Goal: Transaction & Acquisition: Book appointment/travel/reservation

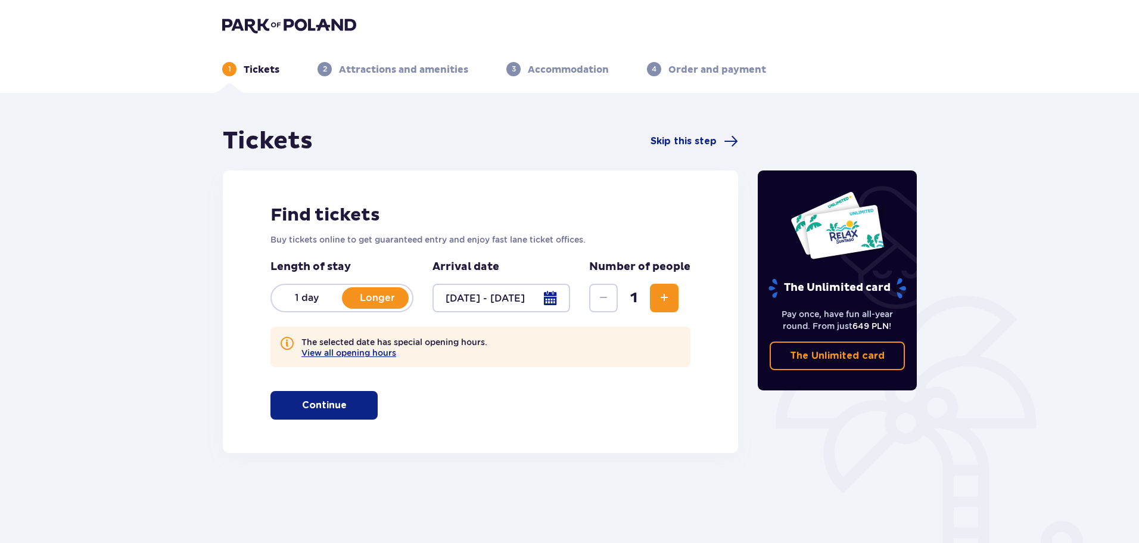
click at [354, 410] on span "button" at bounding box center [349, 405] width 14 height 14
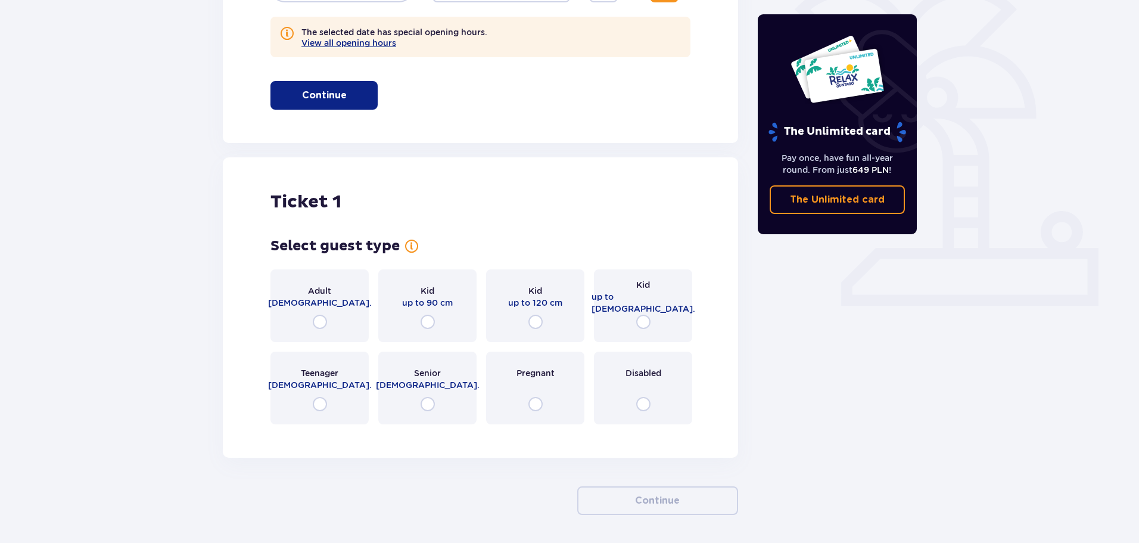
scroll to position [353, 0]
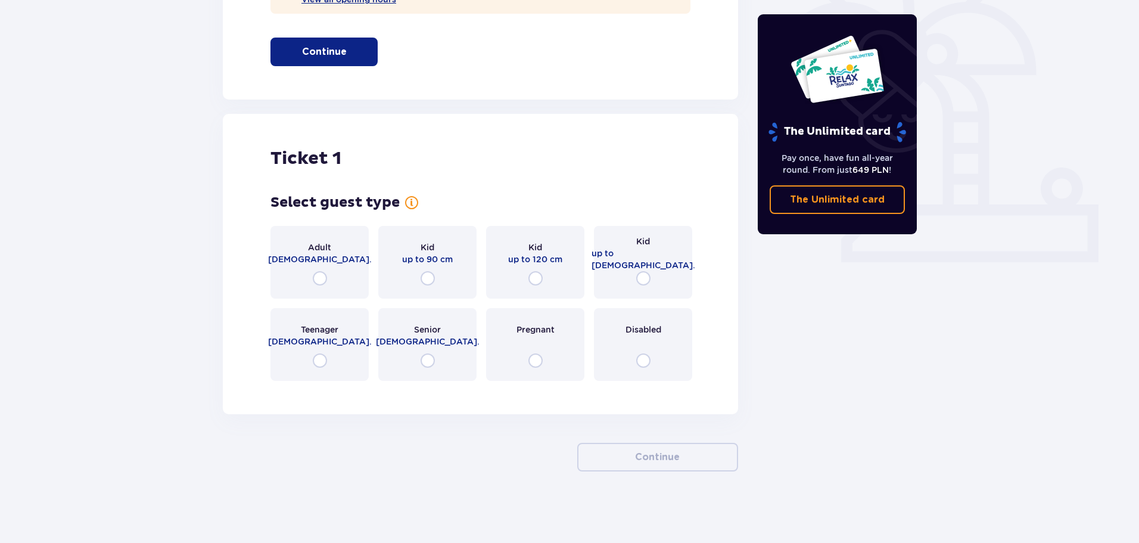
click at [318, 277] on input "radio" at bounding box center [320, 278] width 14 height 14
radio input "true"
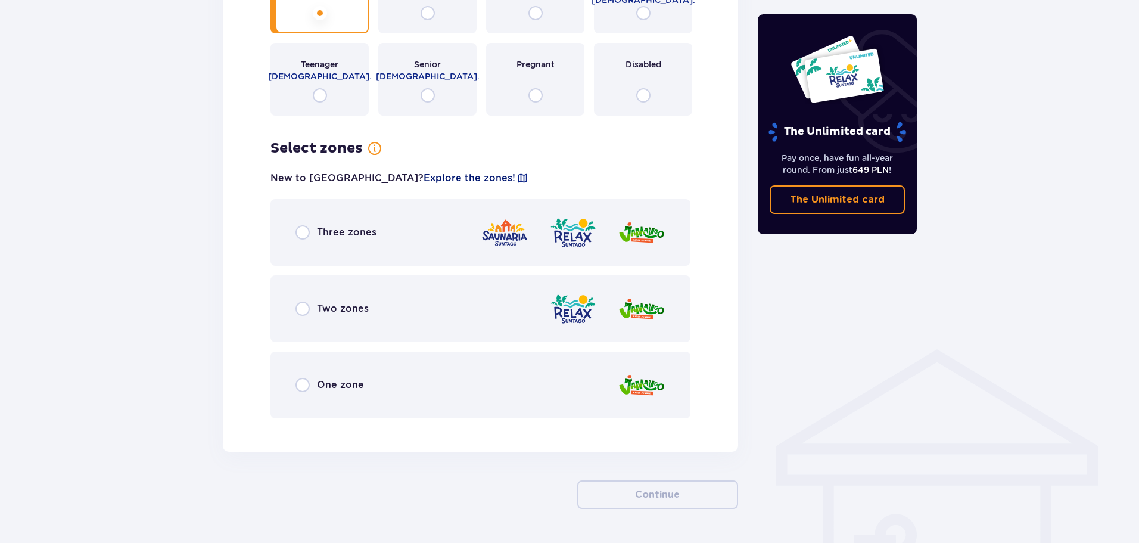
scroll to position [656, 0]
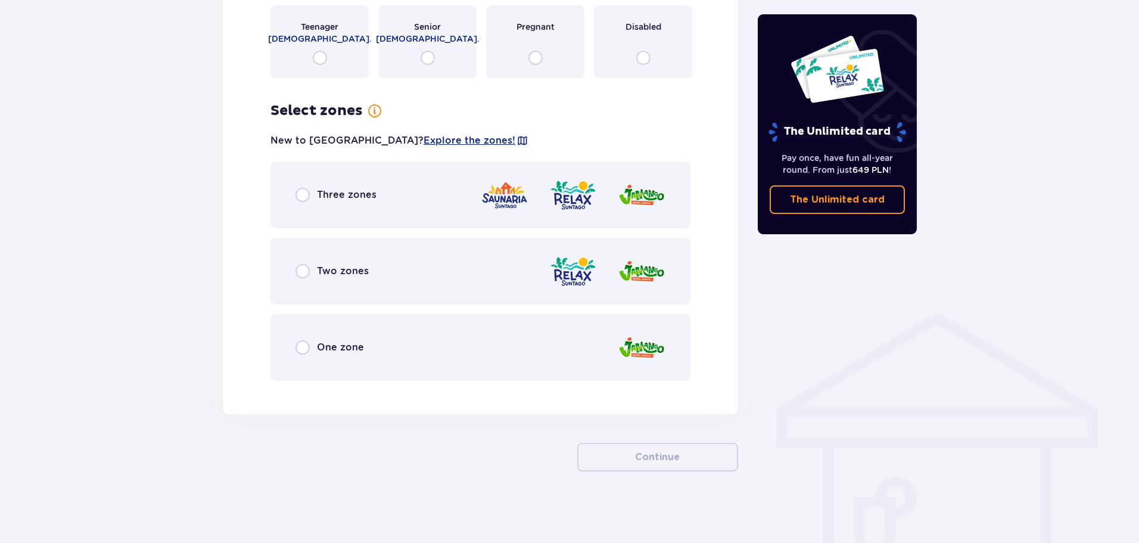
click at [301, 197] on input "radio" at bounding box center [302, 195] width 14 height 14
radio input "true"
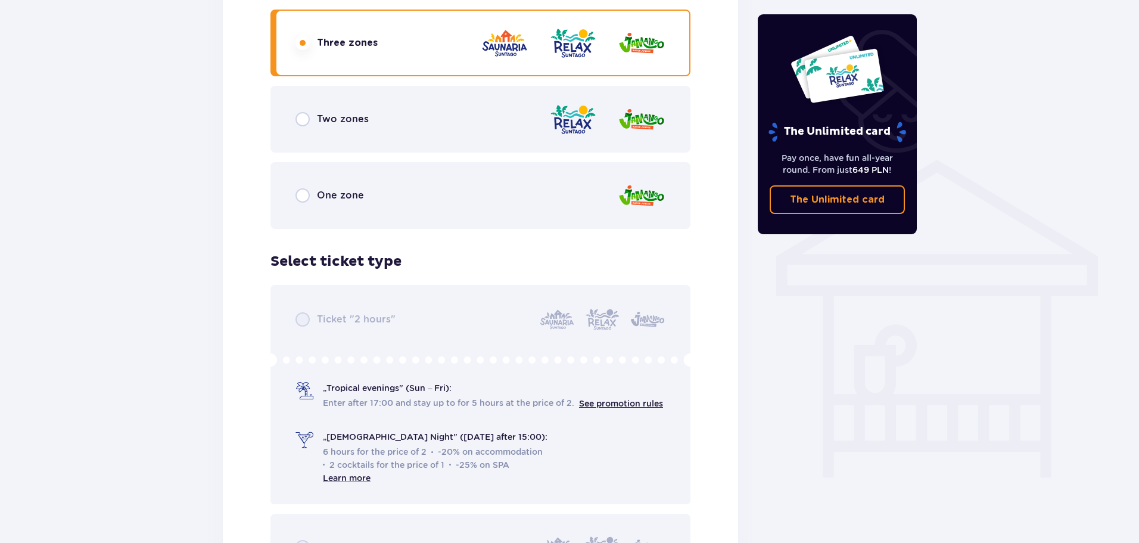
click at [312, 116] on div "Two zones" at bounding box center [331, 119] width 73 height 14
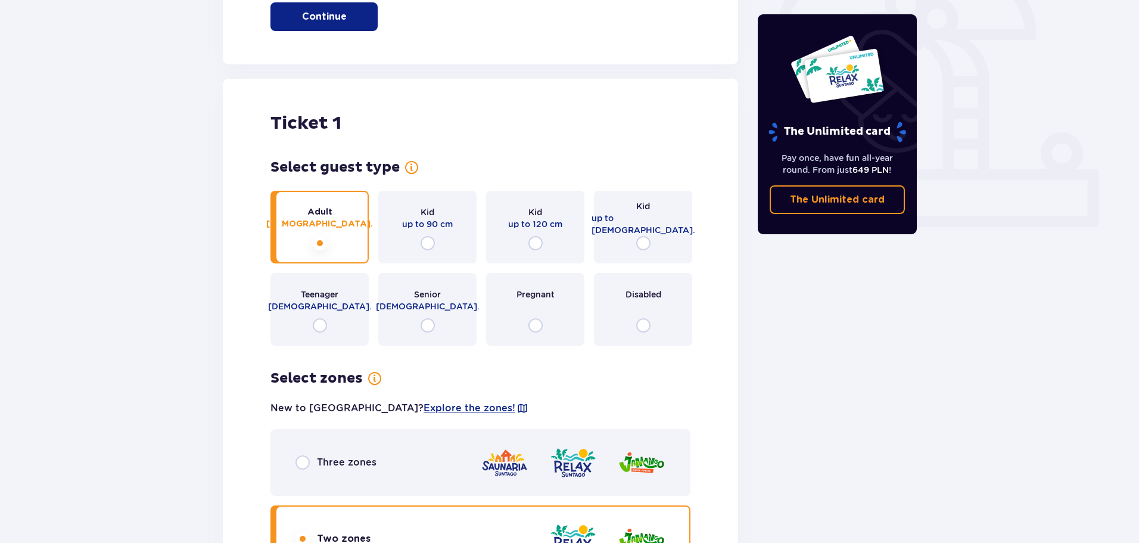
scroll to position [212, 0]
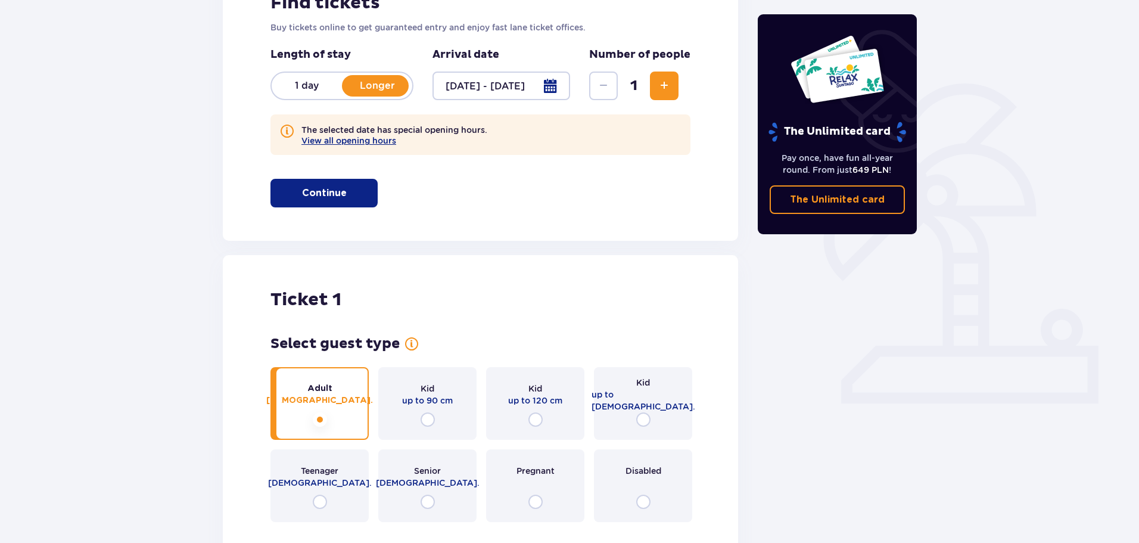
click at [667, 88] on span "Increase" at bounding box center [664, 86] width 14 height 14
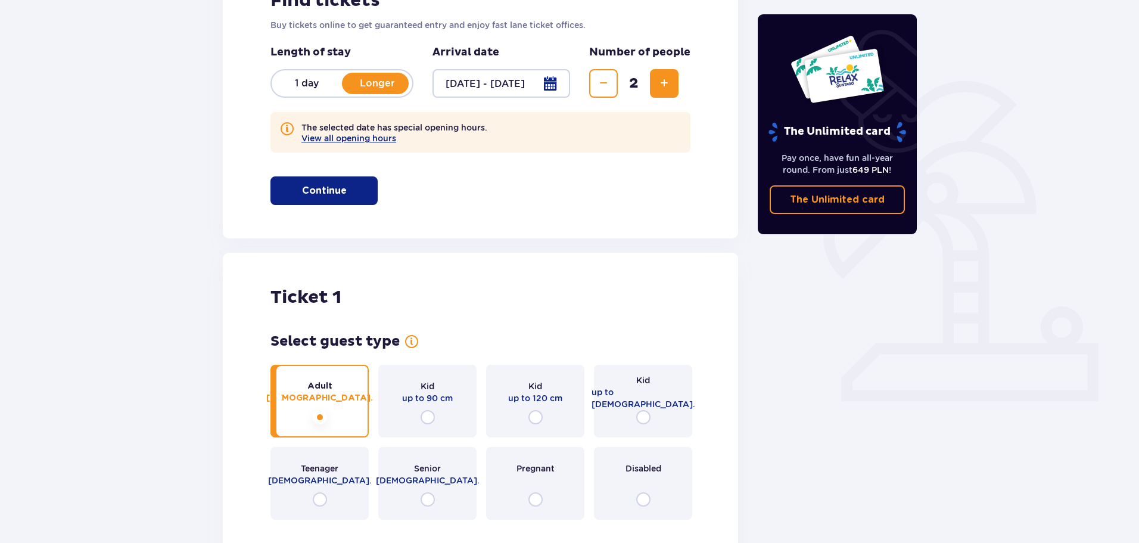
click at [662, 80] on span "Increase" at bounding box center [664, 83] width 14 height 14
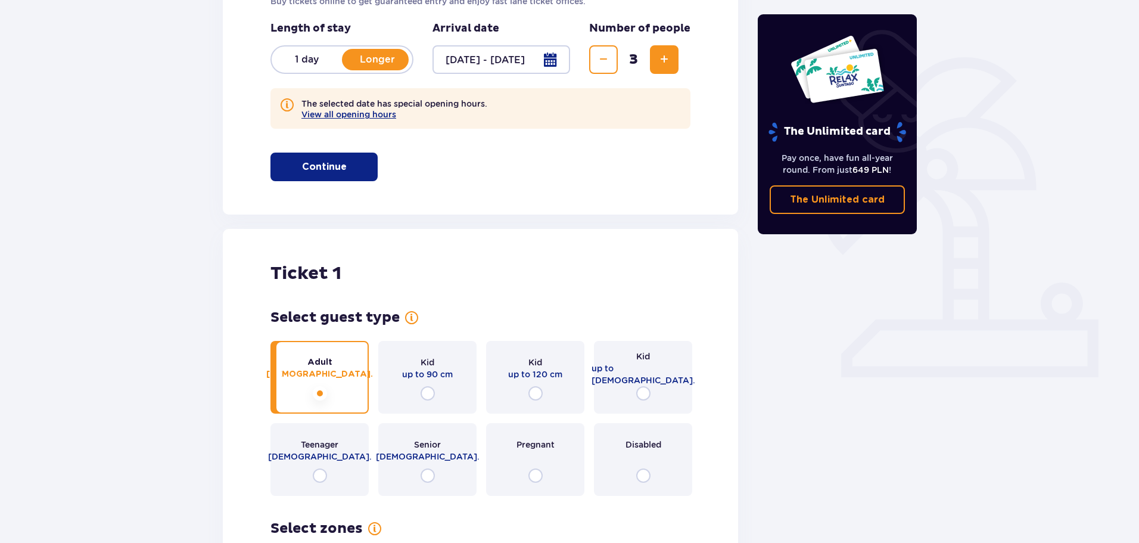
click at [670, 62] on span "Increase" at bounding box center [664, 59] width 14 height 14
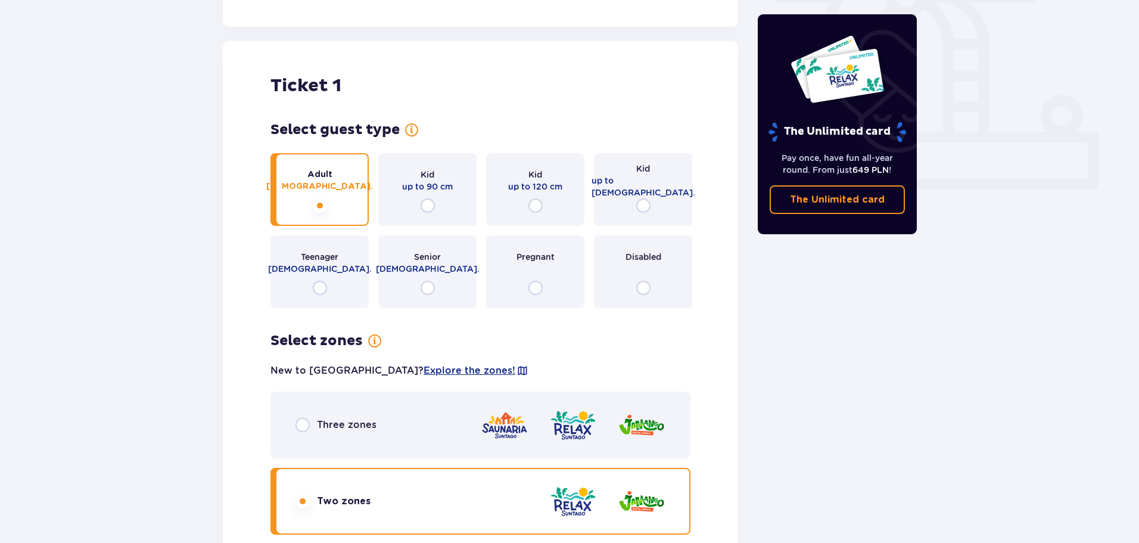
scroll to position [393, 0]
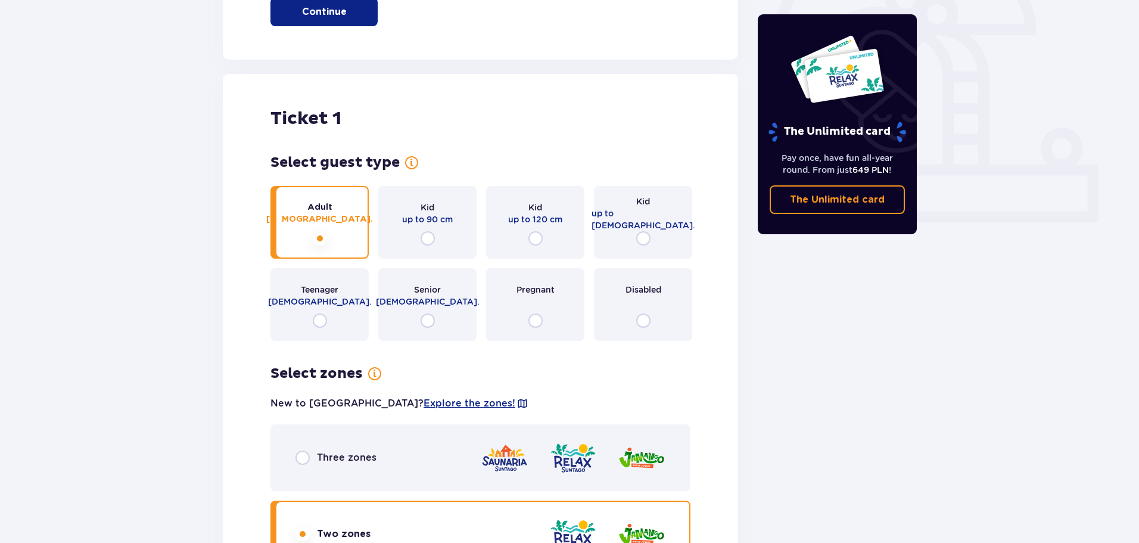
click at [340, 226] on div "Adult [DEMOGRAPHIC_DATA]." at bounding box center [319, 222] width 98 height 73
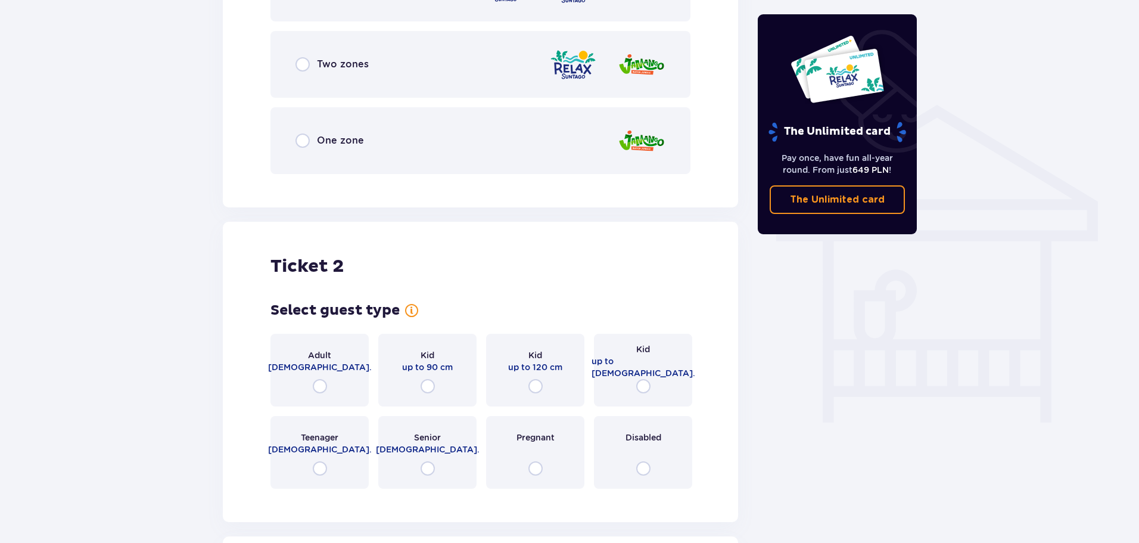
click at [321, 384] on input "radio" at bounding box center [320, 386] width 14 height 14
radio input "true"
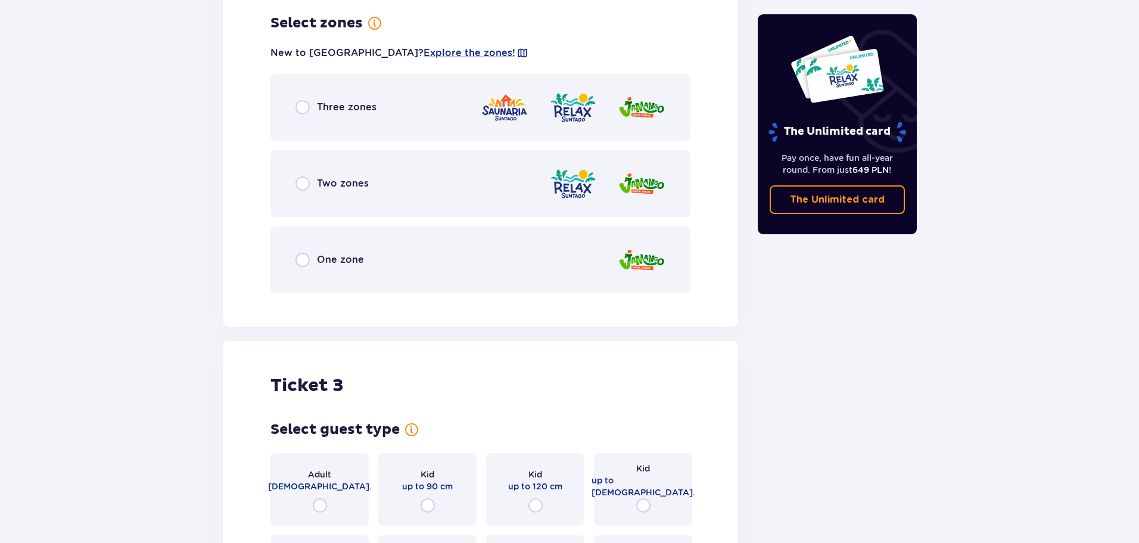
click at [340, 184] on span "Two zones" at bounding box center [343, 183] width 52 height 13
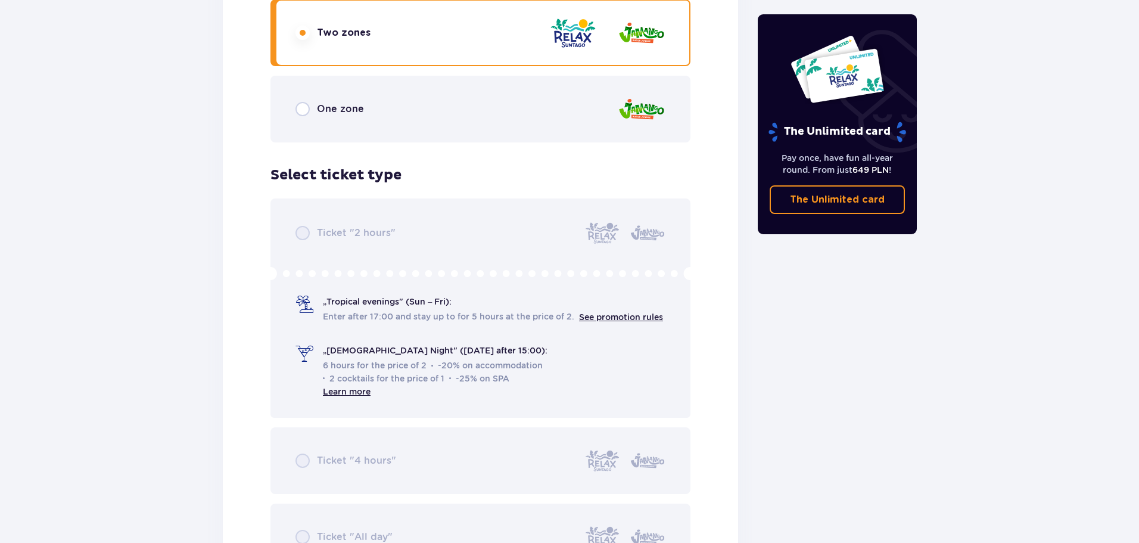
scroll to position [1425, 0]
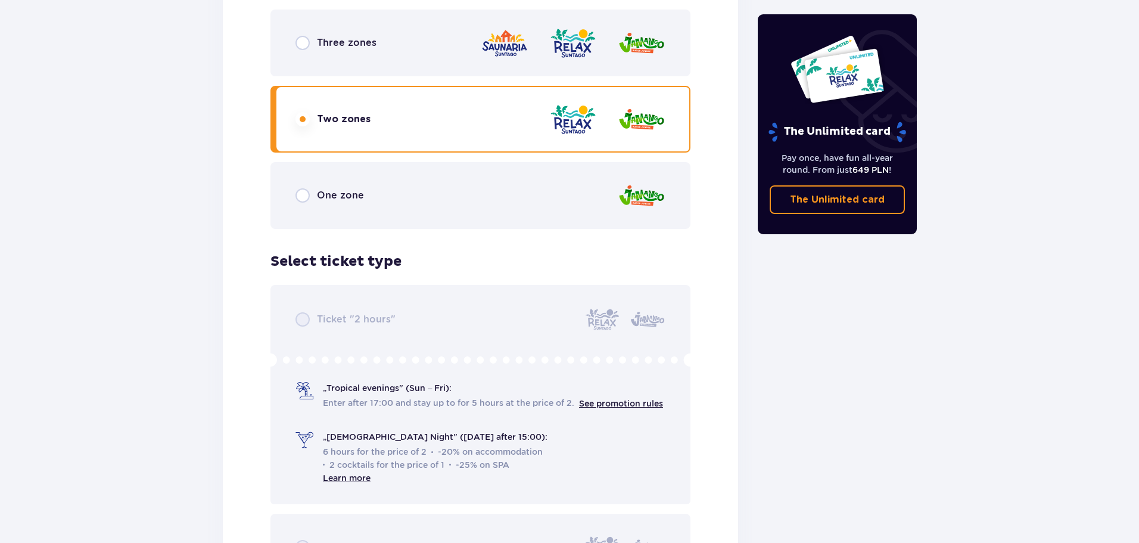
click at [363, 134] on div "Two zones" at bounding box center [480, 119] width 420 height 67
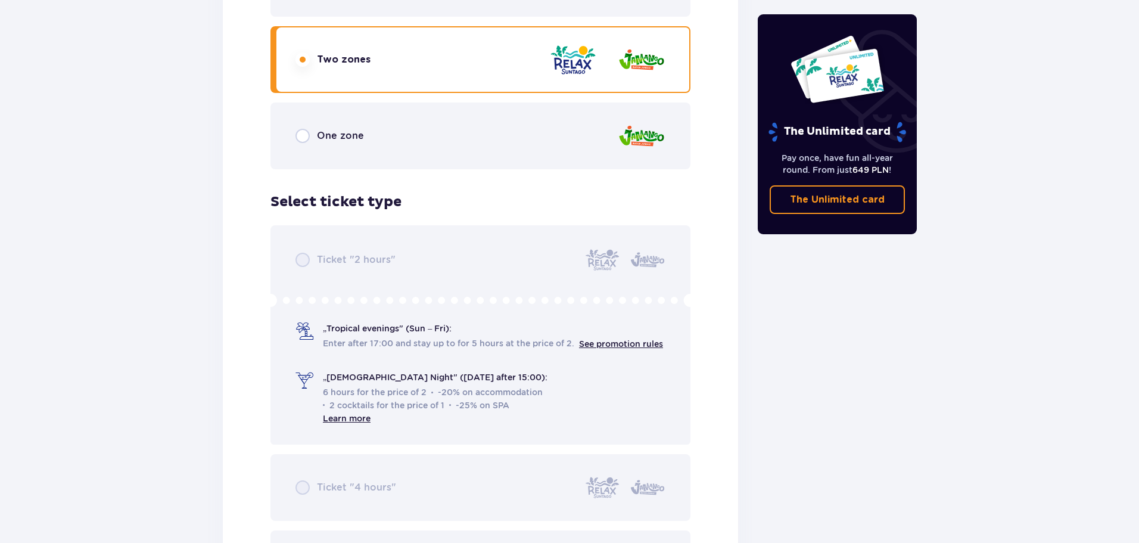
click at [342, 254] on div "Ticket "2 hours" „Tropical evenings" (Sun – Fri): Enter after 17:00 and stay up…" at bounding box center [480, 411] width 420 height 372
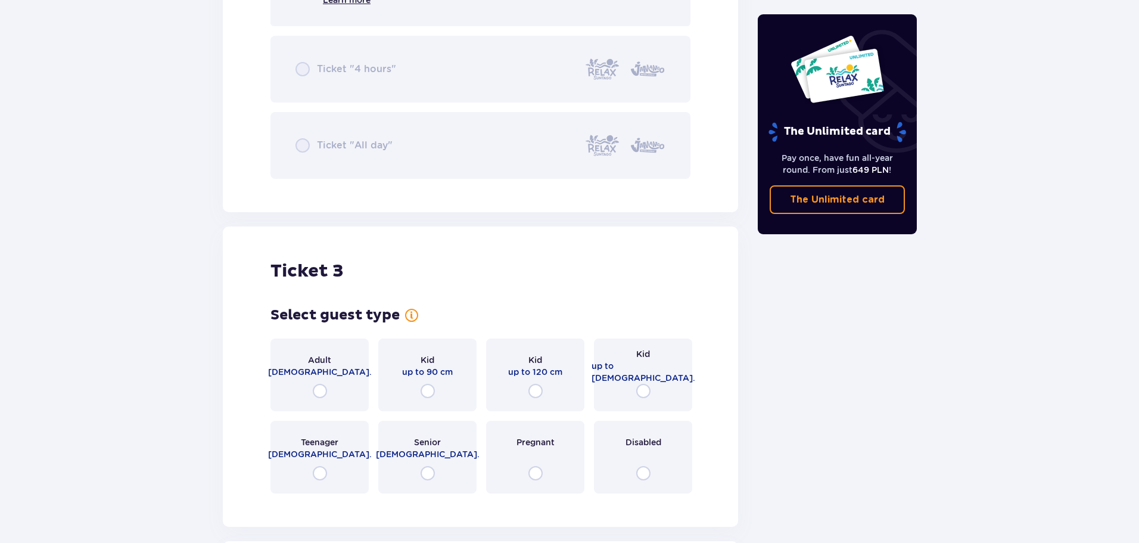
scroll to position [2021, 0]
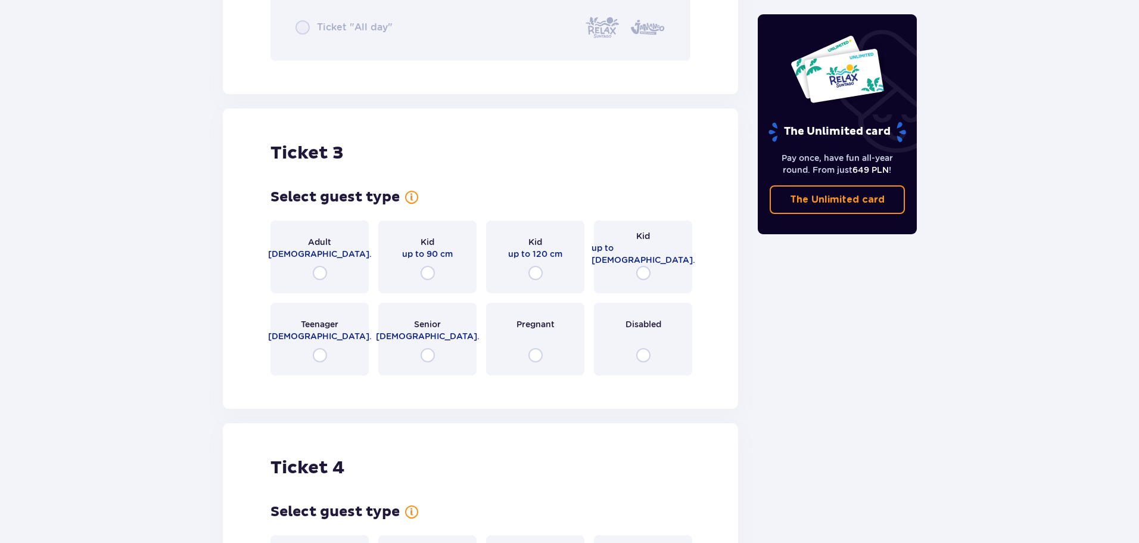
click at [642, 271] on input "radio" at bounding box center [643, 273] width 14 height 14
radio input "true"
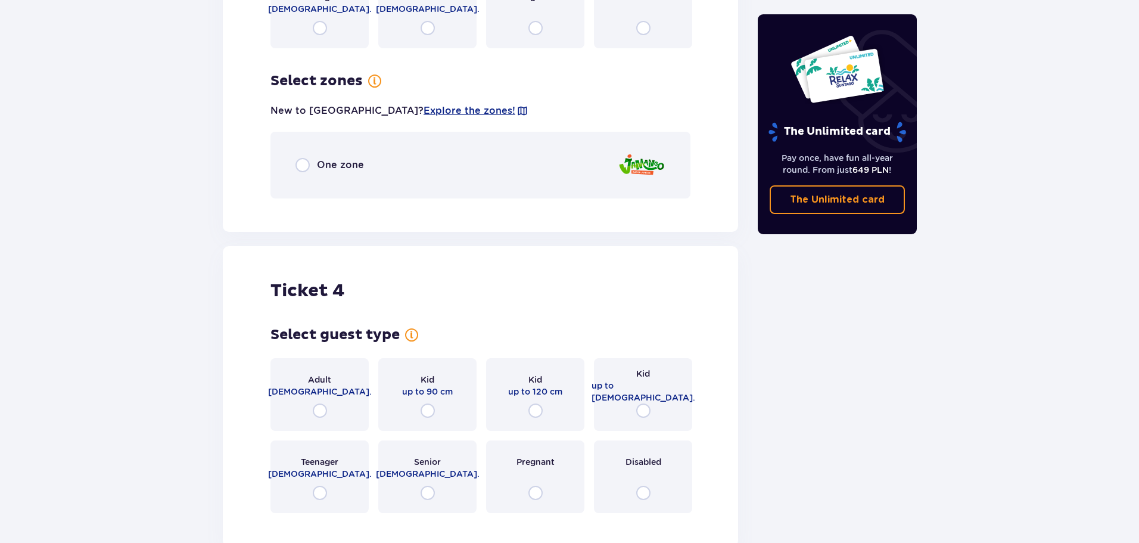
scroll to position [2406, 0]
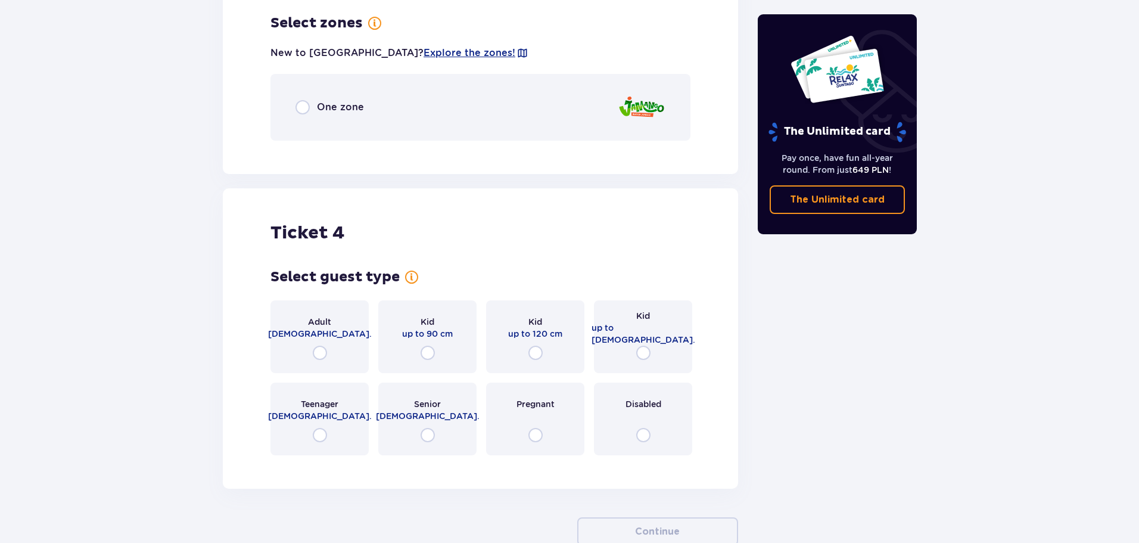
click at [307, 110] on input "radio" at bounding box center [302, 107] width 14 height 14
radio input "true"
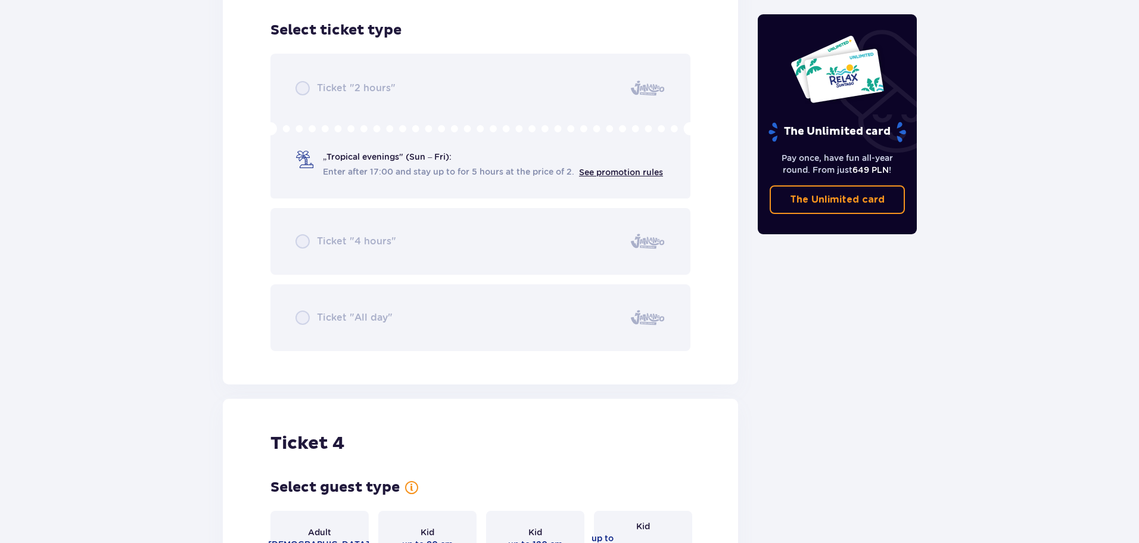
scroll to position [2675, 0]
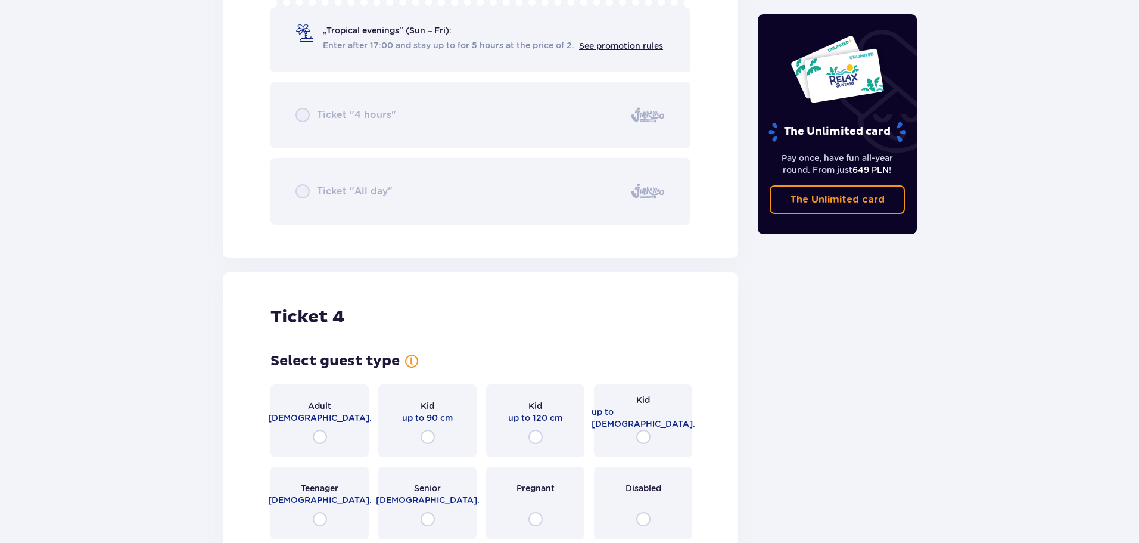
click at [644, 437] on input "radio" at bounding box center [643, 437] width 14 height 14
radio input "true"
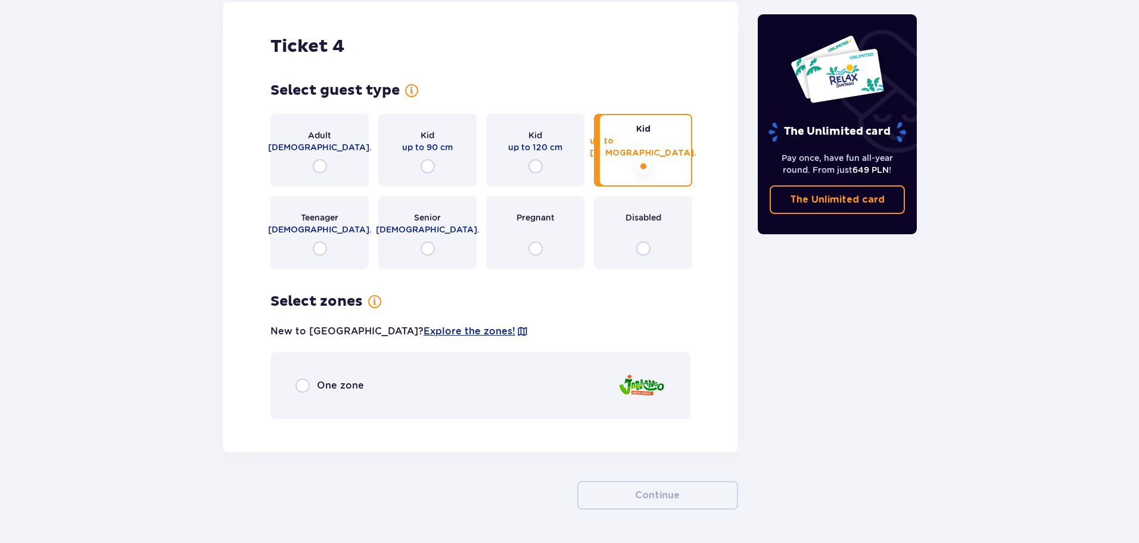
scroll to position [2983, 0]
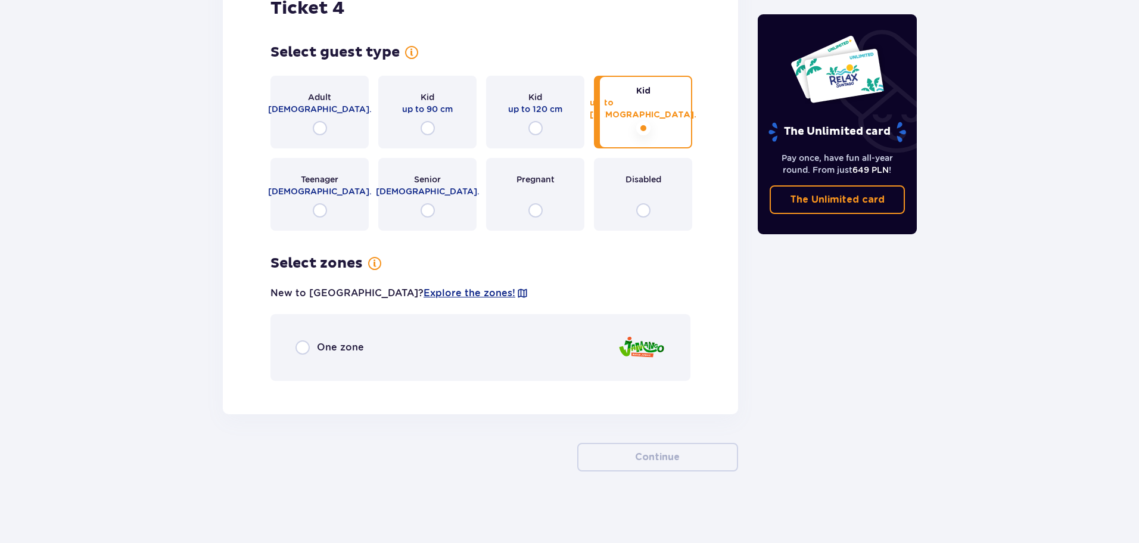
click at [319, 347] on span "One zone" at bounding box center [340, 347] width 47 height 13
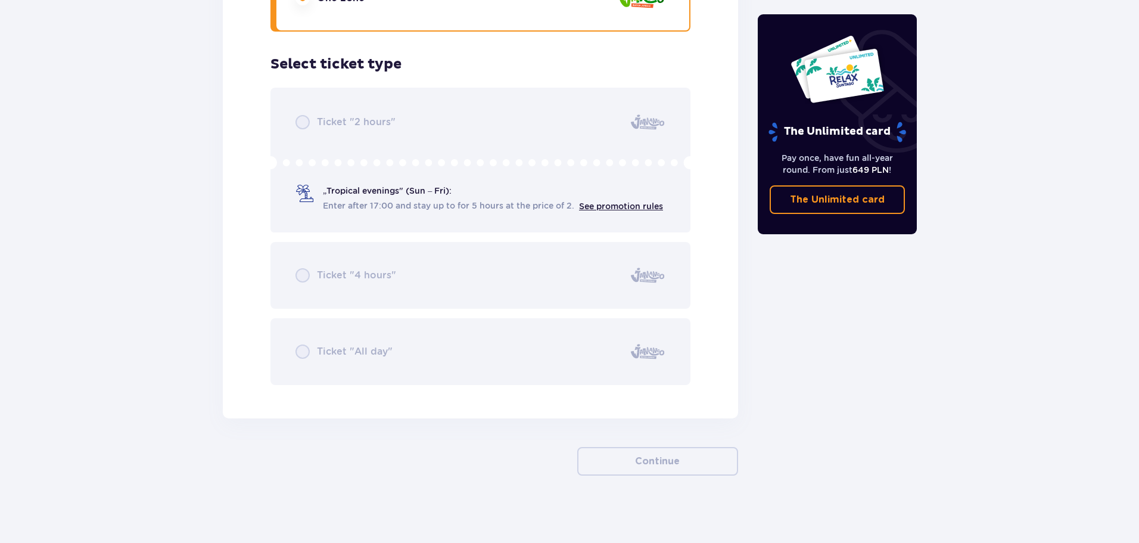
scroll to position [3337, 0]
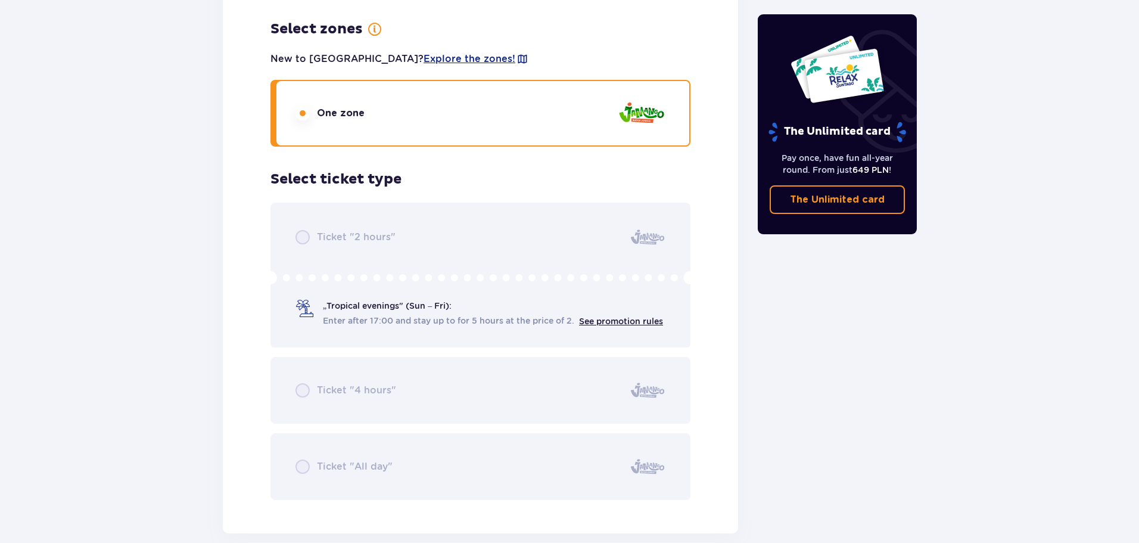
click at [338, 103] on div "One zone" at bounding box center [480, 113] width 420 height 67
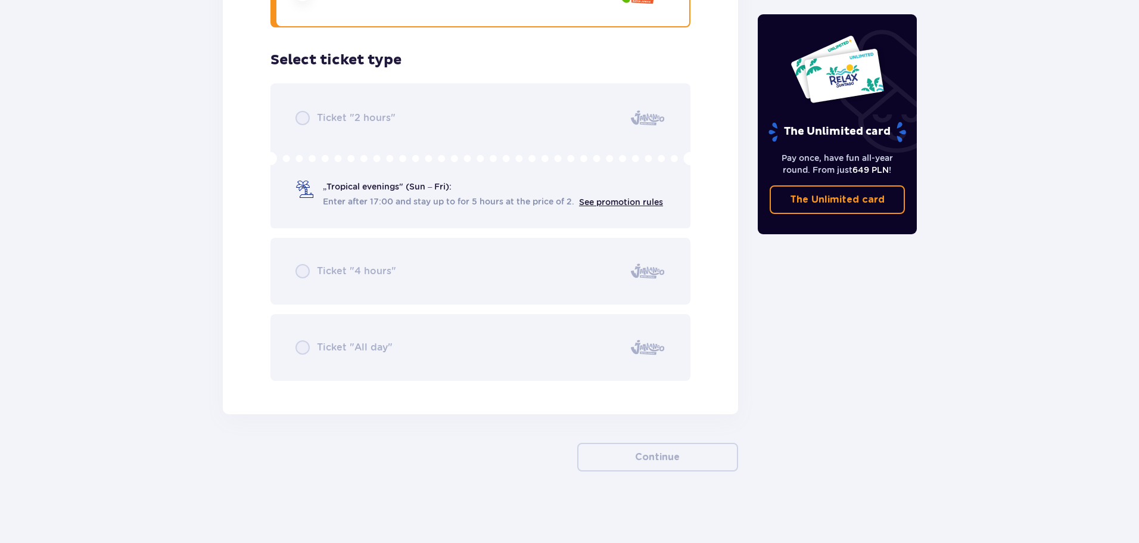
click at [371, 235] on div "Ticket "2 hours" „Tropical evenings" (Sun – Fri): Enter after 17:00 and stay up…" at bounding box center [480, 231] width 420 height 297
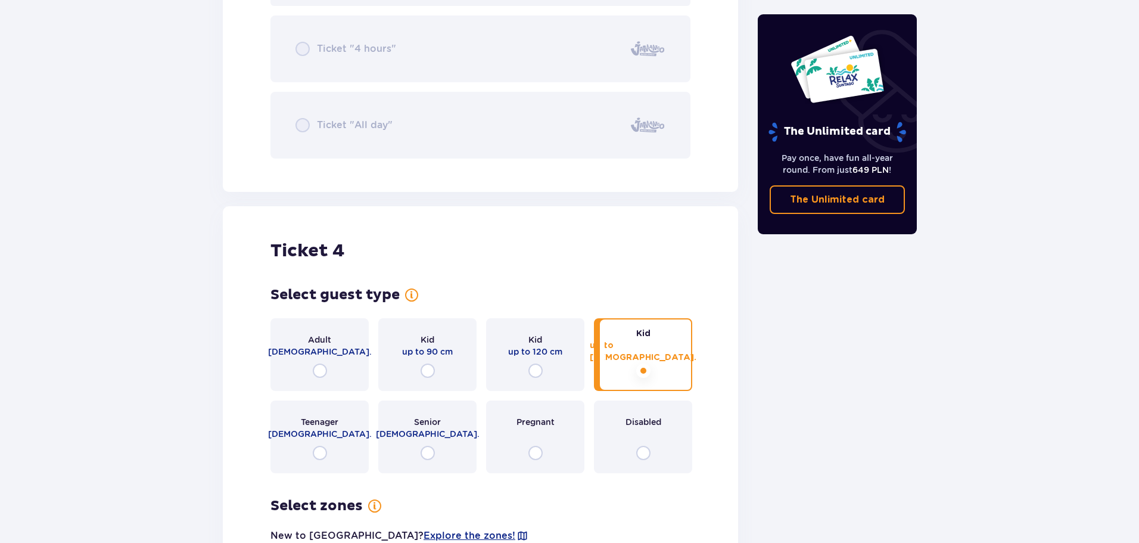
click at [614, 338] on div "Kid up to [DEMOGRAPHIC_DATA]." at bounding box center [643, 354] width 98 height 73
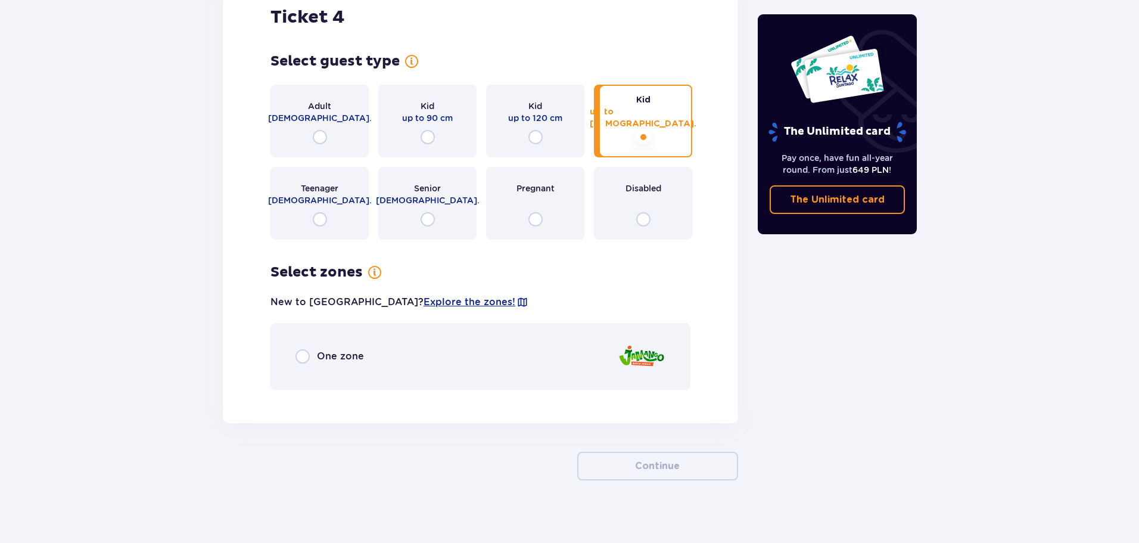
scroll to position [2983, 0]
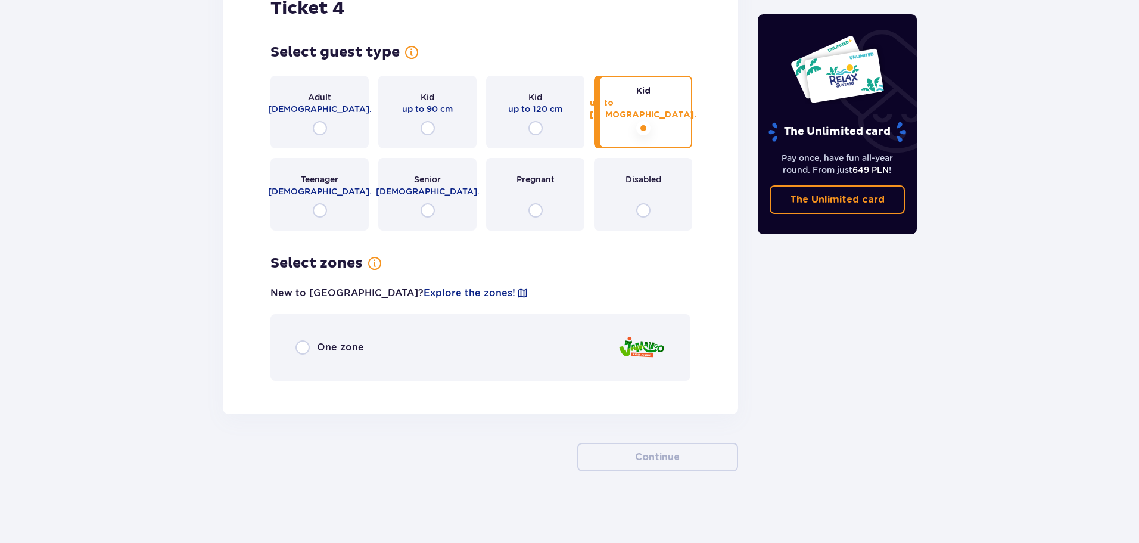
click at [323, 346] on span "One zone" at bounding box center [340, 347] width 47 height 13
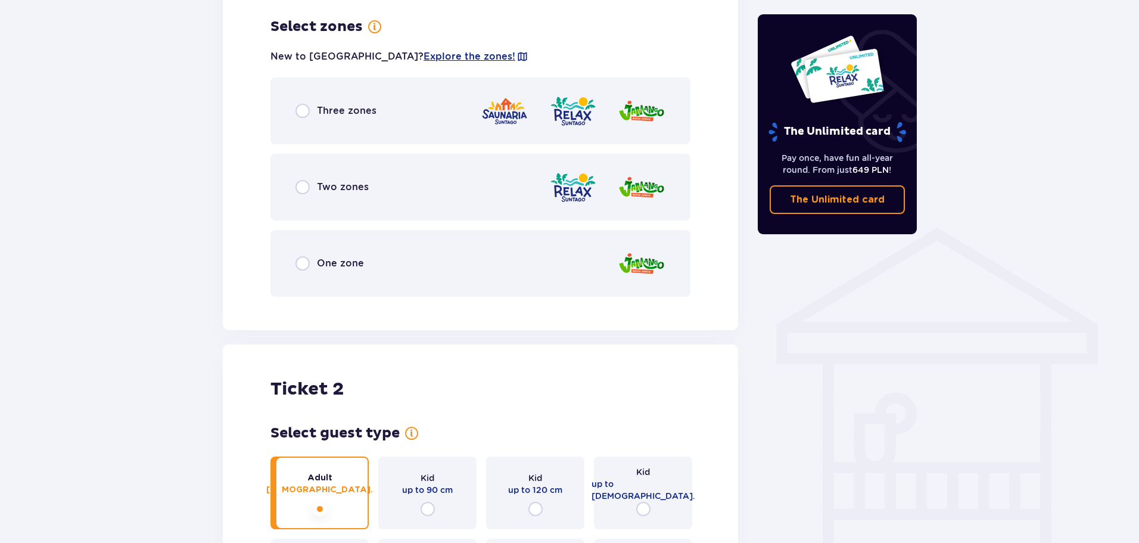
scroll to position [656, 0]
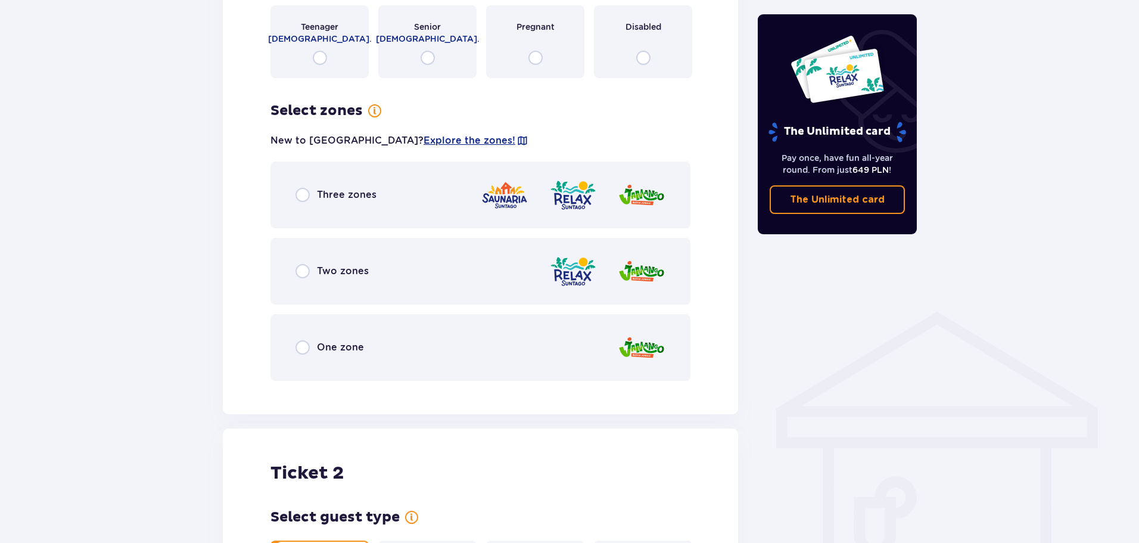
click at [312, 267] on div "Two zones" at bounding box center [331, 271] width 73 height 14
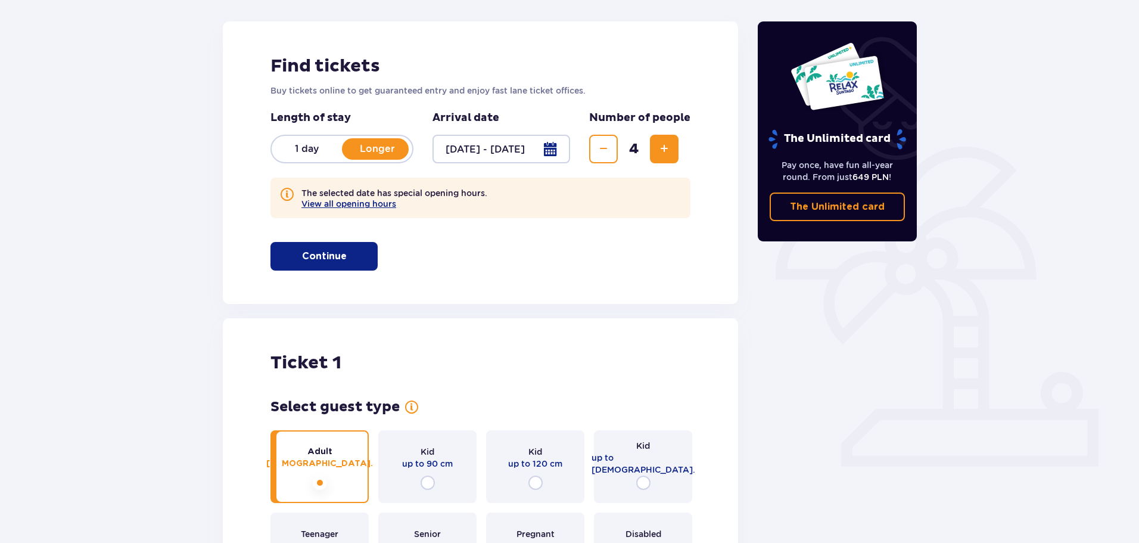
scroll to position [70, 0]
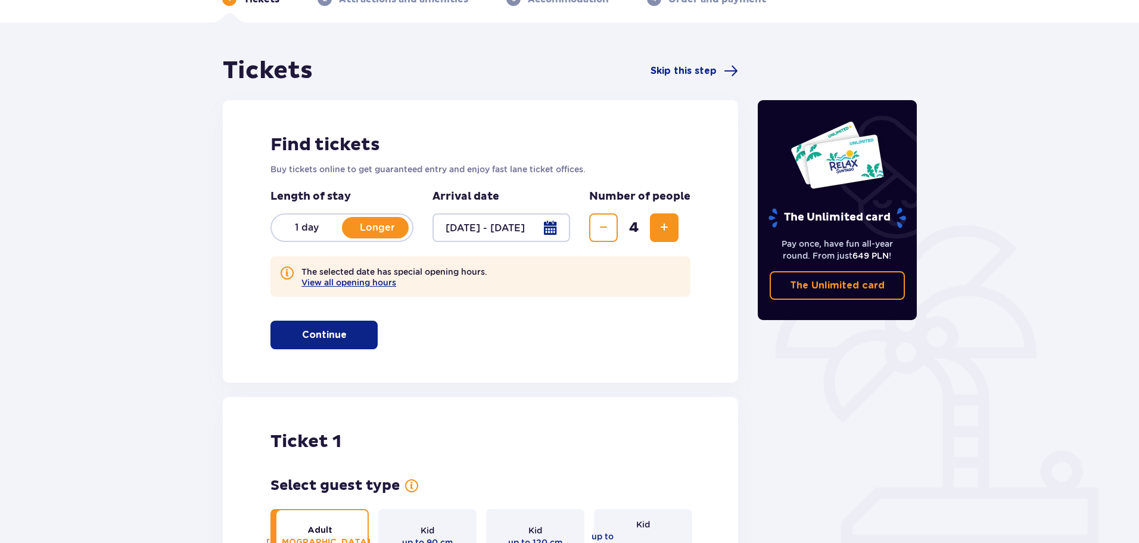
click at [343, 332] on span "button" at bounding box center [349, 335] width 14 height 14
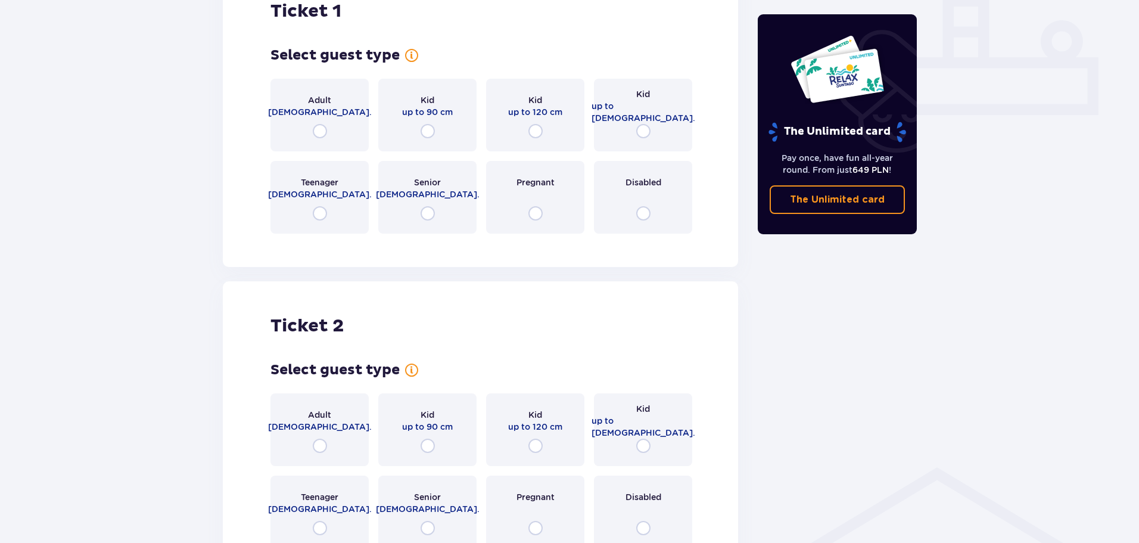
scroll to position [453, 0]
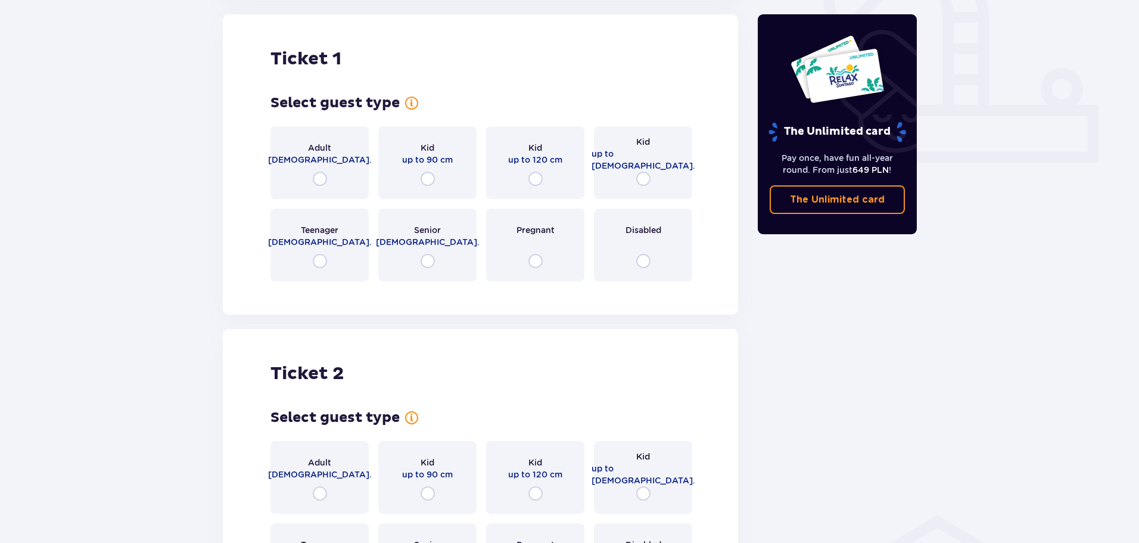
click at [318, 179] on input "radio" at bounding box center [320, 179] width 14 height 14
radio input "true"
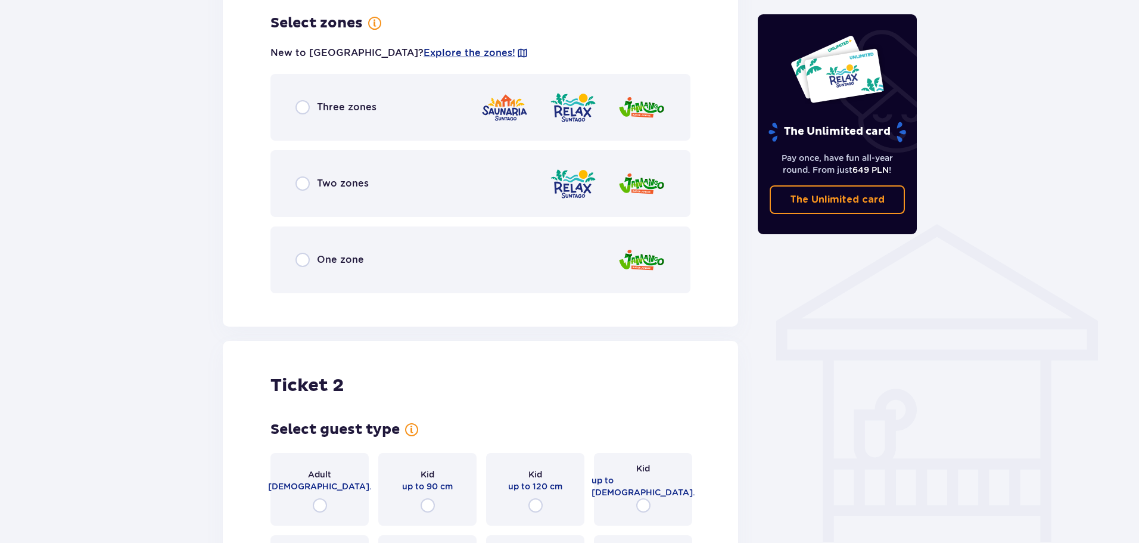
click at [455, 202] on div "Two zones" at bounding box center [480, 183] width 420 height 67
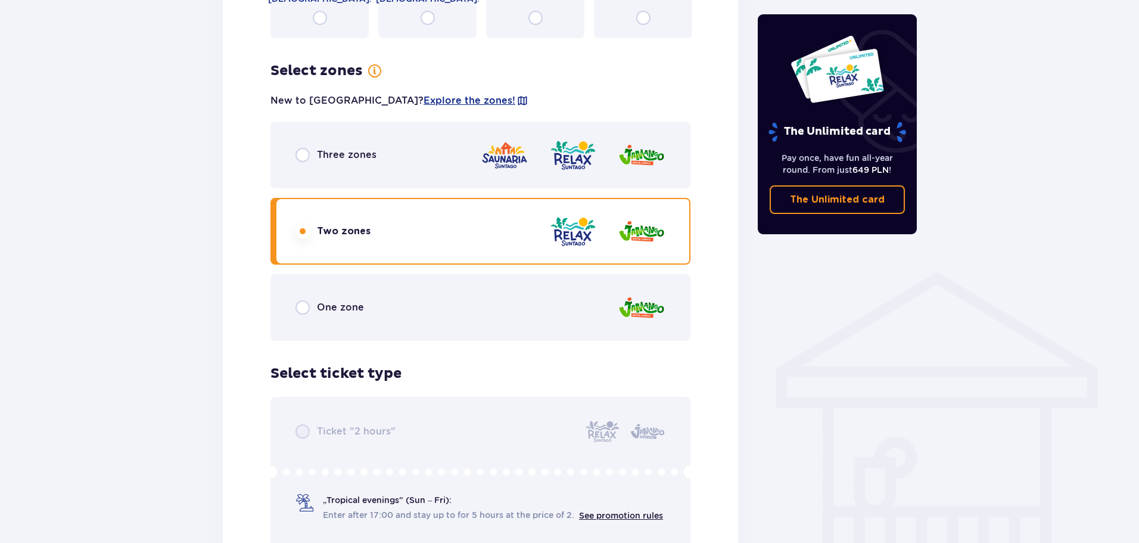
scroll to position [867, 0]
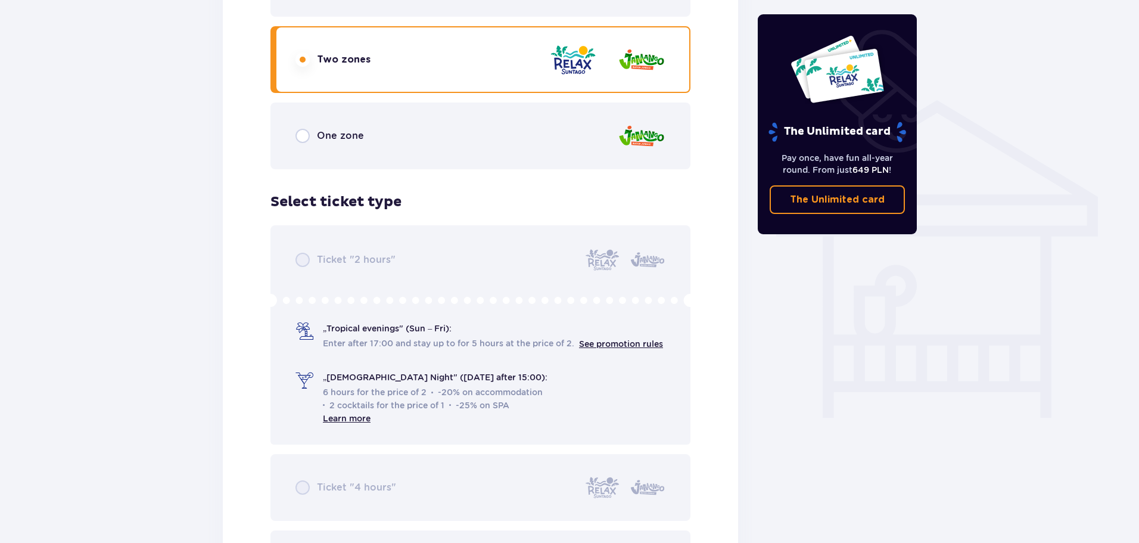
click at [307, 274] on div "Ticket "2 hours" „Tropical evenings" (Sun – Fri): Enter after 17:00 and stay up…" at bounding box center [480, 411] width 420 height 372
click at [360, 329] on div "Ticket "2 hours" „Tropical evenings" (Sun – Fri): Enter after 17:00 and stay up…" at bounding box center [480, 411] width 420 height 372
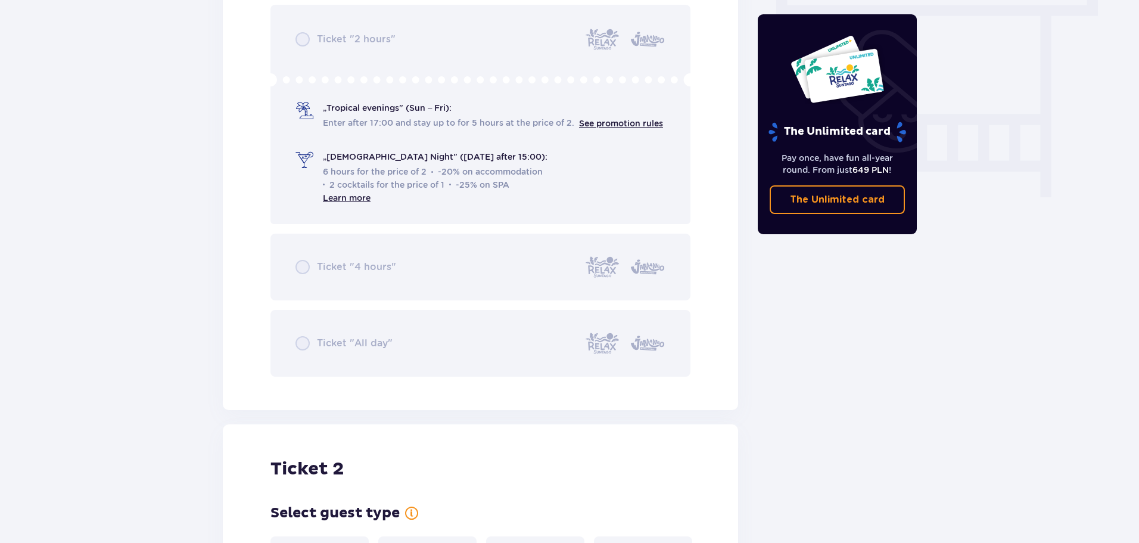
scroll to position [1284, 0]
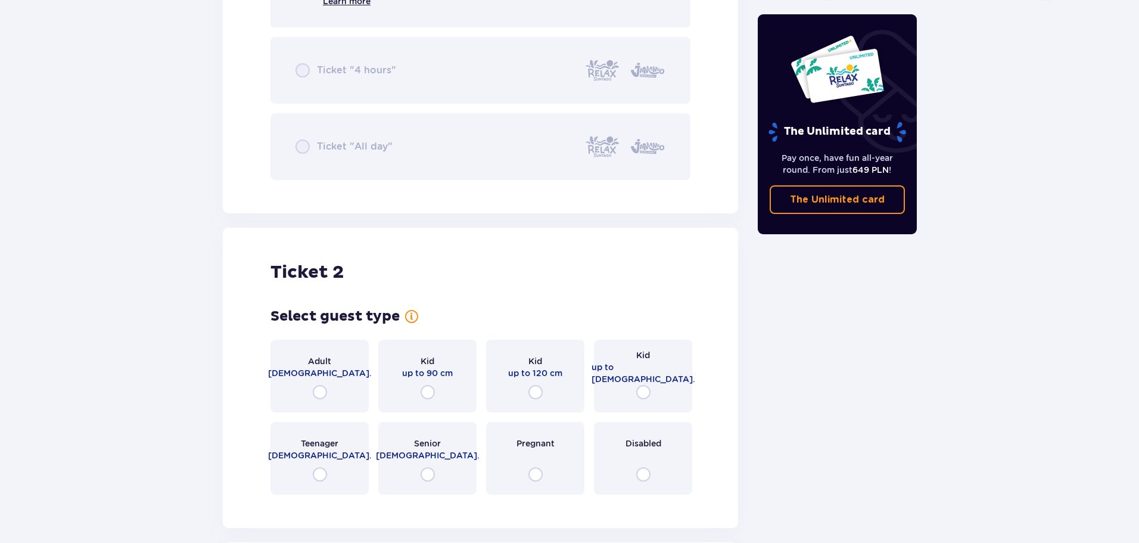
click at [323, 376] on span "[DEMOGRAPHIC_DATA]." at bounding box center [320, 373] width 104 height 12
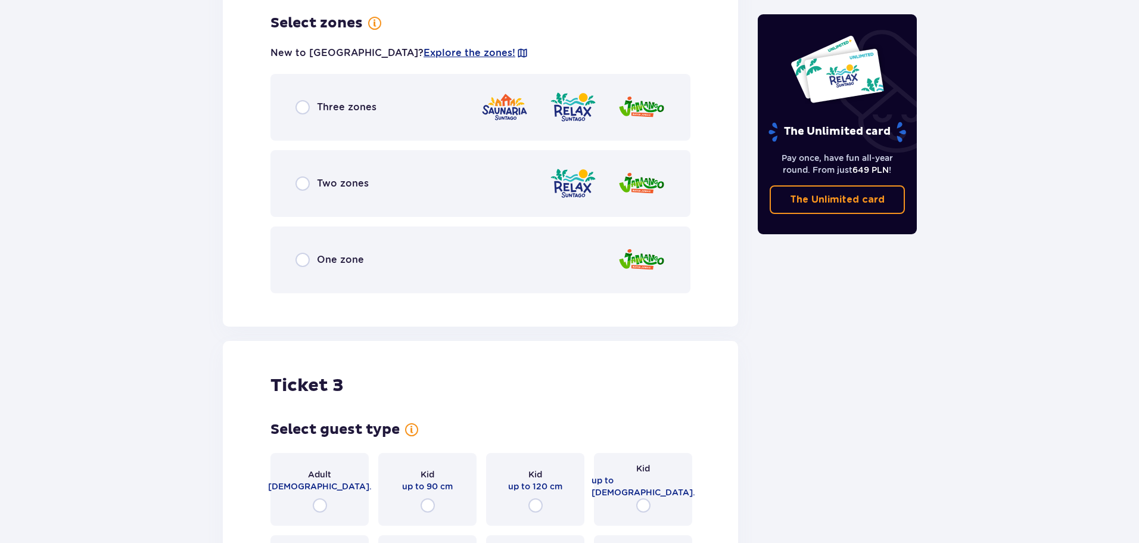
click at [322, 179] on span "Two zones" at bounding box center [343, 183] width 52 height 13
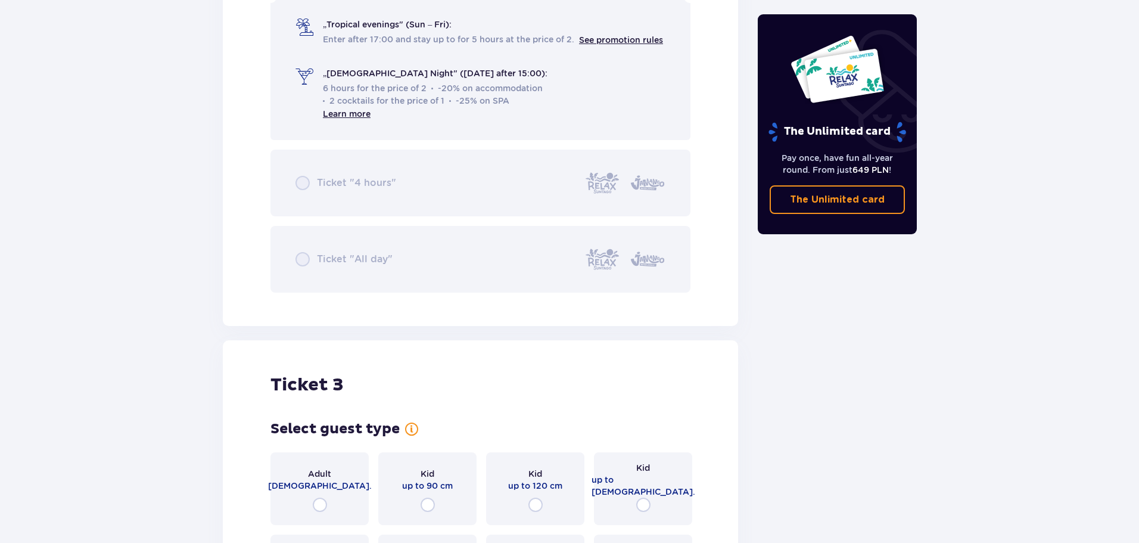
scroll to position [2333, 0]
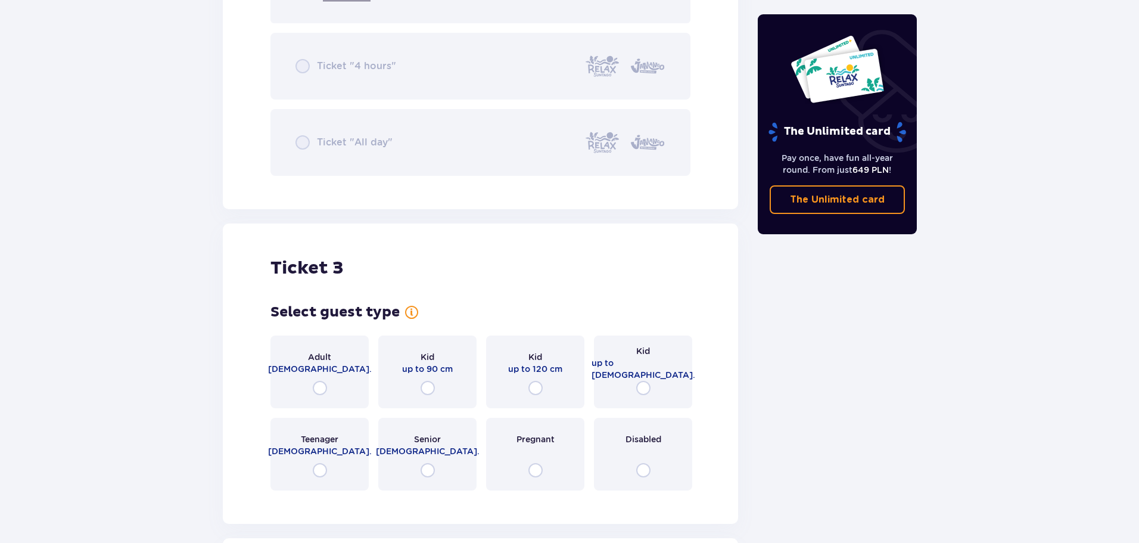
click at [641, 382] on input "radio" at bounding box center [643, 388] width 14 height 14
radio input "true"
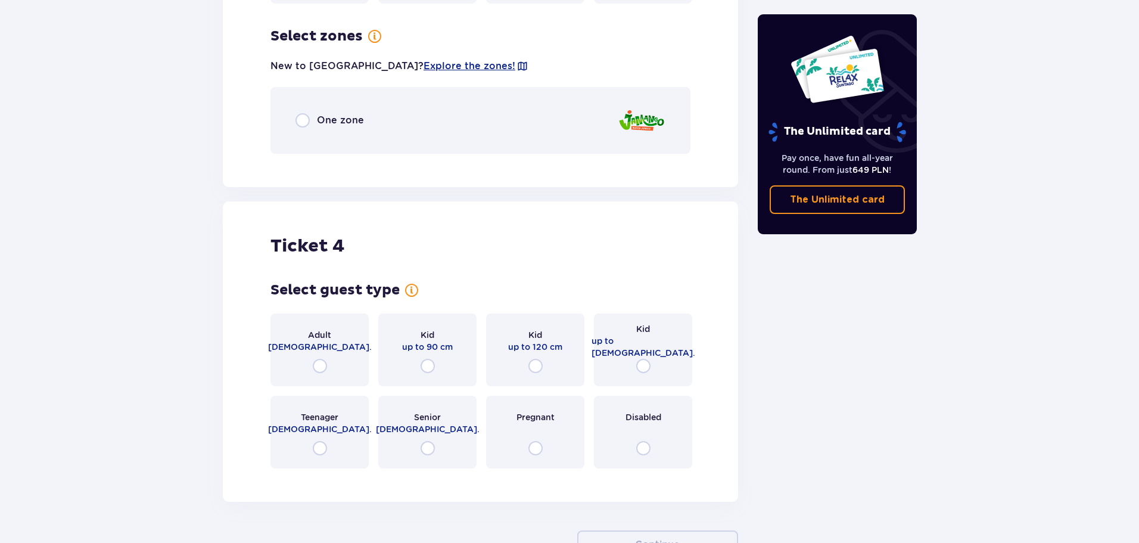
scroll to position [2833, 0]
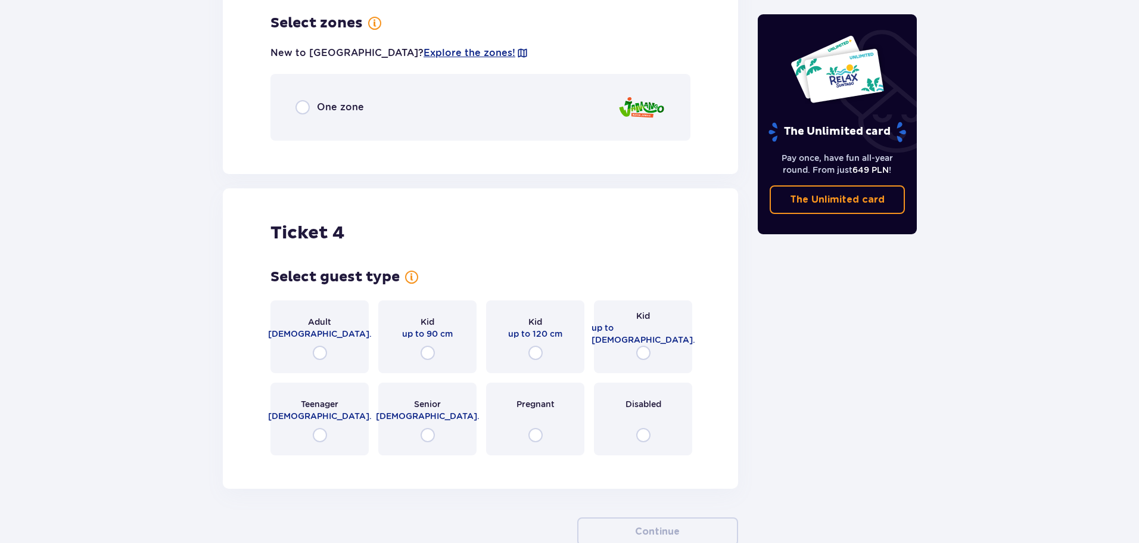
click at [644, 356] on input "radio" at bounding box center [643, 353] width 14 height 14
radio input "true"
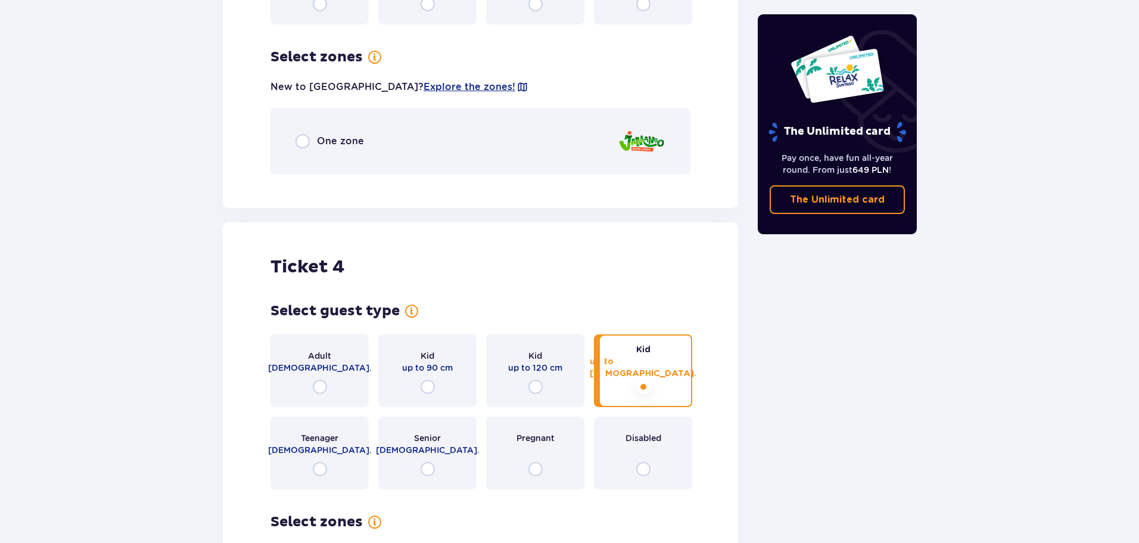
scroll to position [2760, 0]
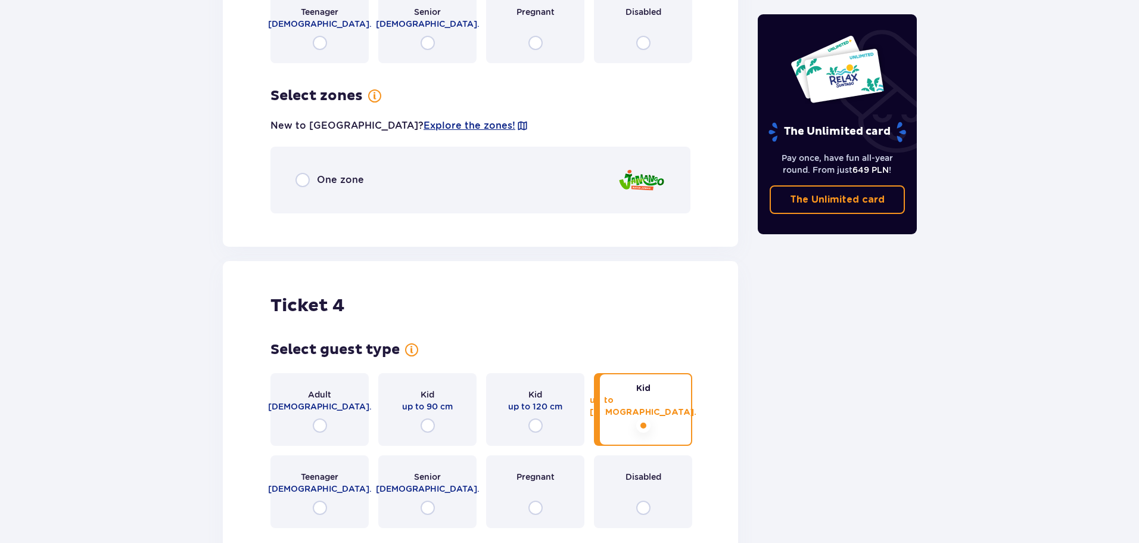
click at [346, 181] on span "One zone" at bounding box center [340, 179] width 47 height 13
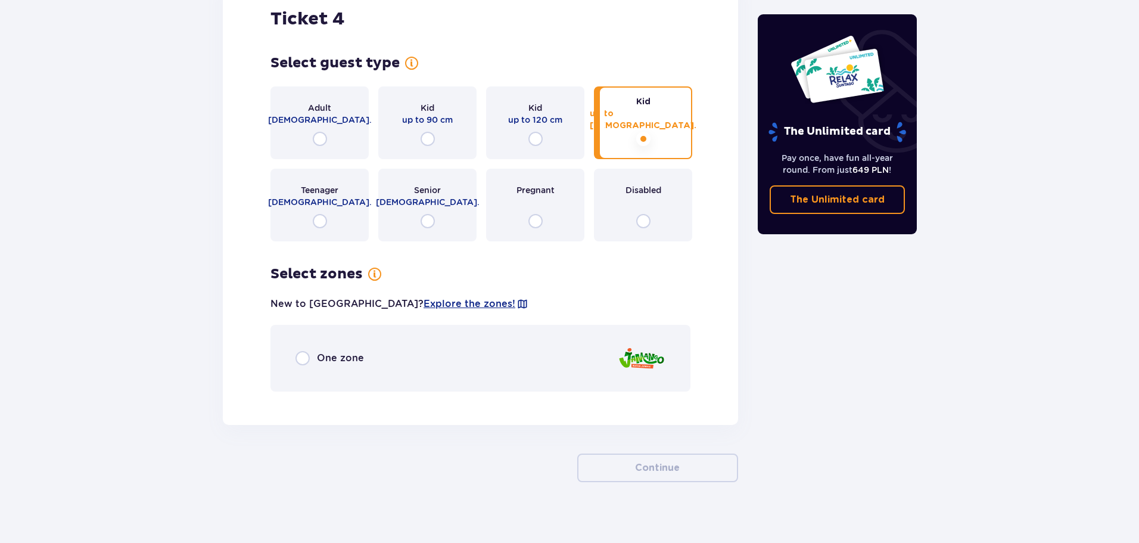
click at [383, 340] on div "One zone" at bounding box center [480, 358] width 420 height 67
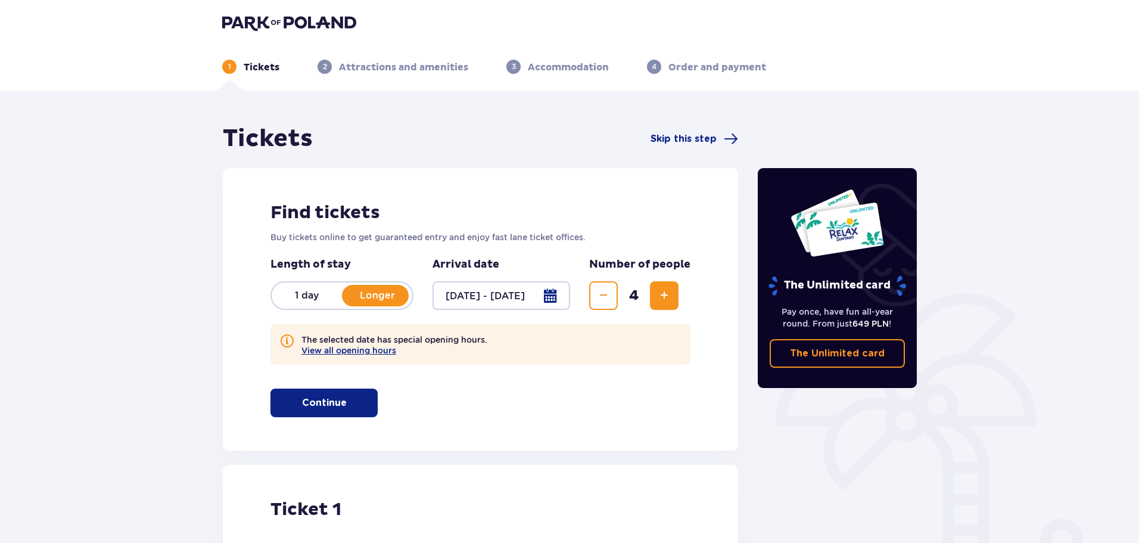
scroll to position [0, 0]
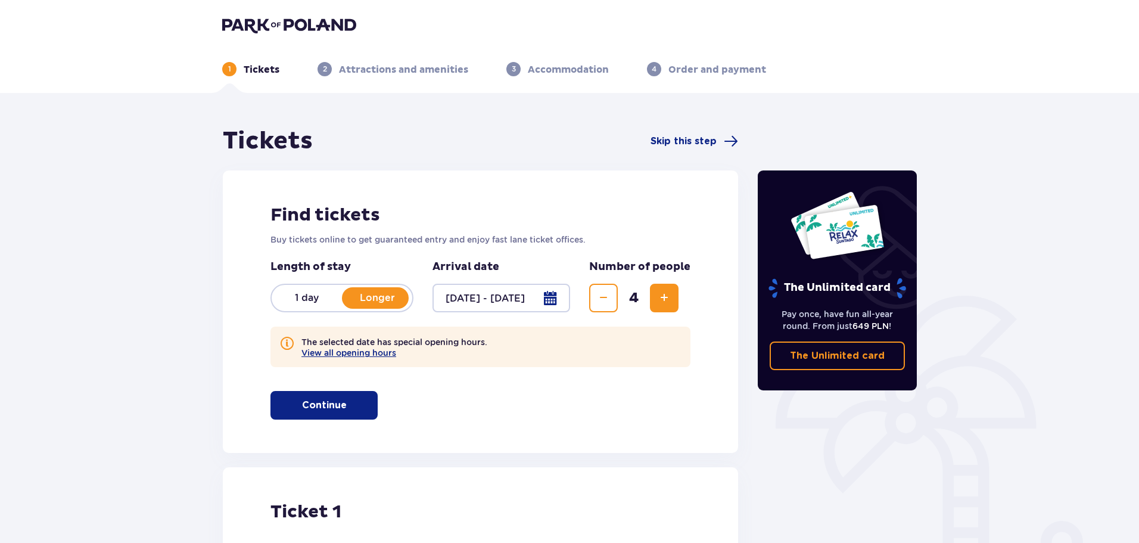
click at [363, 359] on div "The selected date has special opening hours.  View all opening hours" at bounding box center [480, 346] width 420 height 41
click at [377, 353] on button "View all opening hours" at bounding box center [348, 353] width 95 height 10
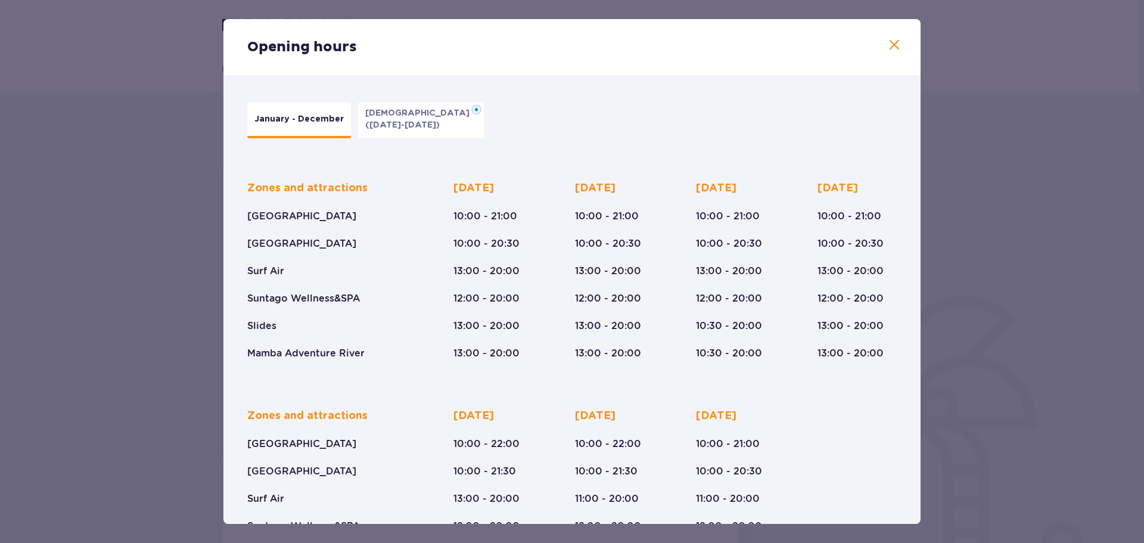
click at [899, 49] on div "Opening hours" at bounding box center [571, 47] width 697 height 56
click at [891, 51] on span at bounding box center [894, 45] width 14 height 14
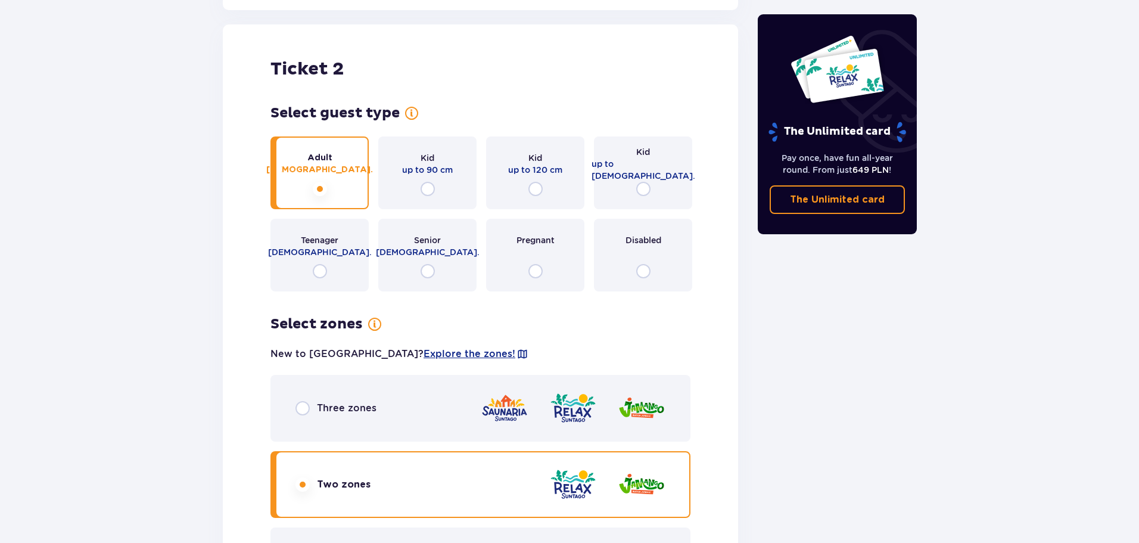
scroll to position [1609, 0]
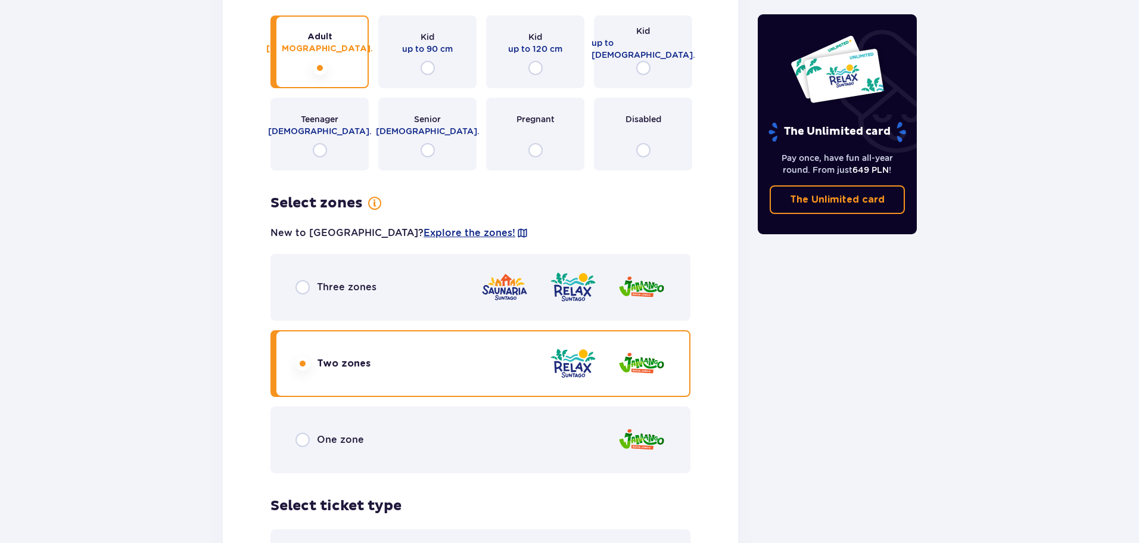
click at [358, 433] on span "One zone" at bounding box center [340, 439] width 47 height 13
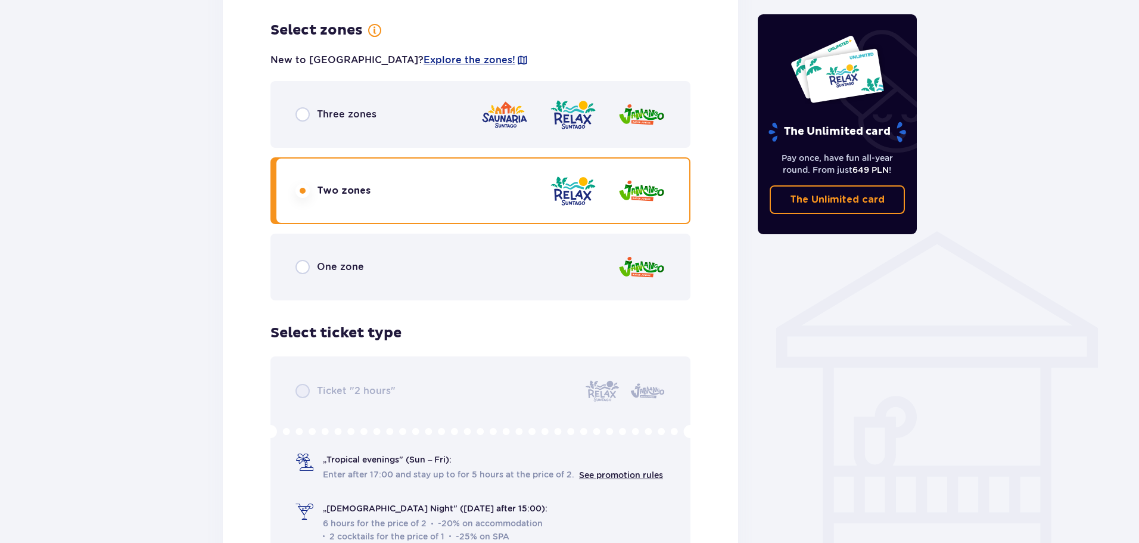
scroll to position [721, 0]
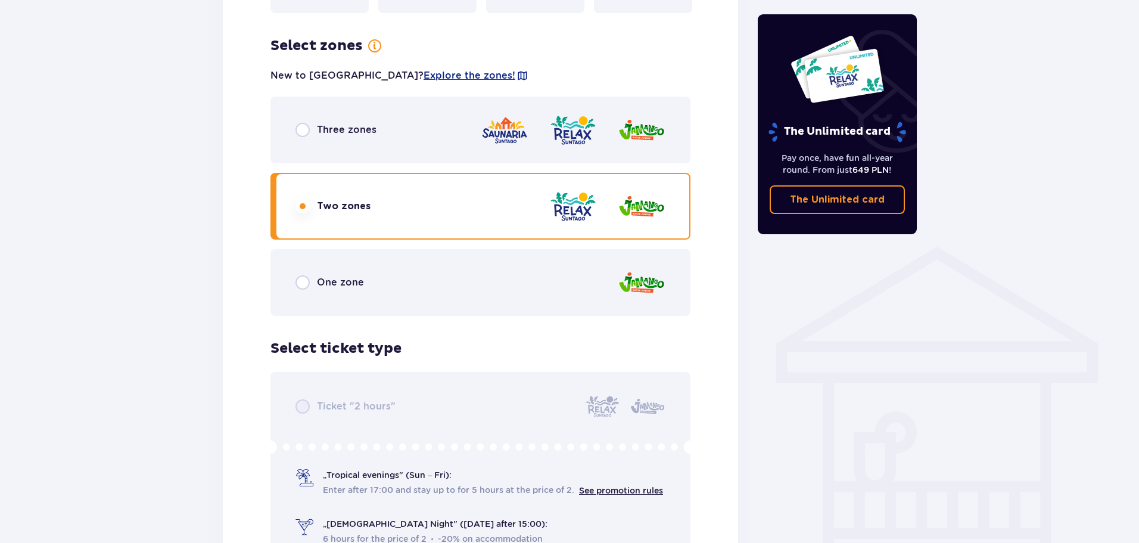
click at [344, 291] on div "One zone" at bounding box center [480, 282] width 420 height 67
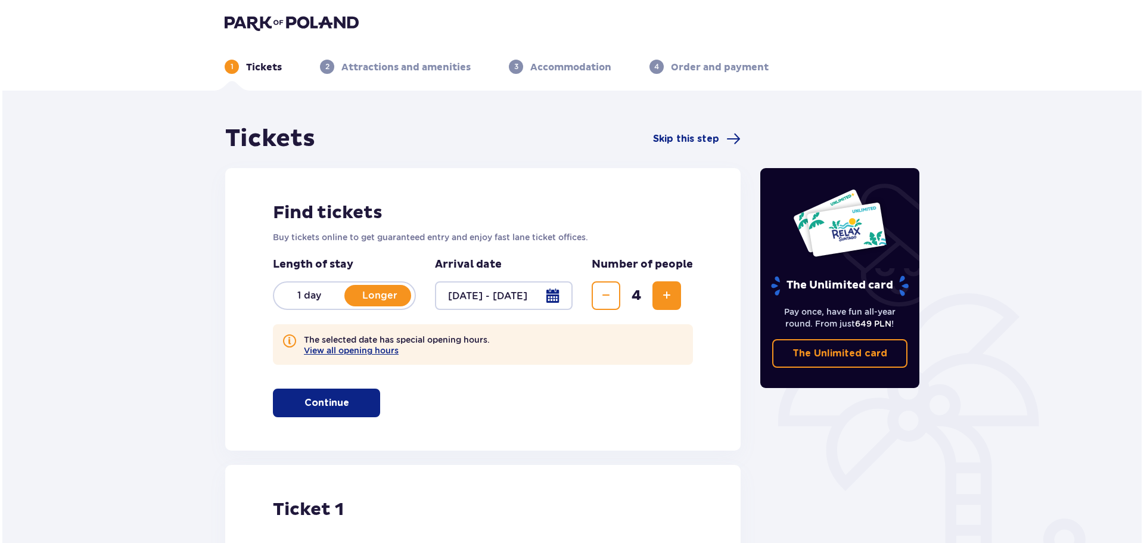
scroll to position [0, 0]
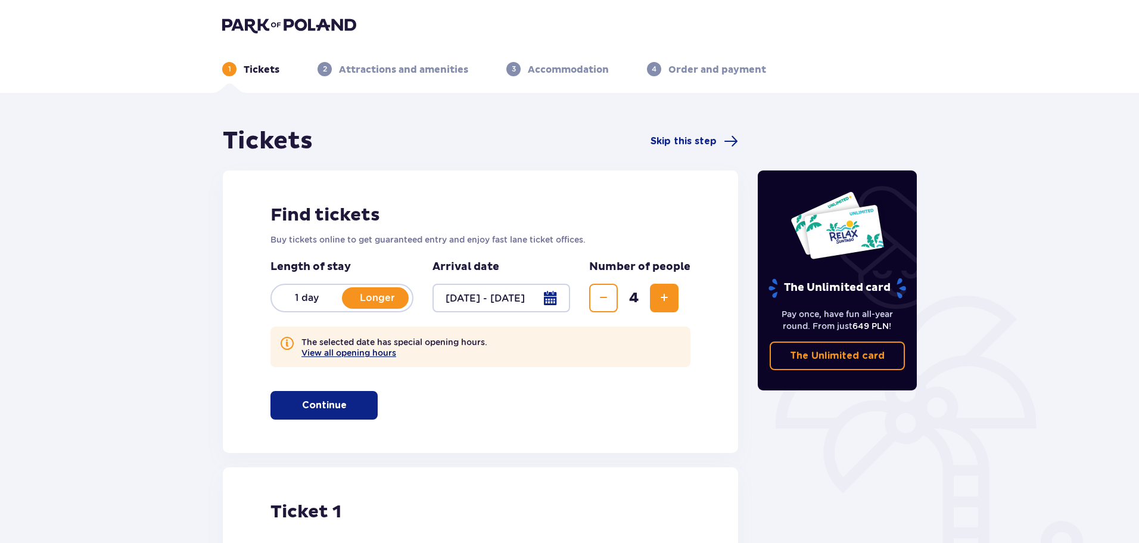
click at [358, 353] on button "View all opening hours" at bounding box center [348, 353] width 95 height 10
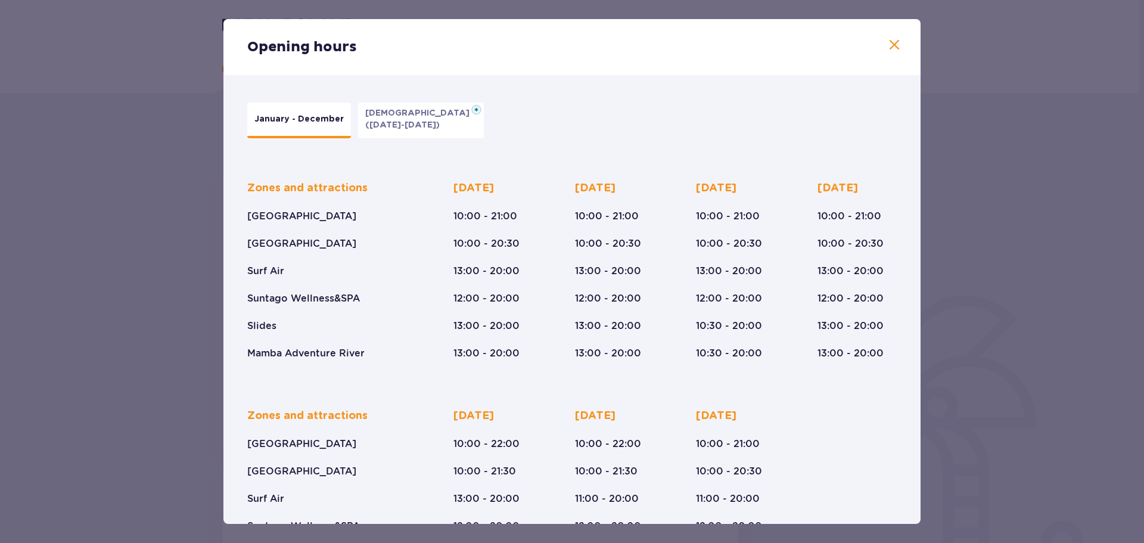
click at [892, 43] on span at bounding box center [894, 45] width 14 height 14
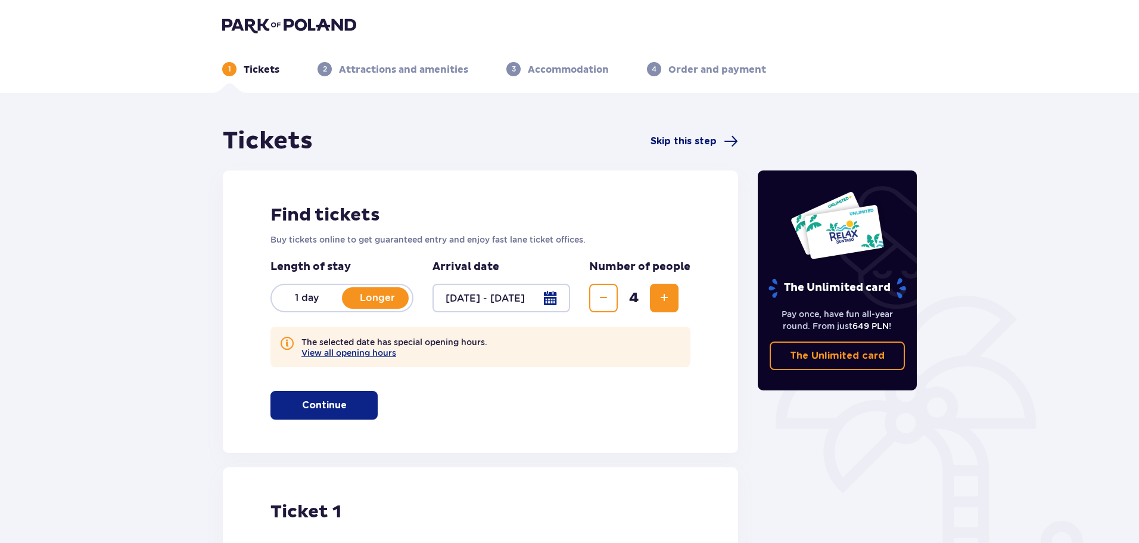
click at [714, 138] on span "Skip this step" at bounding box center [684, 141] width 66 height 13
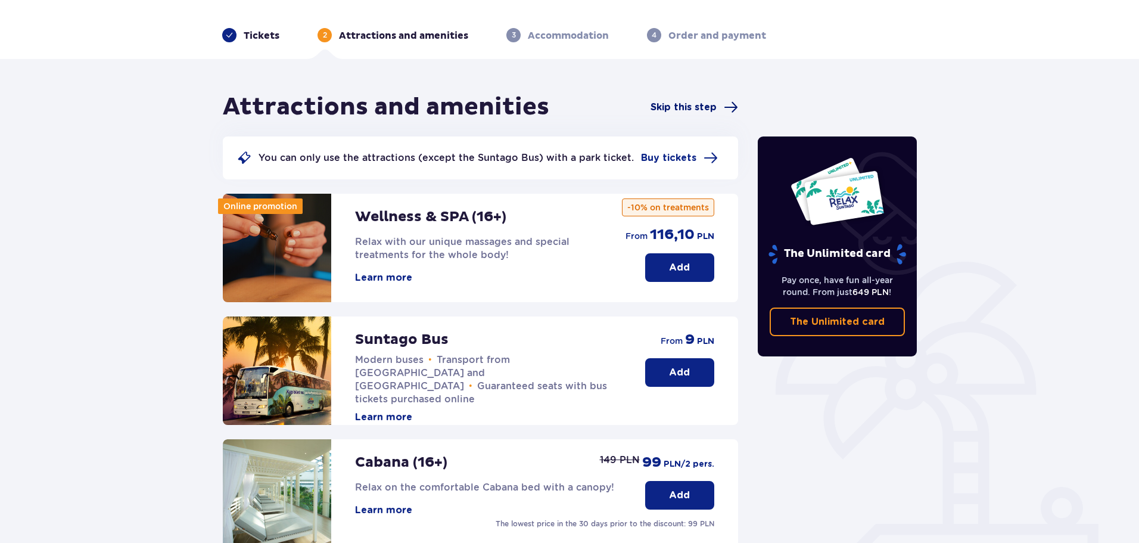
scroll to position [24, 0]
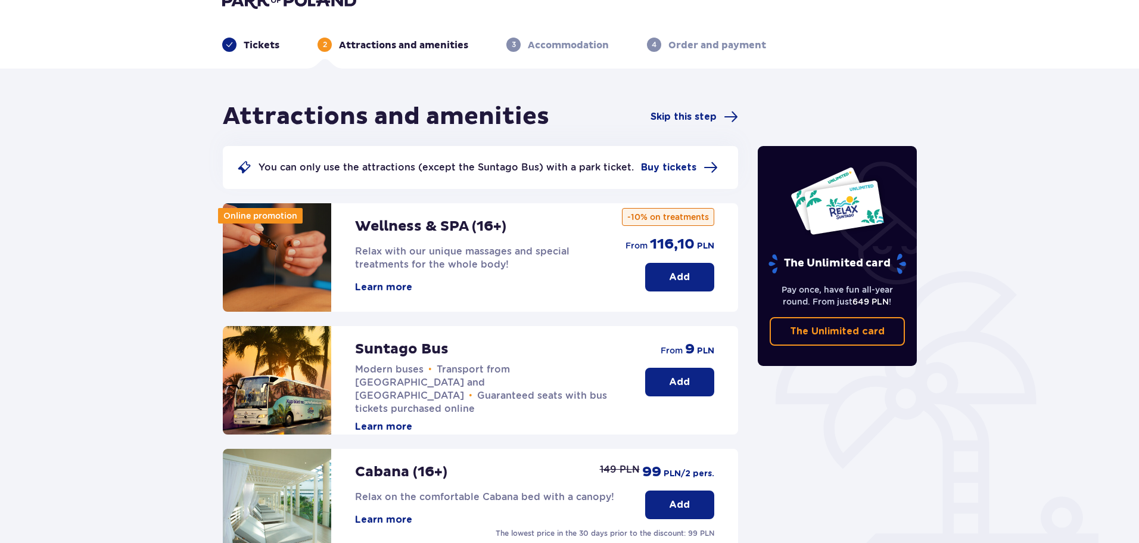
click at [689, 125] on div "Attractions and amenities Skip this step" at bounding box center [480, 117] width 515 height 30
click at [692, 118] on span "Skip this step" at bounding box center [684, 116] width 66 height 13
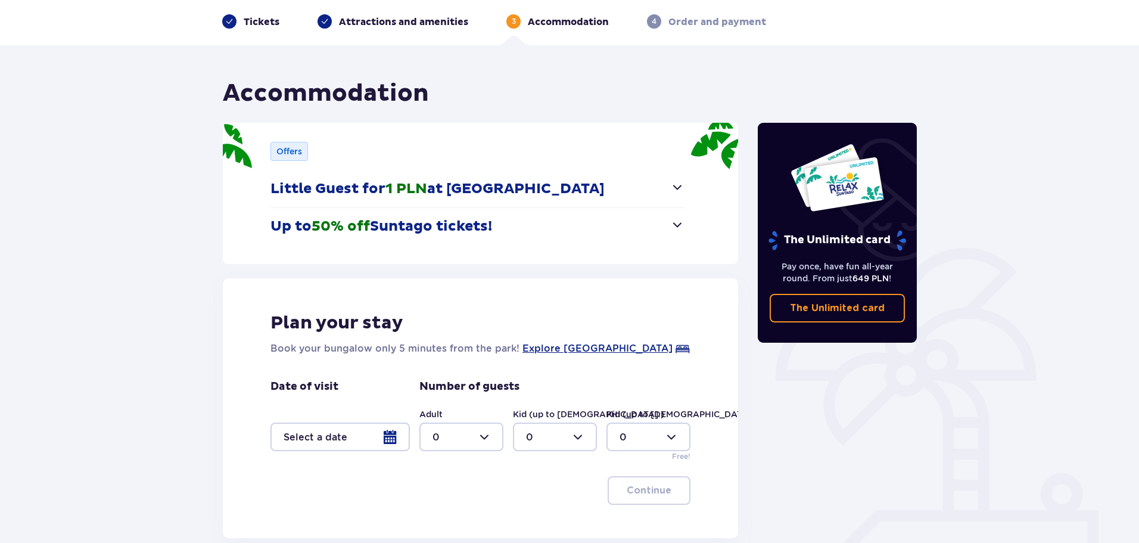
scroll to position [114, 0]
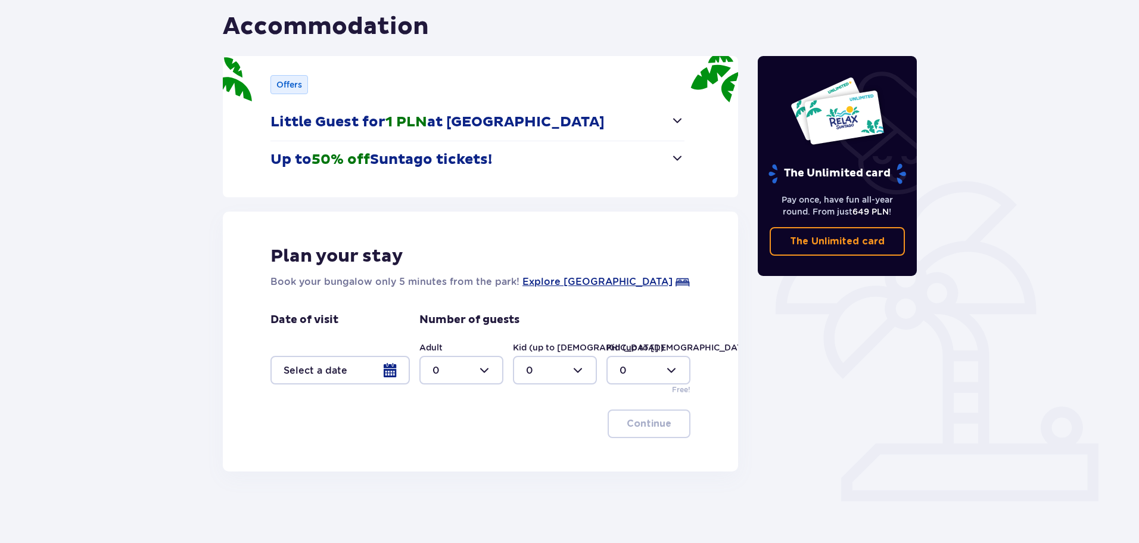
click at [389, 374] on div at bounding box center [339, 370] width 139 height 29
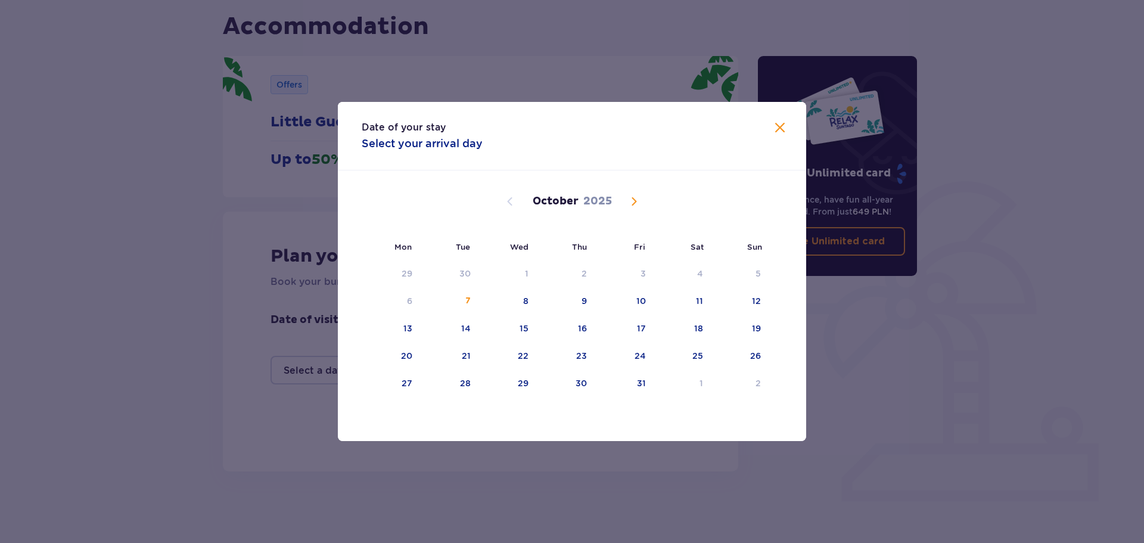
click at [627, 204] on span "Next month" at bounding box center [634, 201] width 14 height 14
click at [634, 203] on span "Next month" at bounding box center [634, 201] width 14 height 14
click at [579, 360] on div "25" at bounding box center [580, 356] width 11 height 12
click at [695, 354] on div "27" at bounding box center [697, 356] width 11 height 12
type input "[DATE] - [DATE]"
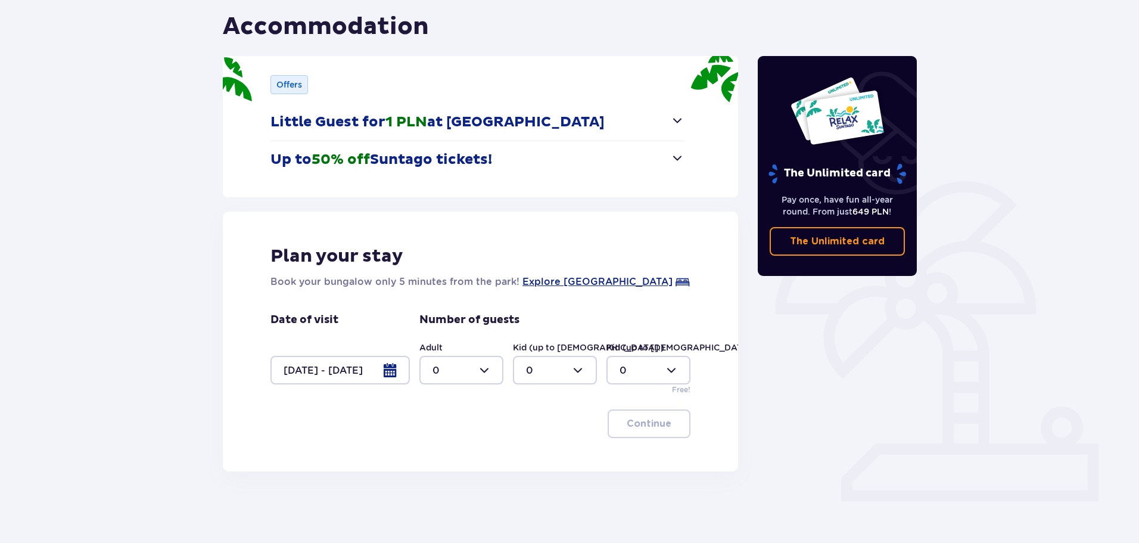
click at [497, 372] on div at bounding box center [461, 370] width 84 height 29
click at [440, 455] on div "2" at bounding box center [462, 456] width 58 height 13
type input "2"
click at [570, 373] on div at bounding box center [555, 370] width 84 height 29
click at [546, 455] on div "2" at bounding box center [555, 456] width 58 height 13
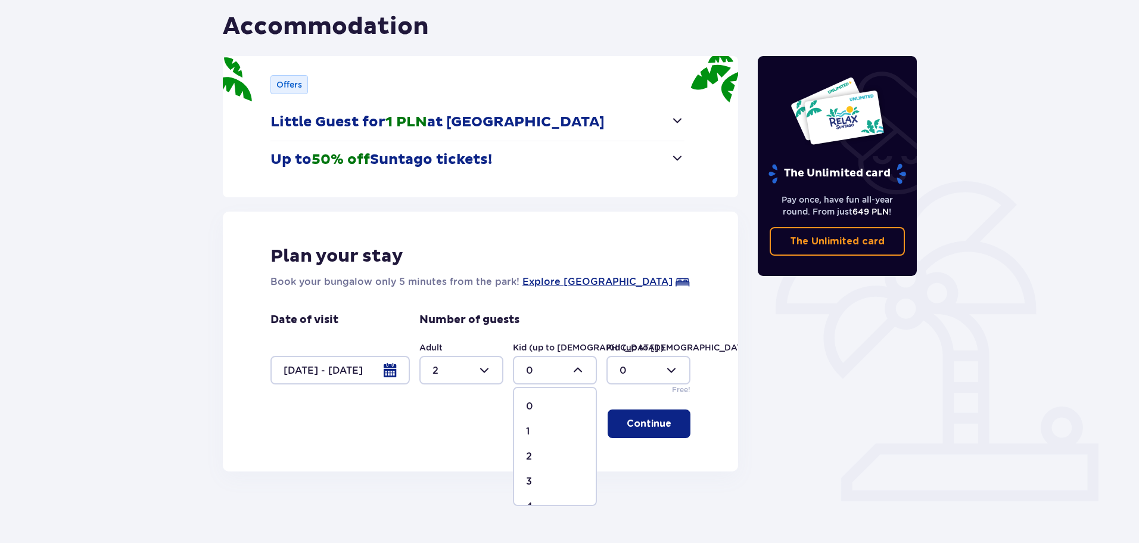
type input "2"
click at [640, 428] on p "Continue" at bounding box center [649, 423] width 45 height 13
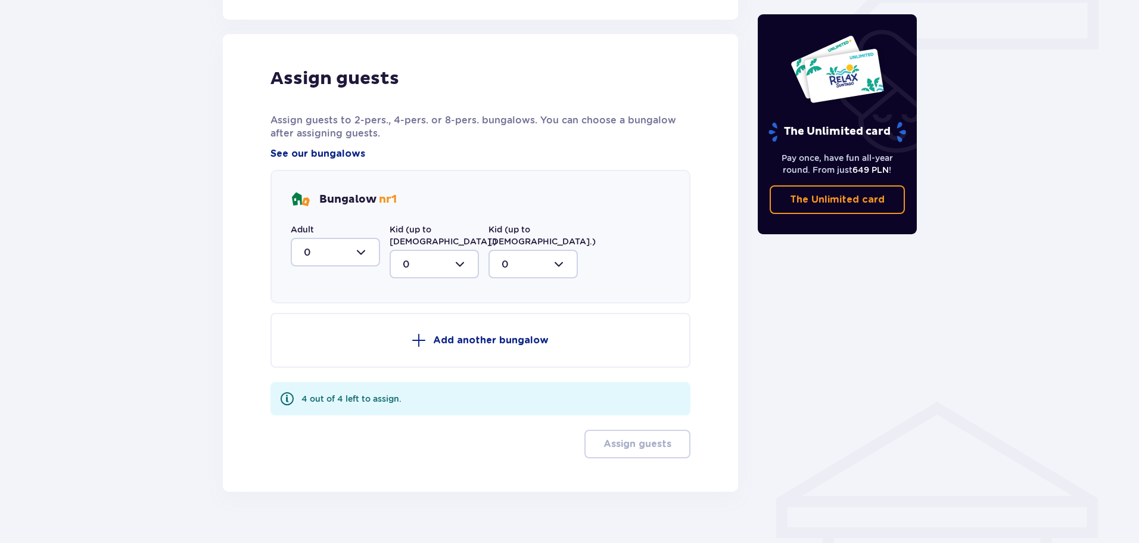
scroll to position [574, 0]
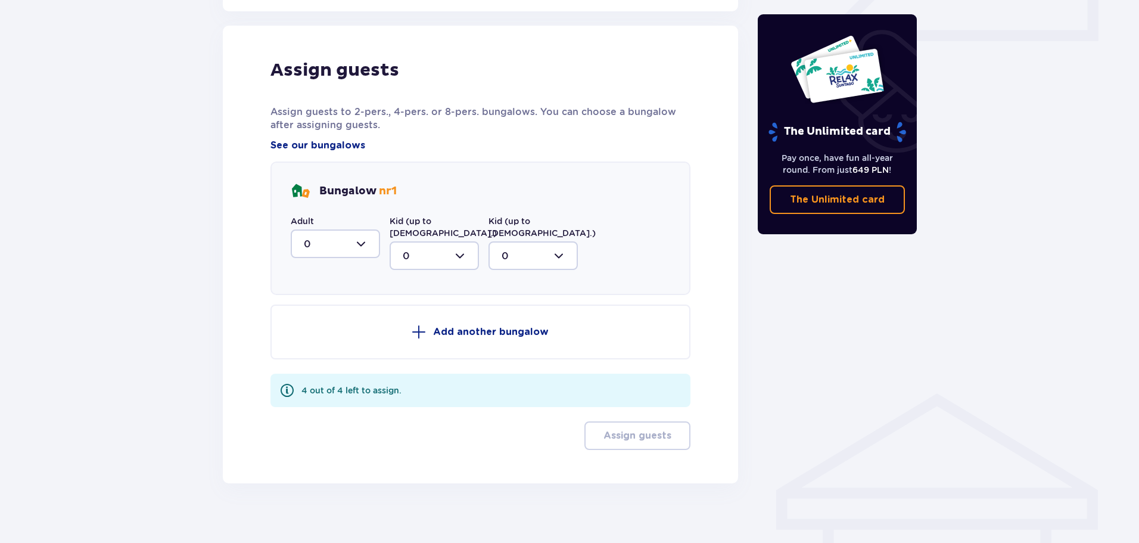
click at [363, 248] on div at bounding box center [335, 243] width 89 height 29
click at [318, 335] on div "2" at bounding box center [335, 329] width 63 height 13
type input "2"
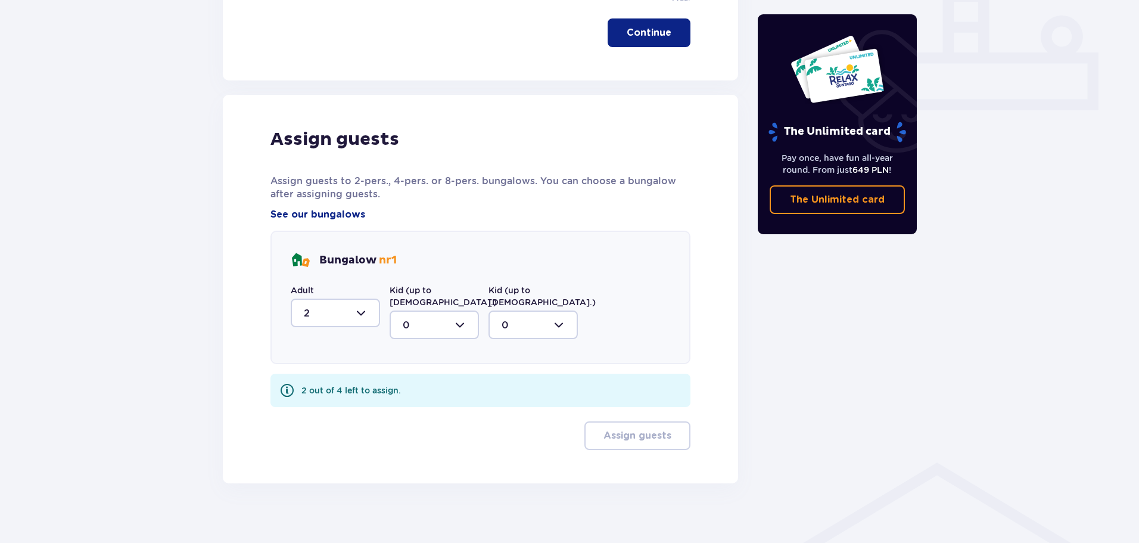
click at [458, 318] on div at bounding box center [434, 324] width 89 height 29
click at [437, 405] on div "2" at bounding box center [434, 411] width 63 height 13
type input "2"
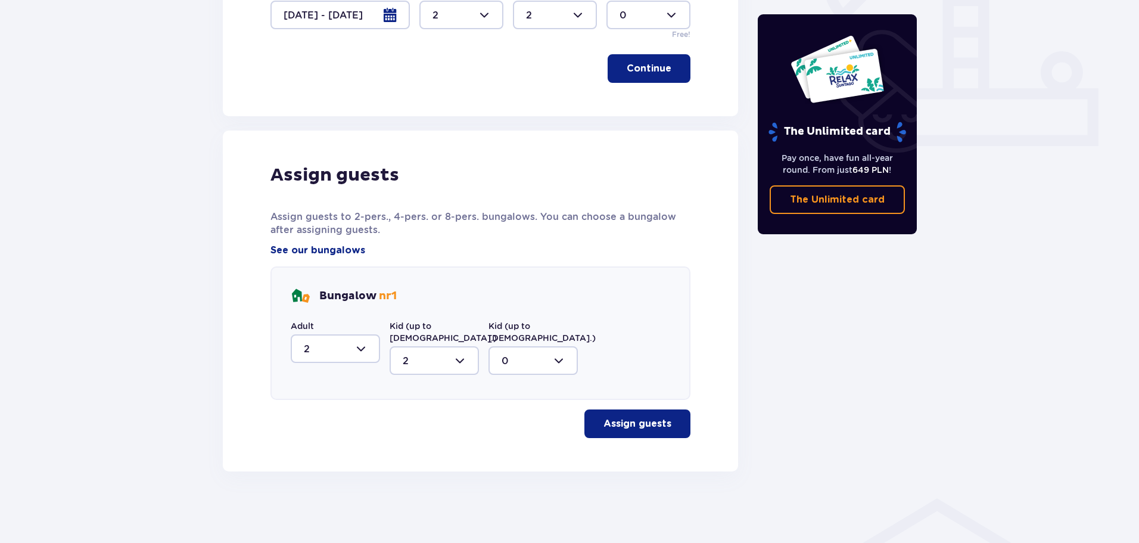
scroll to position [458, 0]
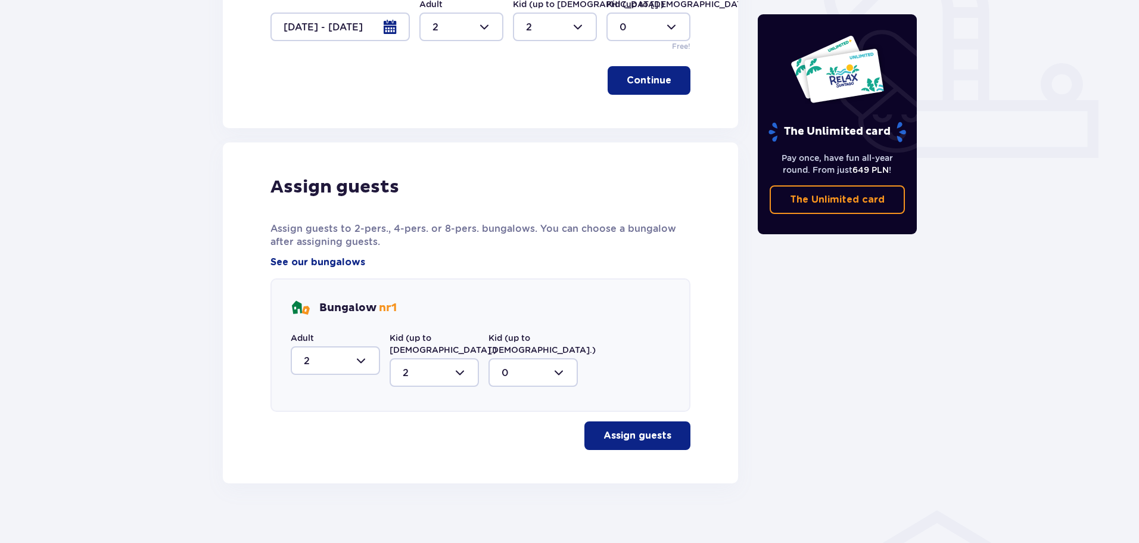
click at [636, 429] on p "Assign guests" at bounding box center [637, 435] width 68 height 13
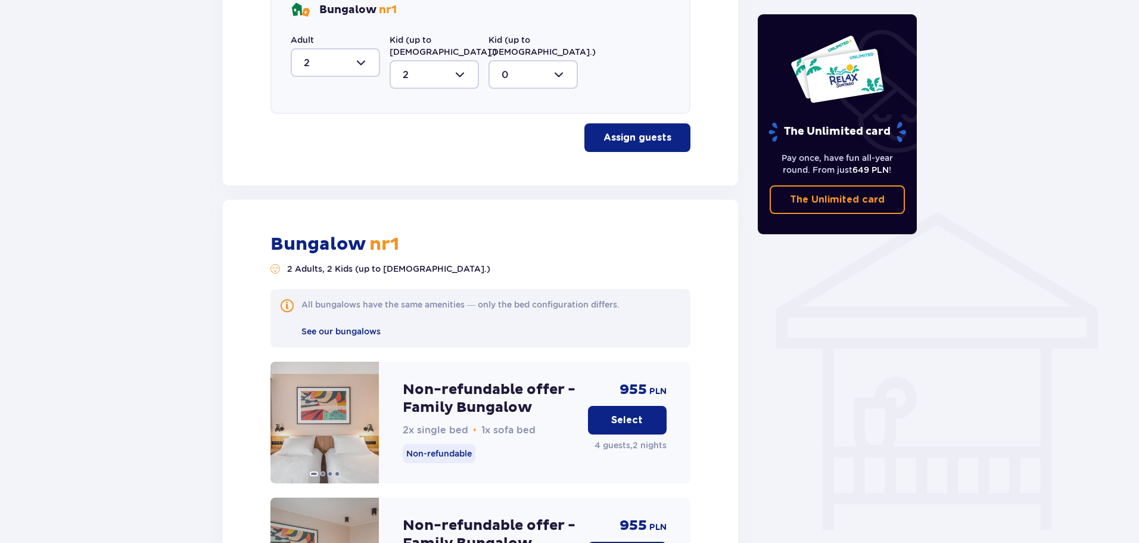
scroll to position [701, 0]
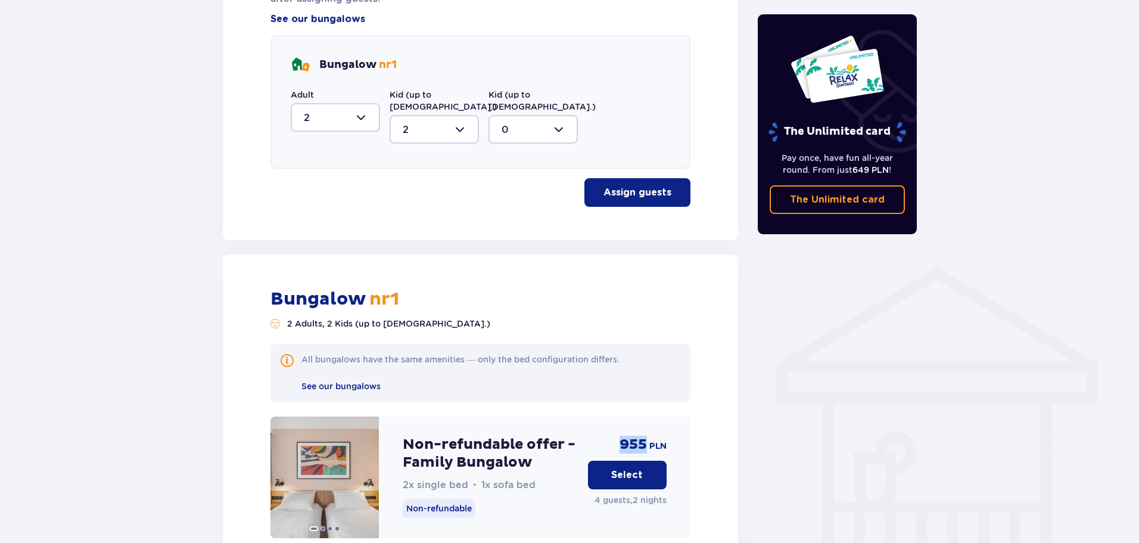
drag, startPoint x: 617, startPoint y: 435, endPoint x: 643, endPoint y: 434, distance: 26.2
click at [643, 434] on div "955 PLN Select 4 guests , 2 nights" at bounding box center [627, 477] width 79 height 122
drag, startPoint x: 643, startPoint y: 434, endPoint x: 638, endPoint y: 468, distance: 34.4
click at [638, 468] on p "Select" at bounding box center [627, 474] width 32 height 13
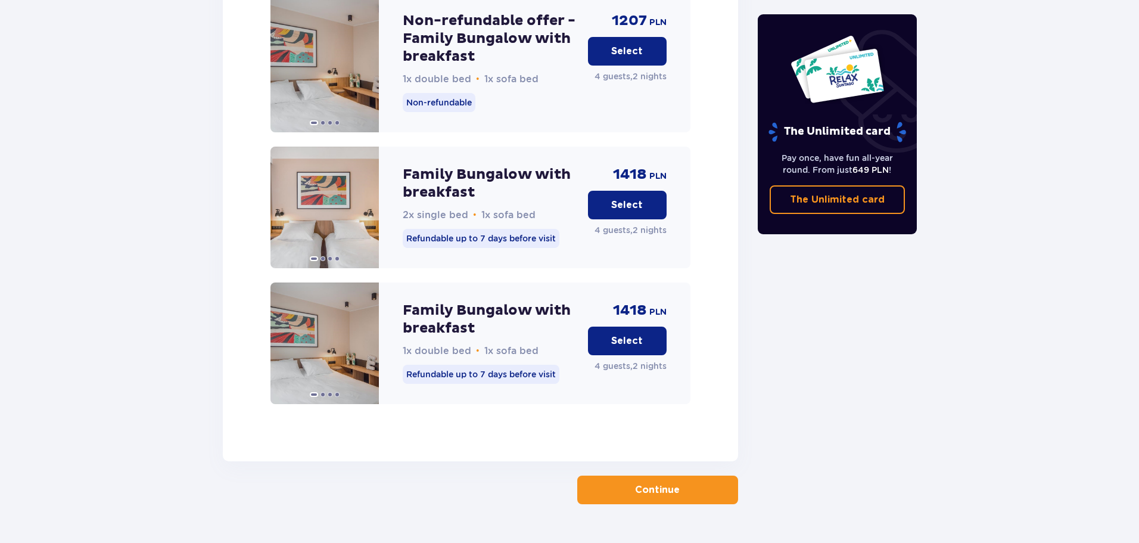
scroll to position [1816, 0]
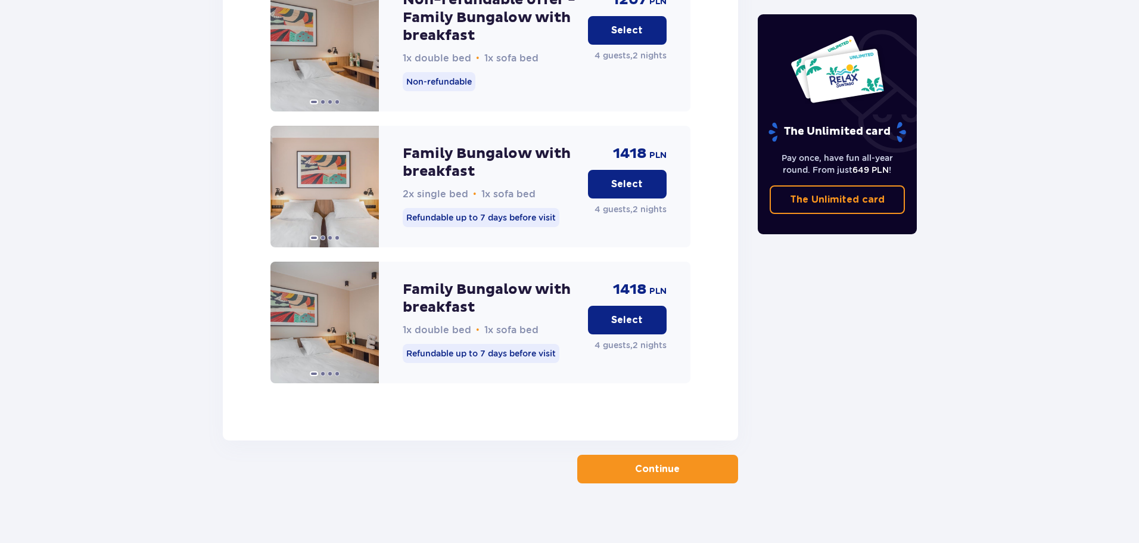
click at [652, 463] on p "Continue" at bounding box center [657, 468] width 45 height 13
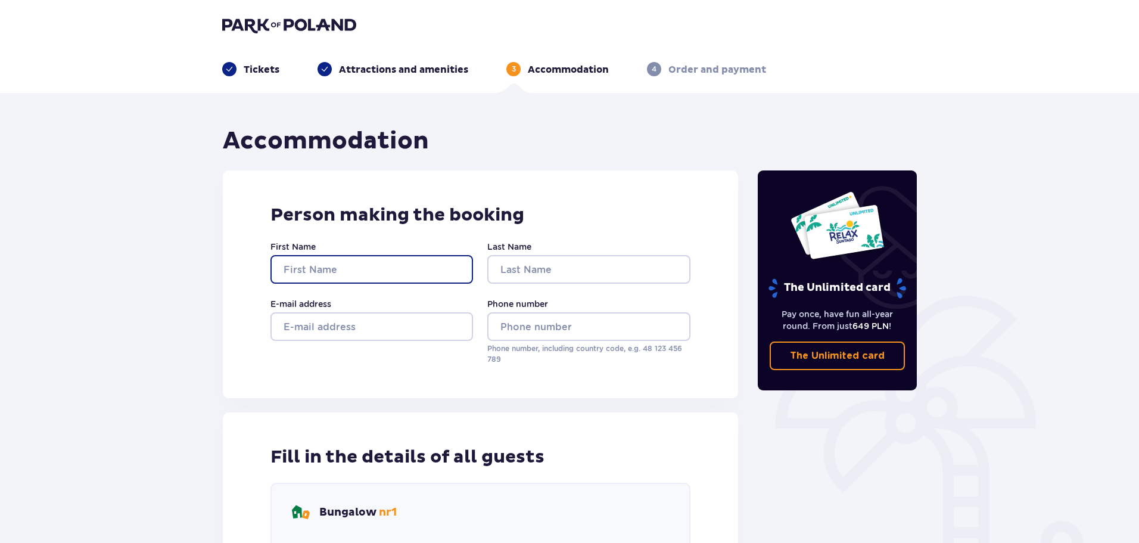
click at [337, 267] on input "First Name" at bounding box center [371, 269] width 203 height 29
type input "[PERSON_NAME]"
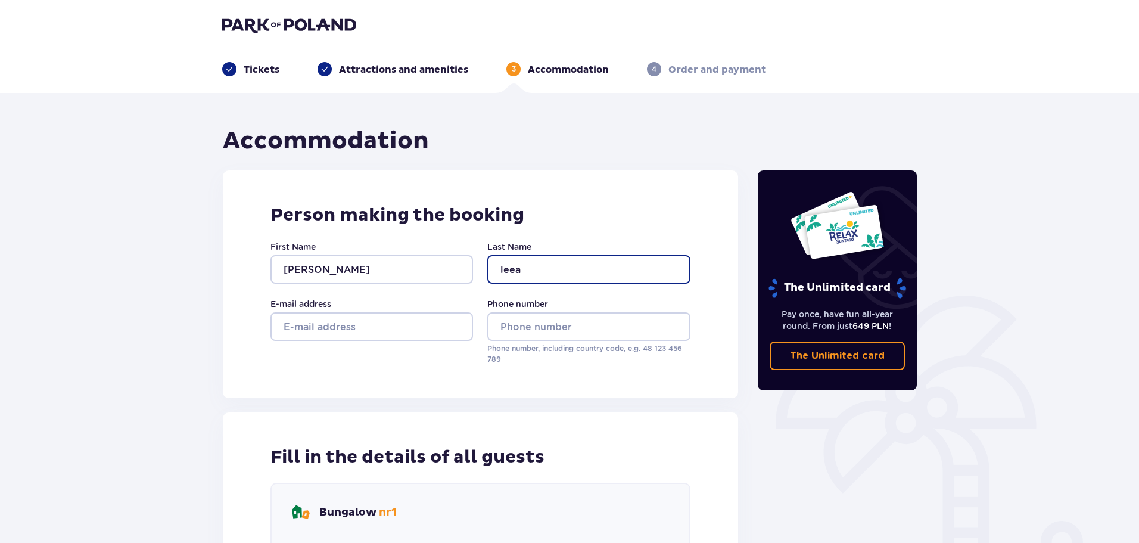
type input "leea"
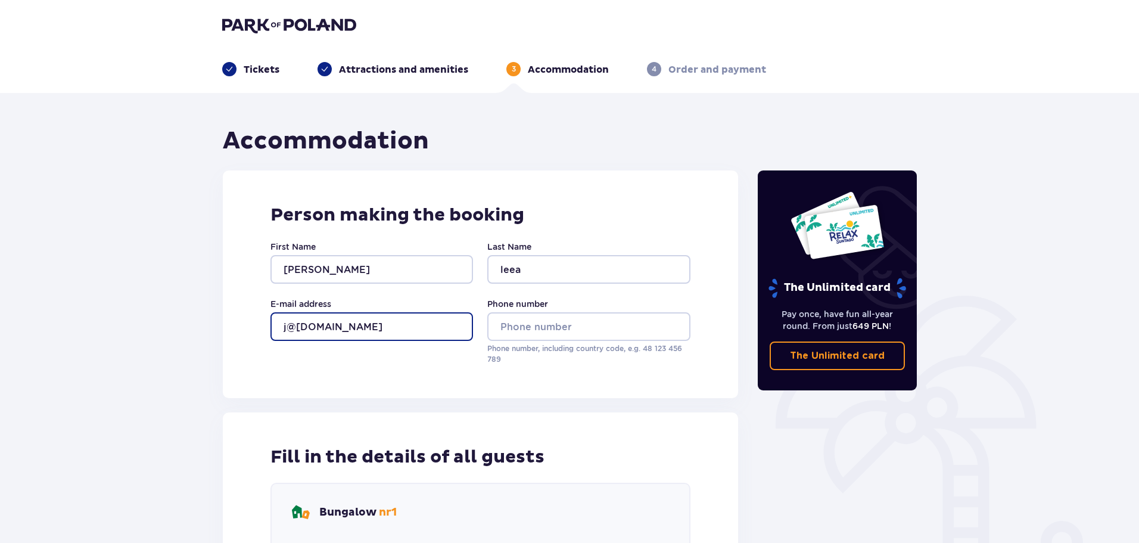
type input "j@[DOMAIN_NAME]"
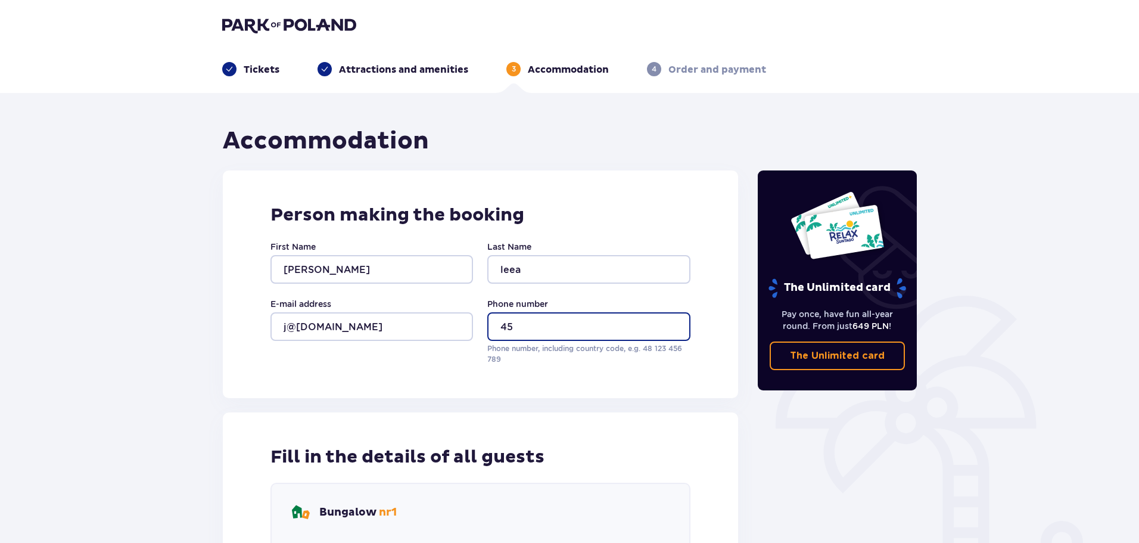
type input "4"
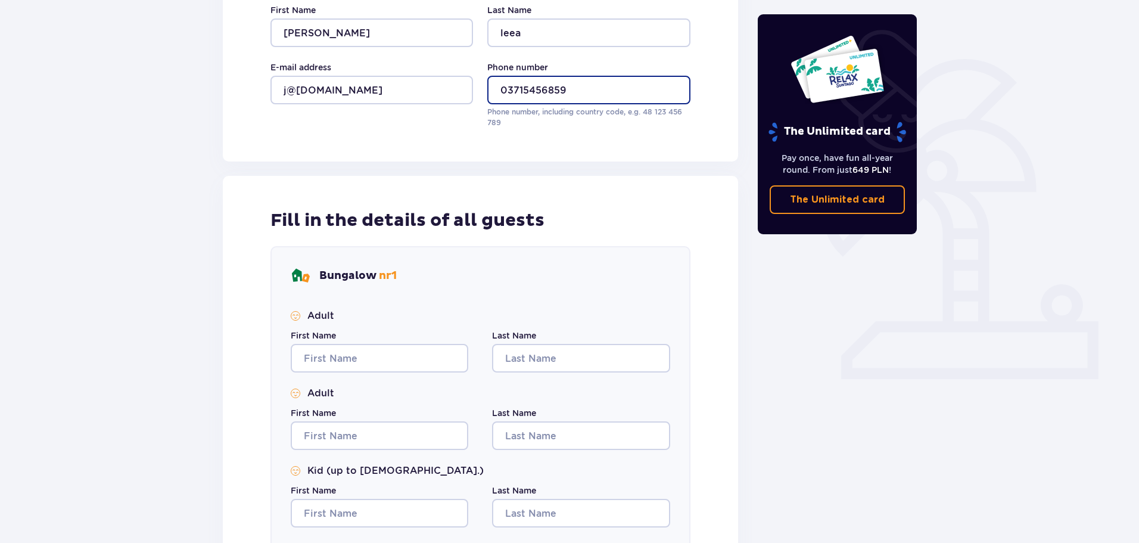
scroll to position [238, 0]
type input "03715456859"
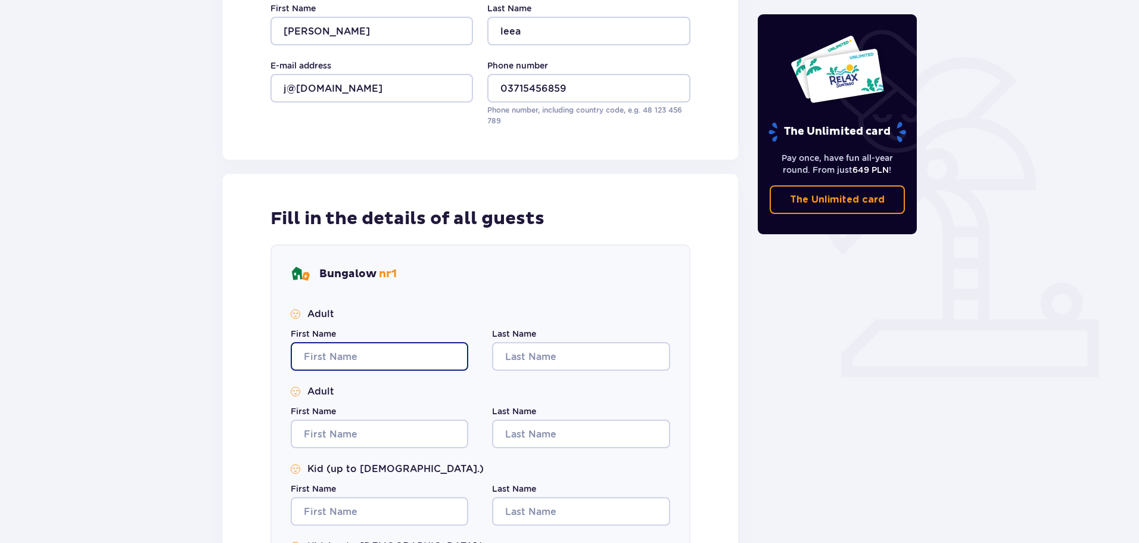
click at [353, 359] on input "First Name" at bounding box center [380, 356] width 178 height 29
type input "j"
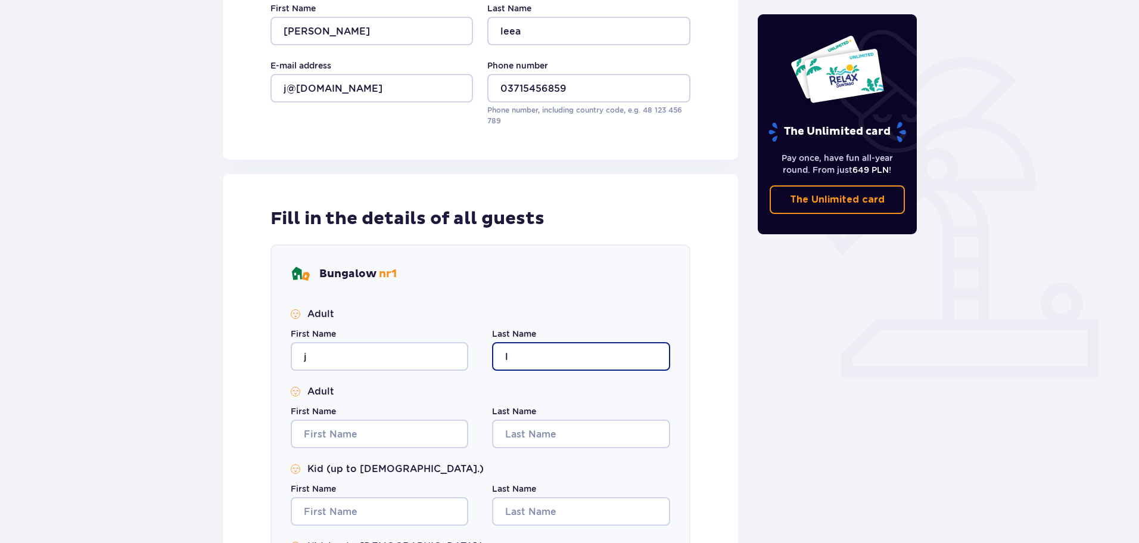
type input "l"
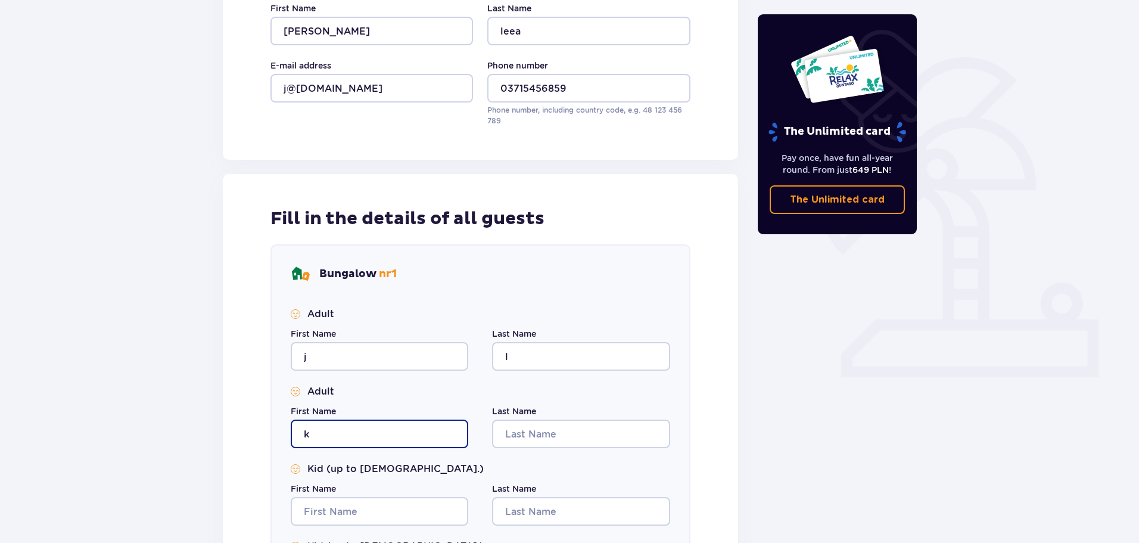
type input "k"
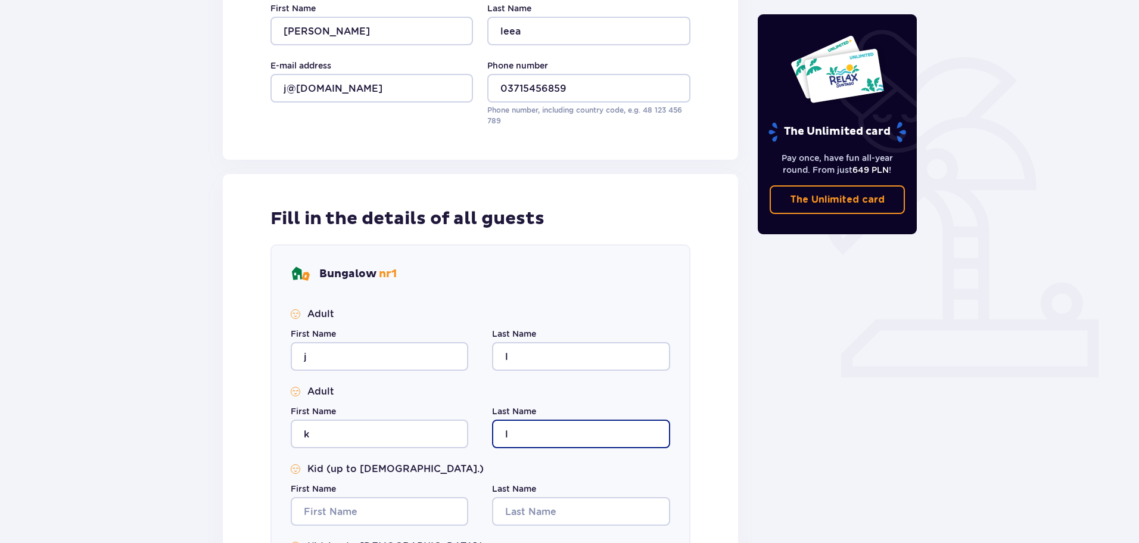
type input "l"
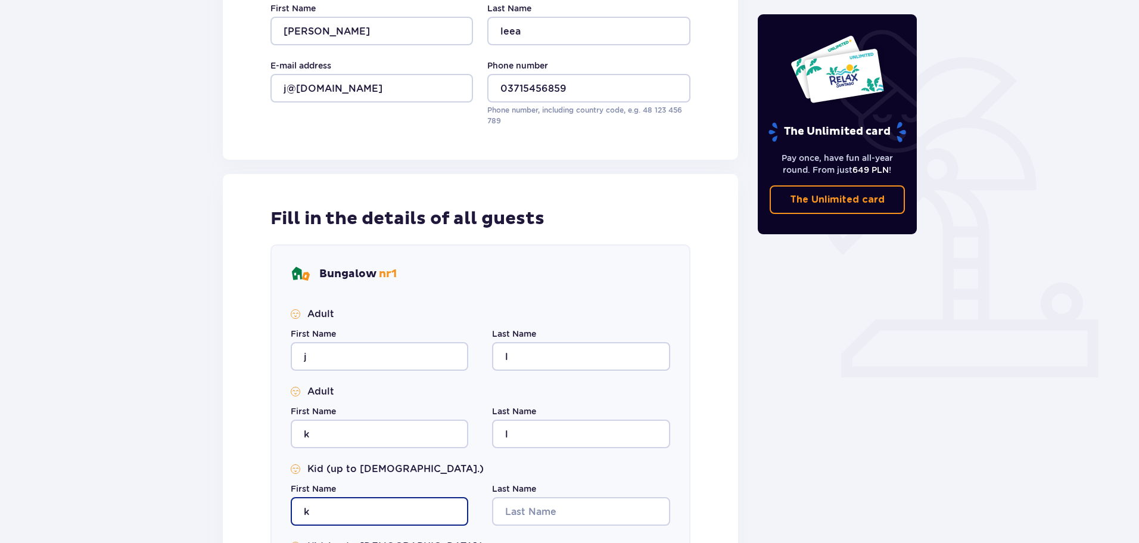
type input "k"
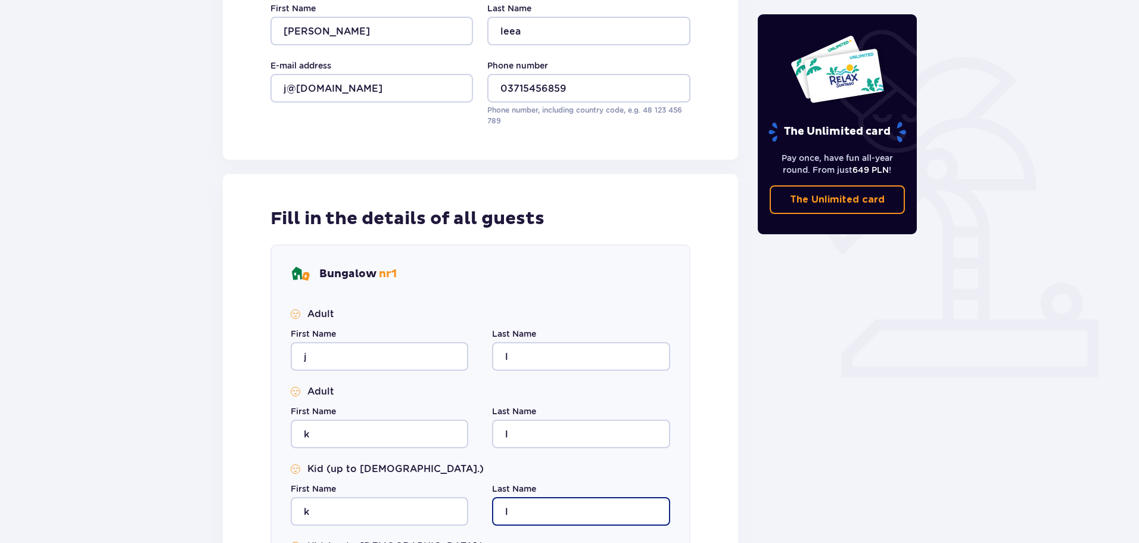
type input "l"
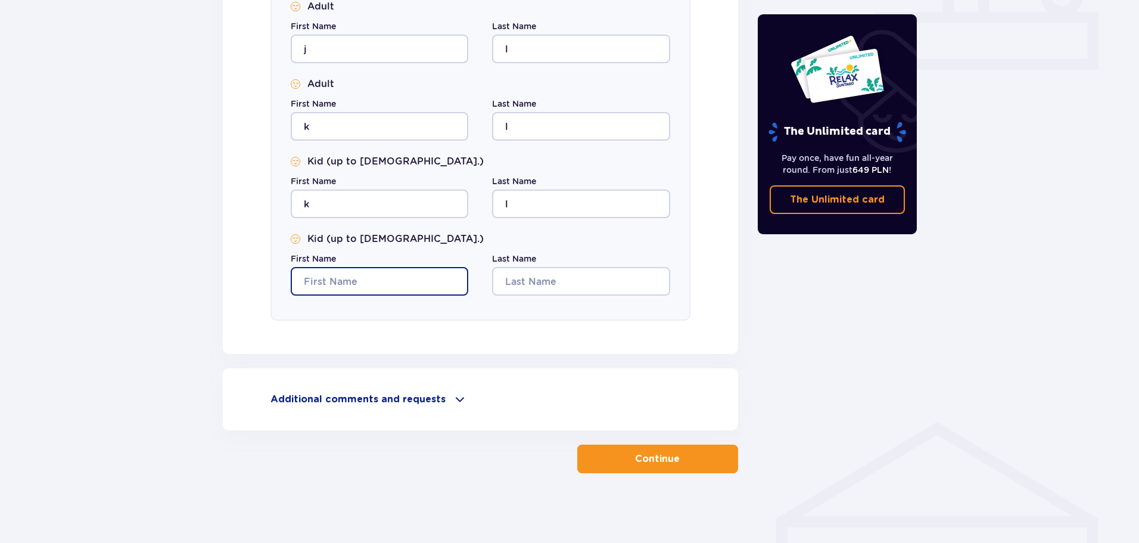
scroll to position [547, 0]
type input "k"
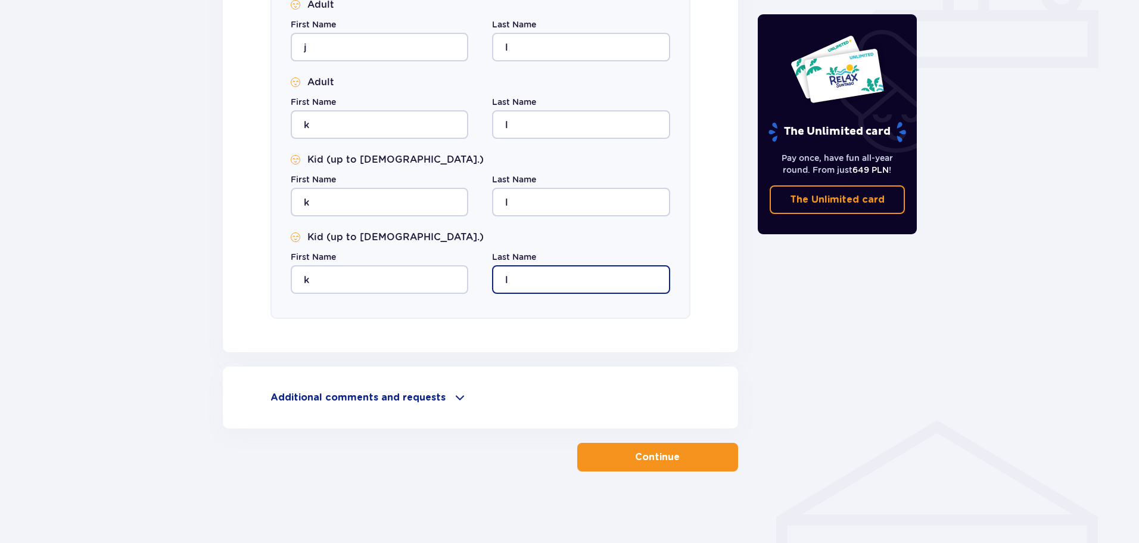
type input "l"
click at [614, 453] on button "Continue" at bounding box center [657, 457] width 161 height 29
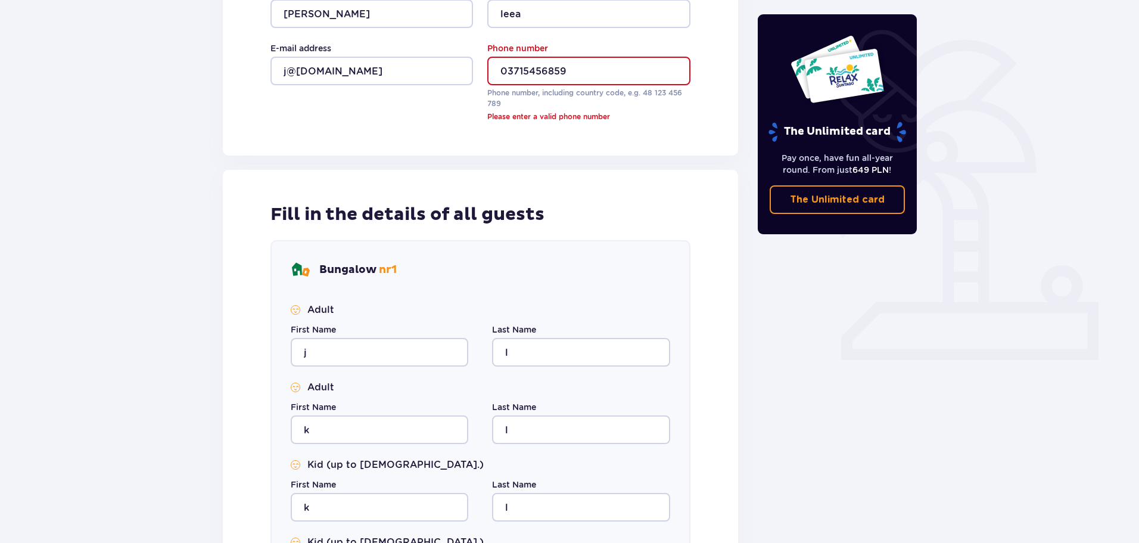
scroll to position [253, 0]
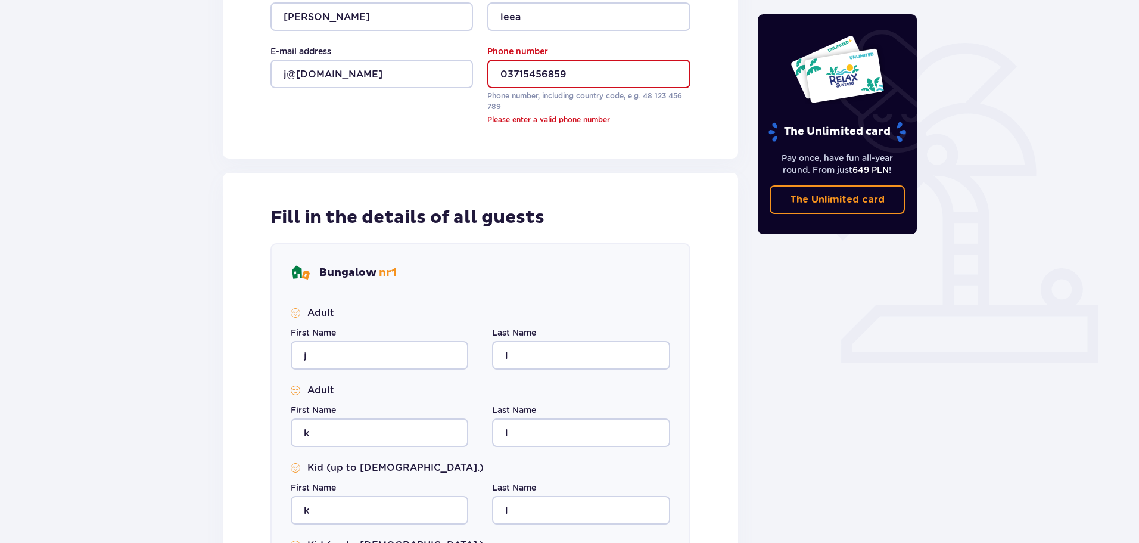
click at [566, 76] on input "03715456859" at bounding box center [588, 74] width 203 height 29
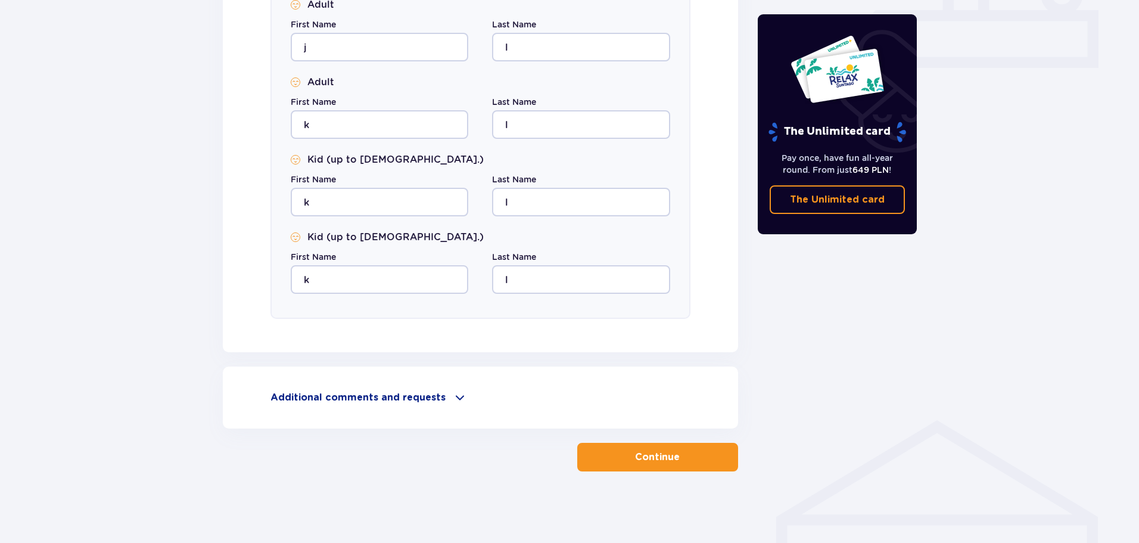
click at [654, 450] on p "Continue" at bounding box center [657, 456] width 45 height 13
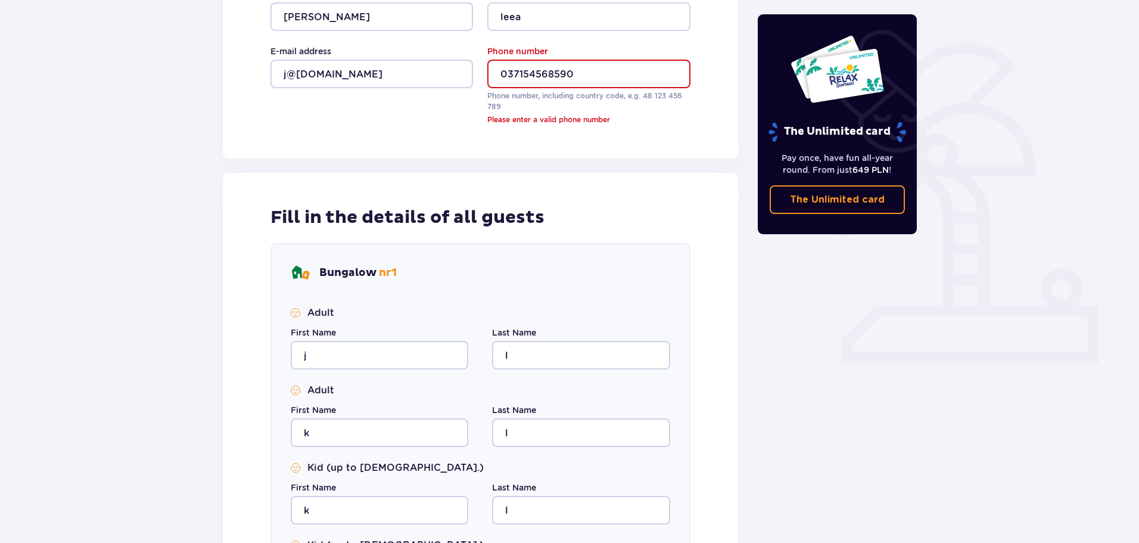
drag, startPoint x: 584, startPoint y: 72, endPoint x: 525, endPoint y: 75, distance: 59.6
click at [523, 74] on input "037154568590" at bounding box center [588, 74] width 203 height 29
drag, startPoint x: 510, startPoint y: 76, endPoint x: 499, endPoint y: 79, distance: 11.6
click at [499, 79] on input "037154568590" at bounding box center [588, 74] width 203 height 29
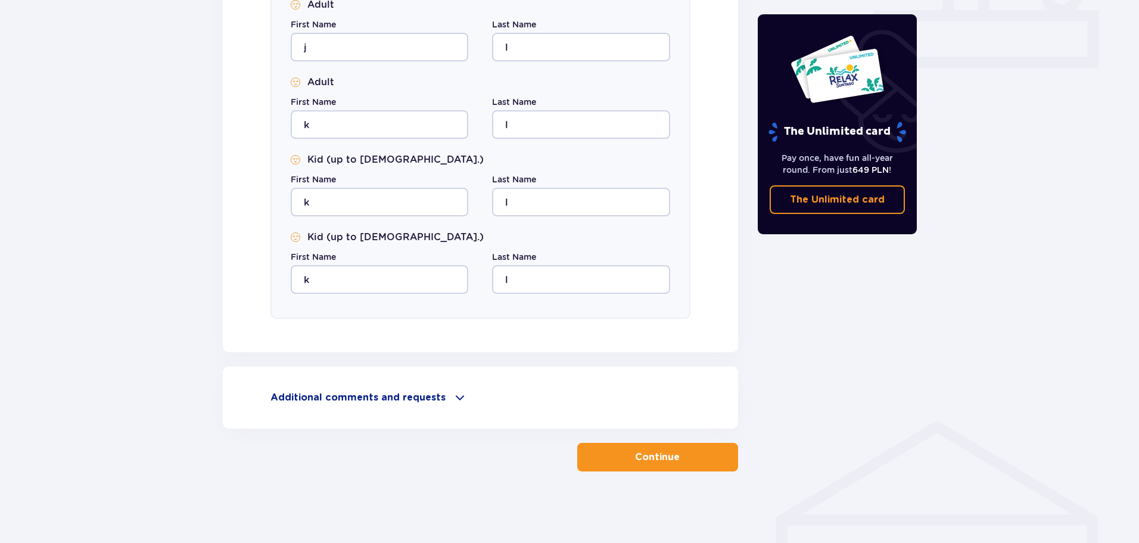
click at [681, 458] on span "button" at bounding box center [682, 457] width 14 height 14
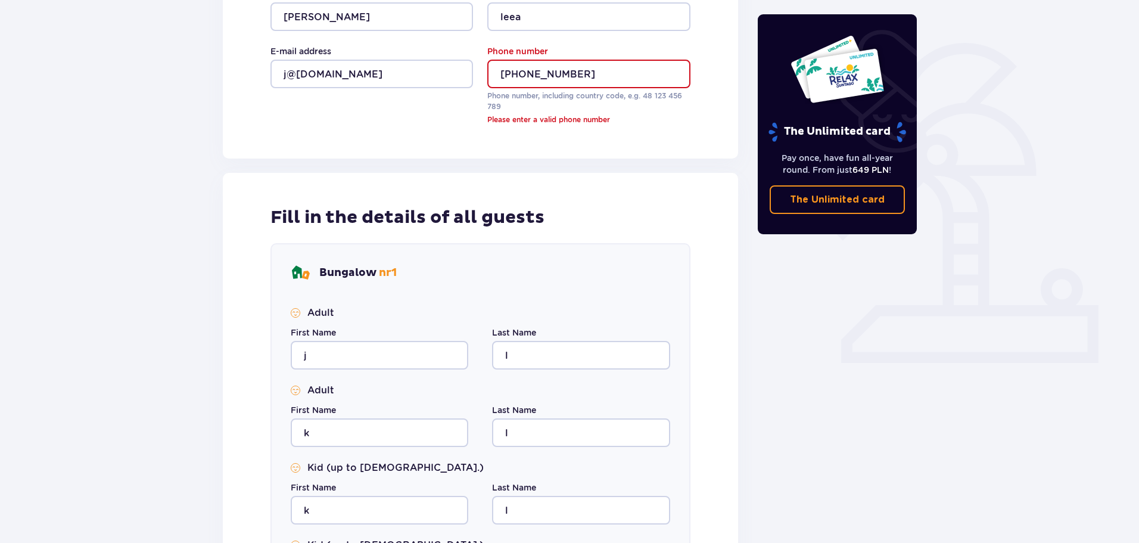
drag, startPoint x: 525, startPoint y: 77, endPoint x: 711, endPoint y: 76, distance: 185.9
click at [711, 76] on div "Person making the booking First Name [PERSON_NAME] Last Name [PERSON_NAME] E-ma…" at bounding box center [480, 38] width 515 height 241
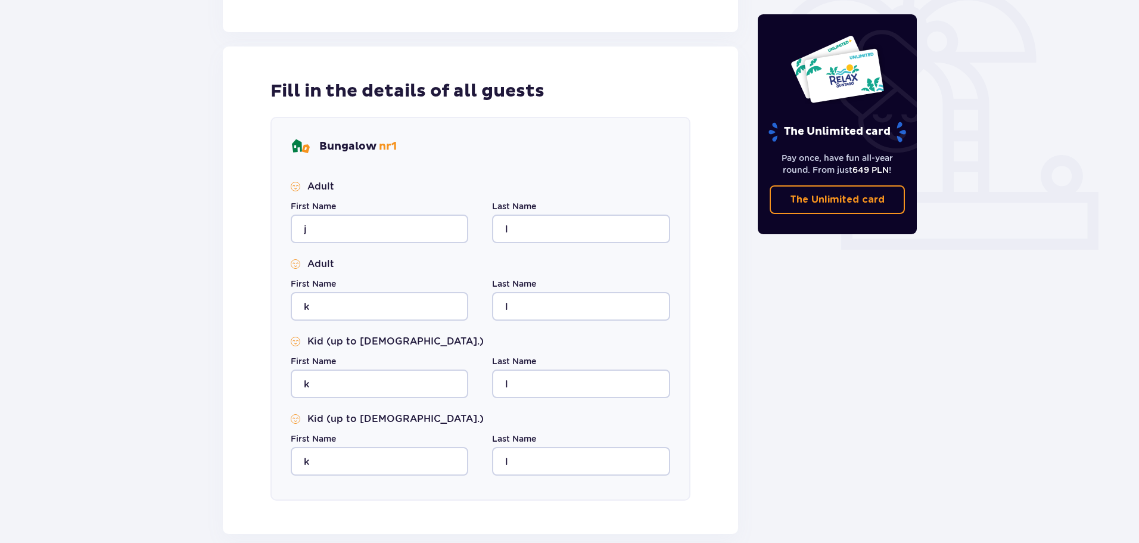
scroll to position [547, 0]
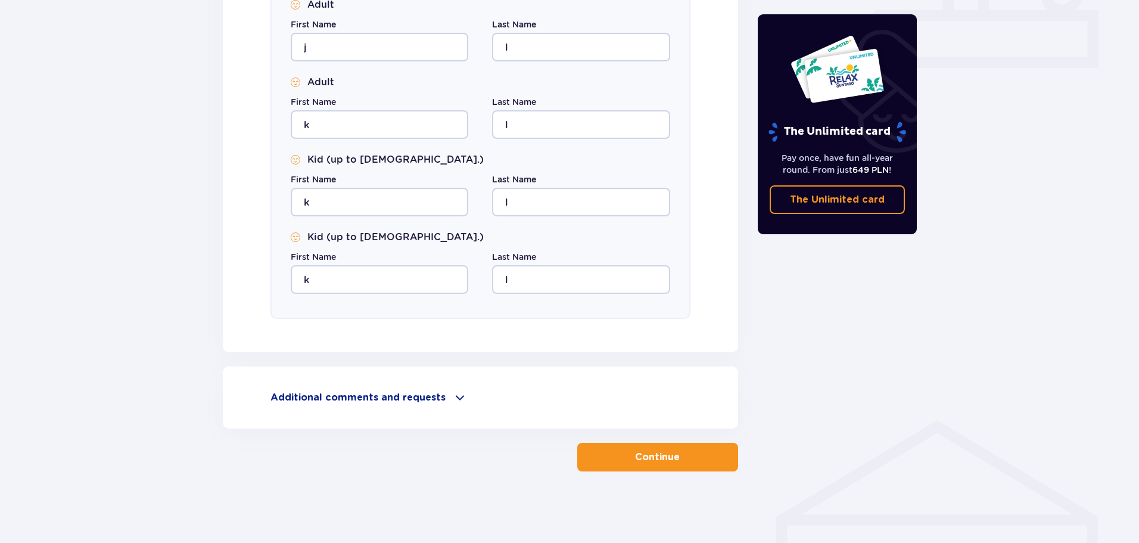
type input "[PHONE_NUMBER]"
click at [667, 458] on p "Continue" at bounding box center [657, 456] width 45 height 13
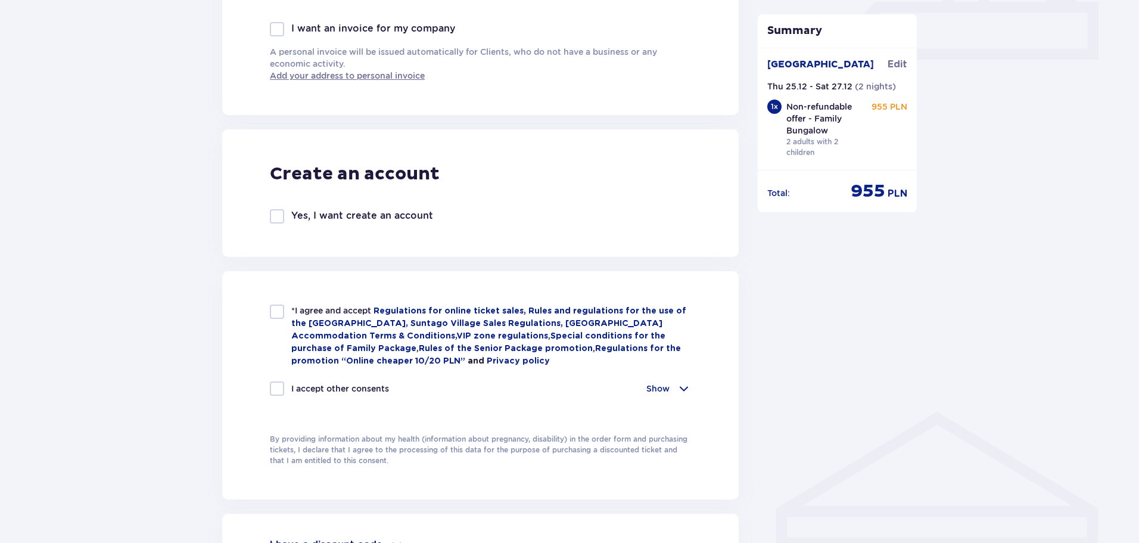
scroll to position [721, 0]
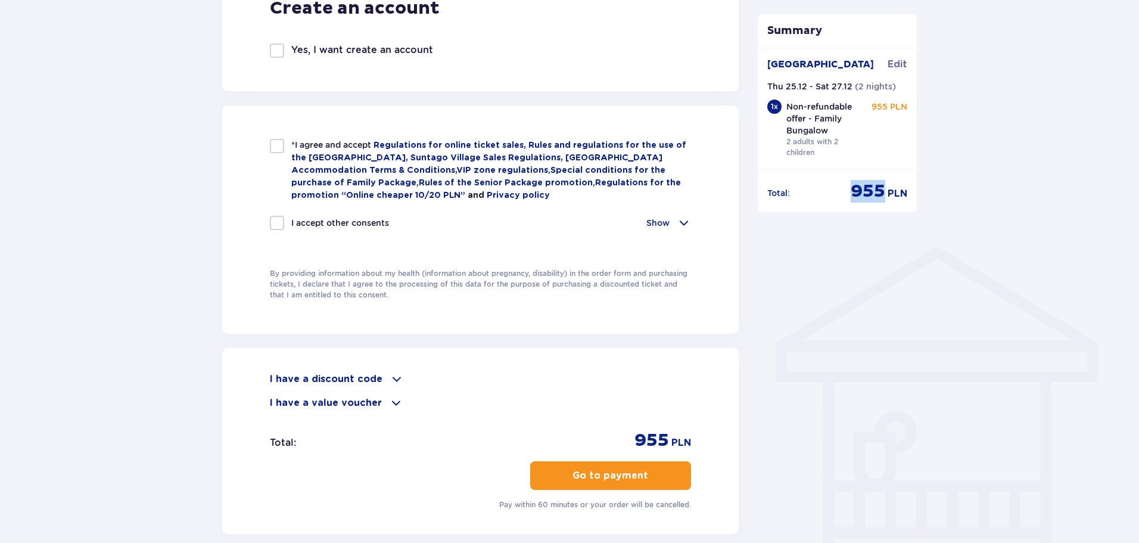
drag, startPoint x: 850, startPoint y: 196, endPoint x: 883, endPoint y: 199, distance: 32.9
click at [883, 199] on div "Total : 955 PLN" at bounding box center [837, 191] width 141 height 23
copy span "955"
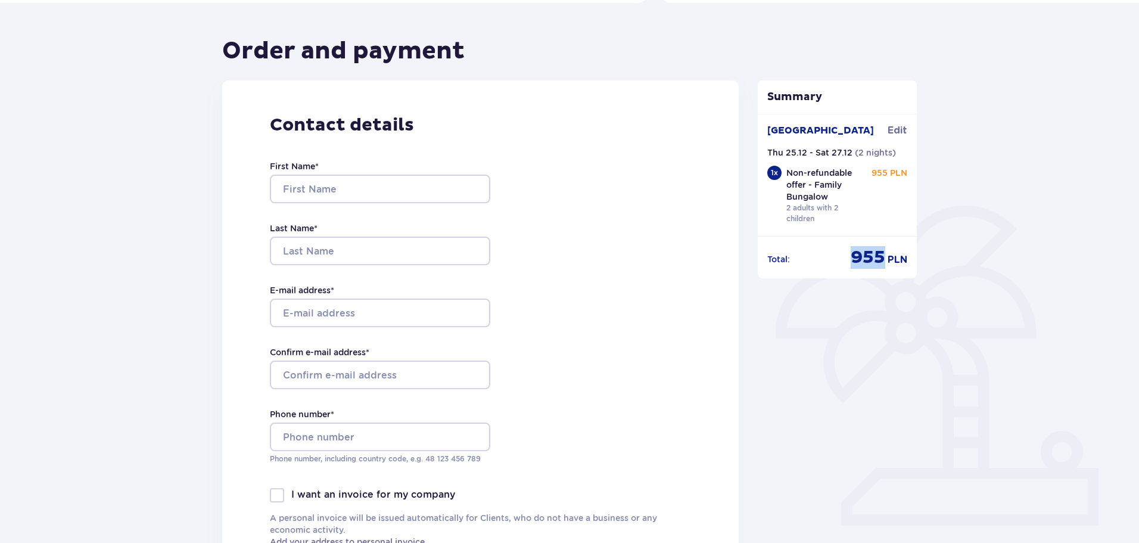
scroll to position [0, 0]
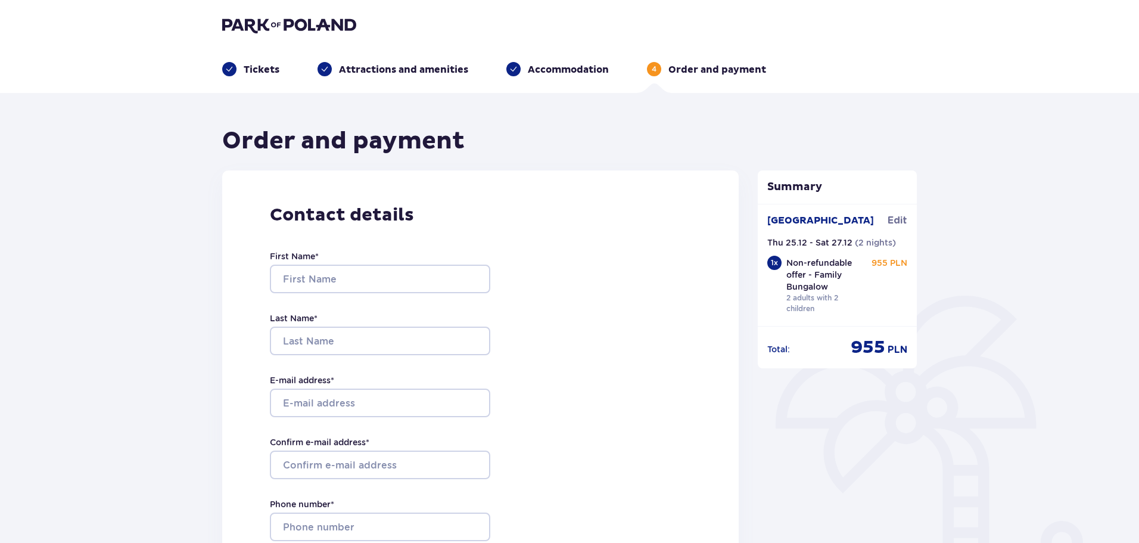
click at [248, 71] on p "Tickets" at bounding box center [262, 69] width 36 height 13
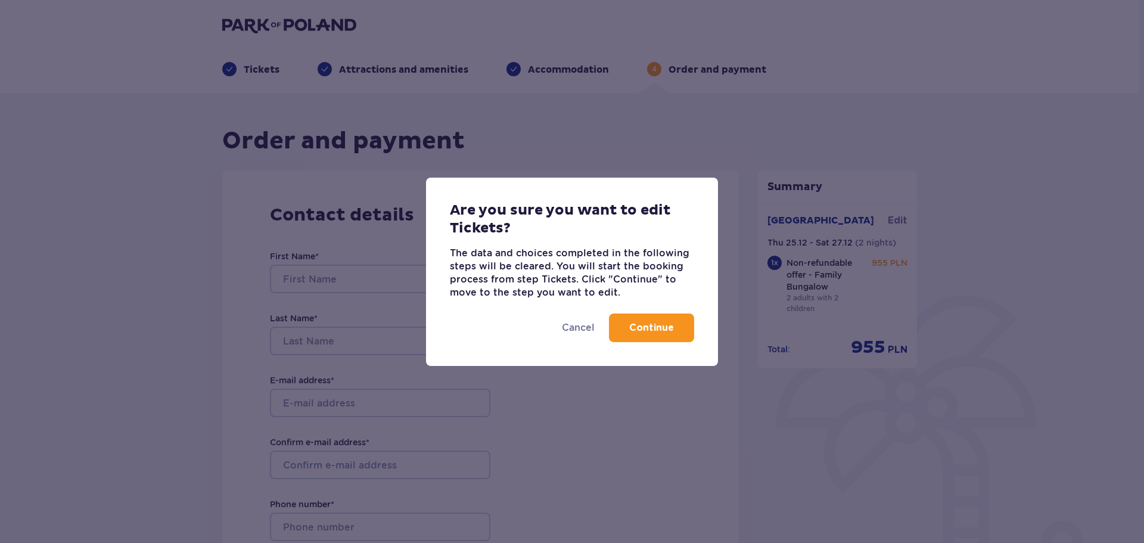
click at [657, 329] on p "Continue" at bounding box center [651, 327] width 45 height 13
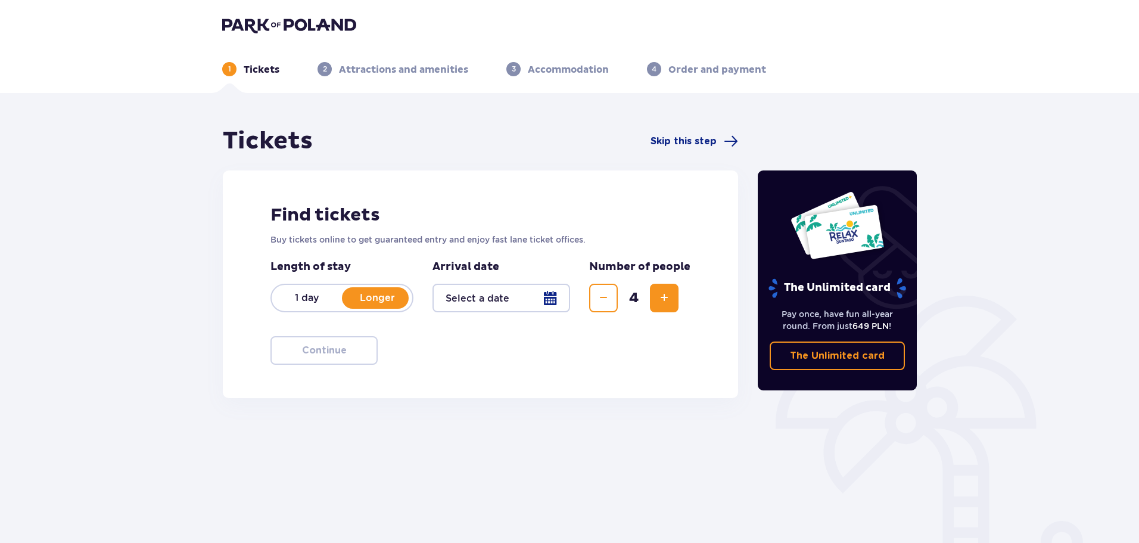
click at [366, 297] on p "Longer" at bounding box center [377, 297] width 70 height 13
click at [366, 299] on p "Longer" at bounding box center [377, 297] width 70 height 13
click at [563, 302] on div at bounding box center [502, 298] width 138 height 29
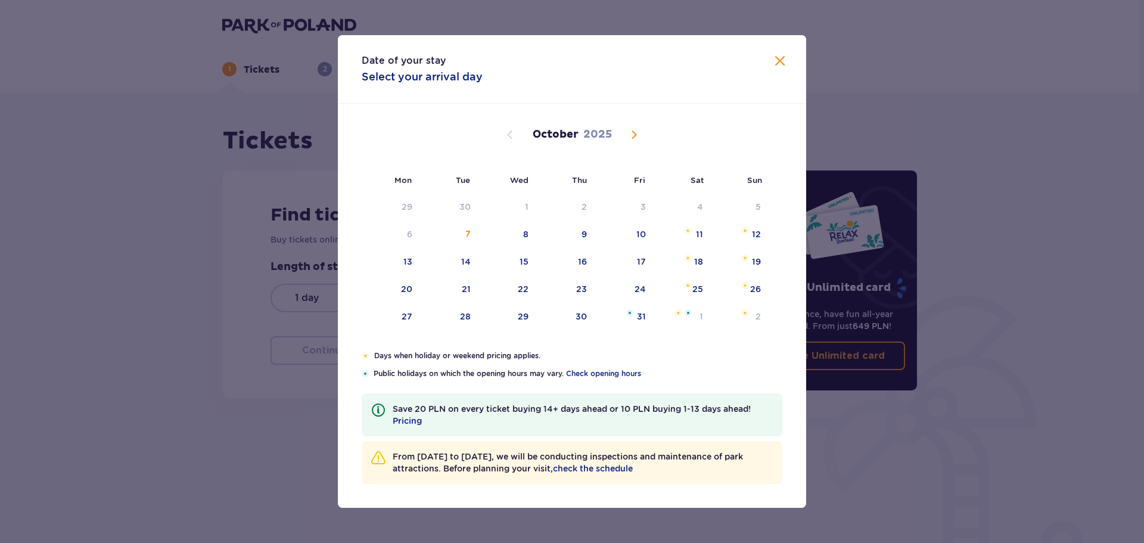
click at [628, 138] on span "Next month" at bounding box center [634, 134] width 14 height 14
click at [633, 138] on span "Next month" at bounding box center [634, 134] width 14 height 14
click at [584, 291] on div "25" at bounding box center [580, 289] width 11 height 12
click at [685, 289] on div "27" at bounding box center [681, 289] width 59 height 26
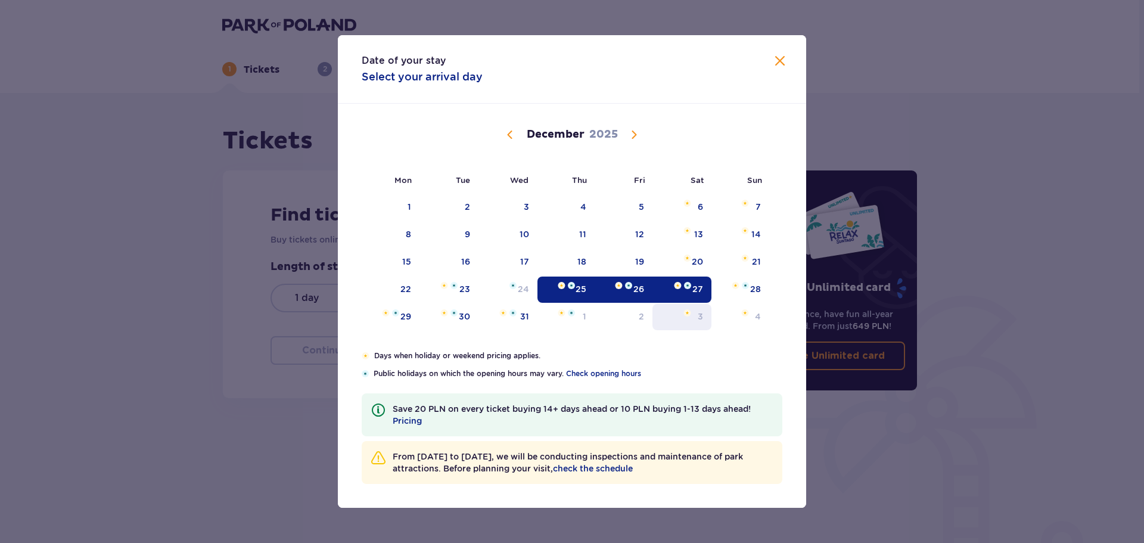
type input "[DATE] - [DATE]"
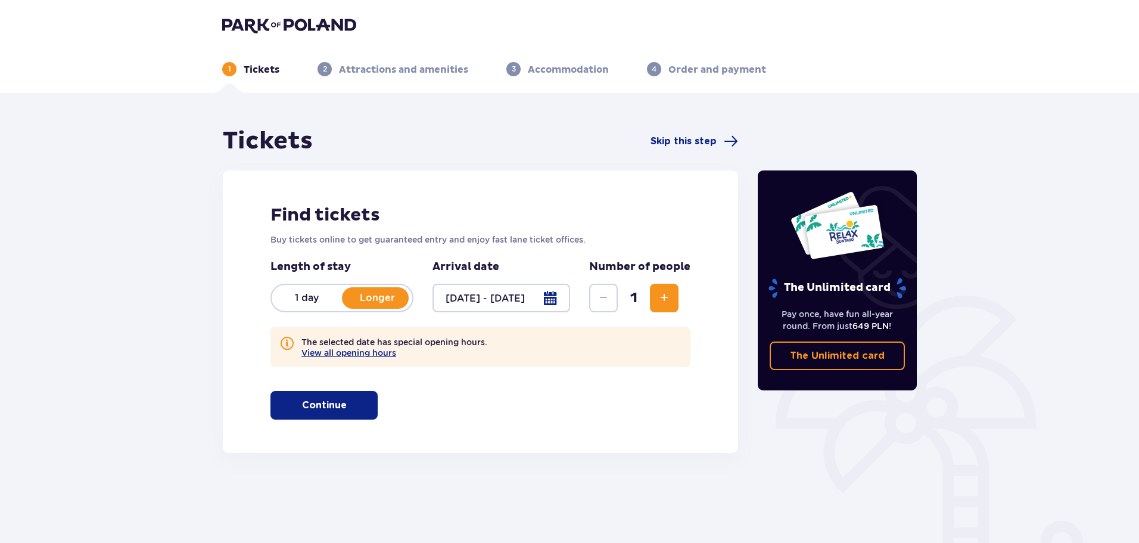
click at [655, 293] on button "Increase" at bounding box center [664, 298] width 29 height 29
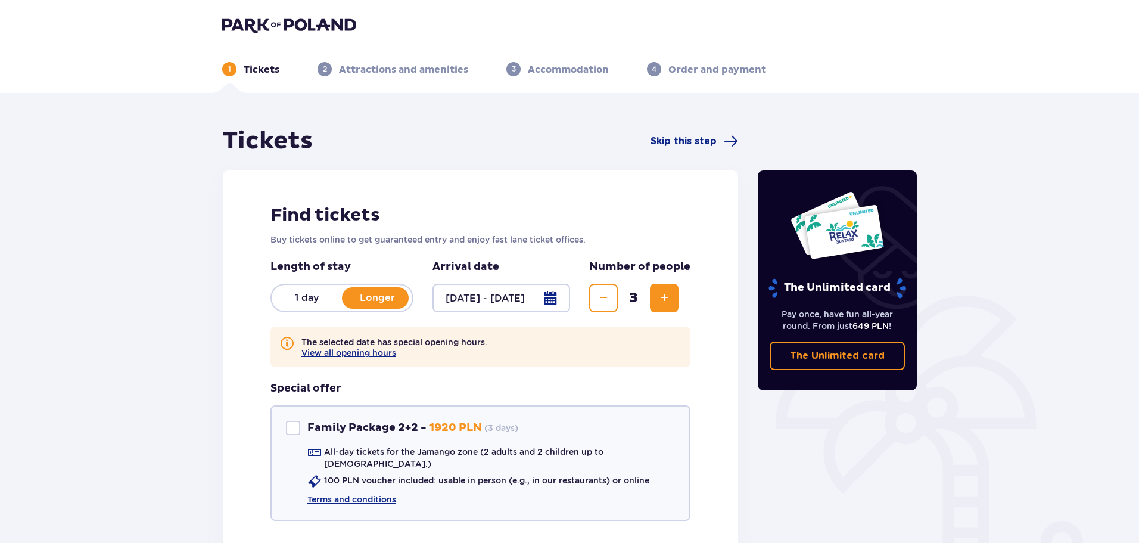
click at [655, 293] on button "Increase" at bounding box center [664, 298] width 29 height 29
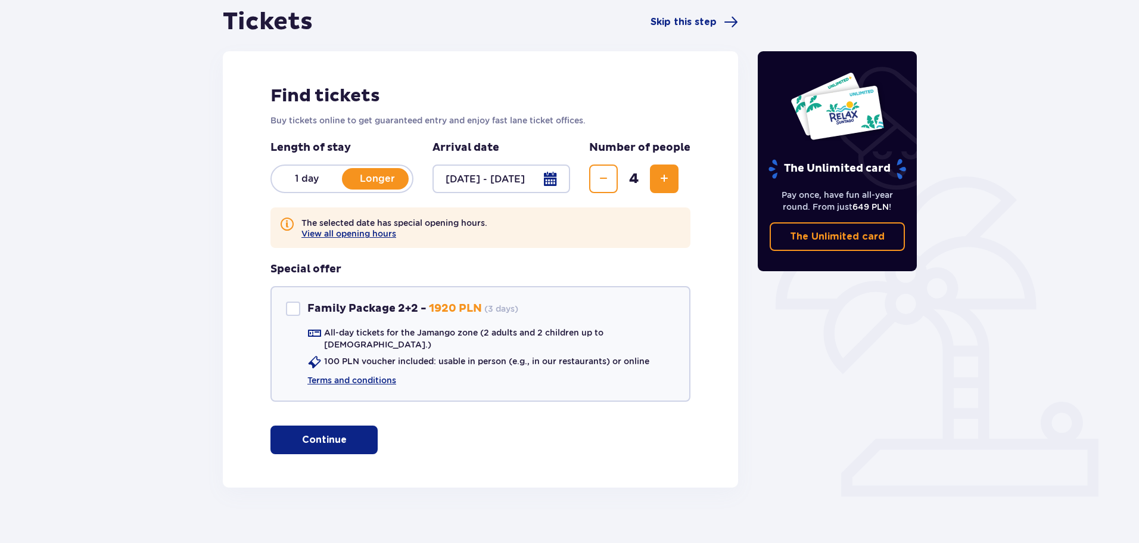
scroll to position [126, 0]
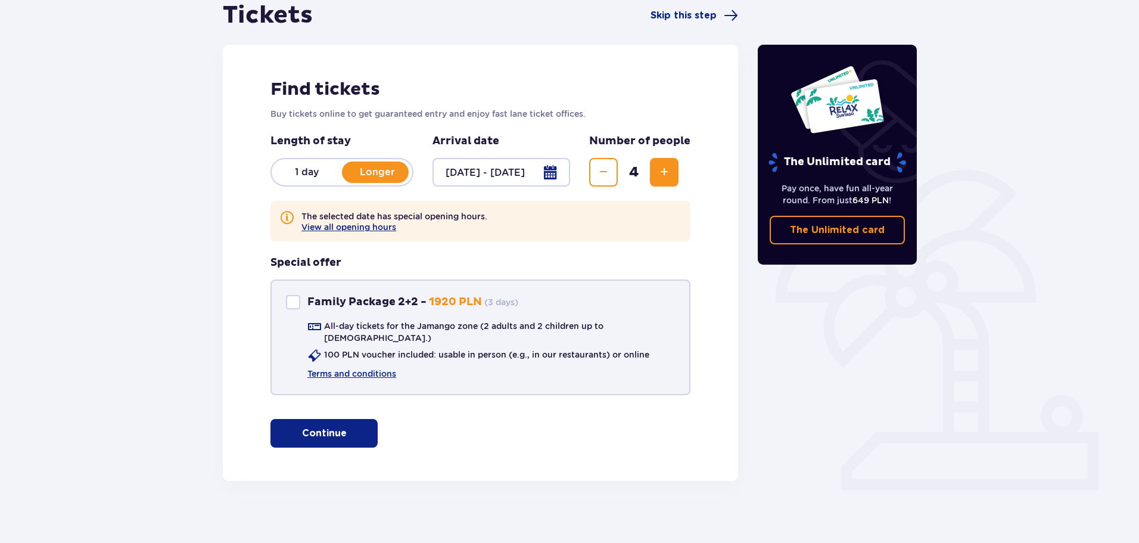
click at [294, 301] on div "Family Package 2+2" at bounding box center [293, 302] width 14 height 14
checkbox input "true"
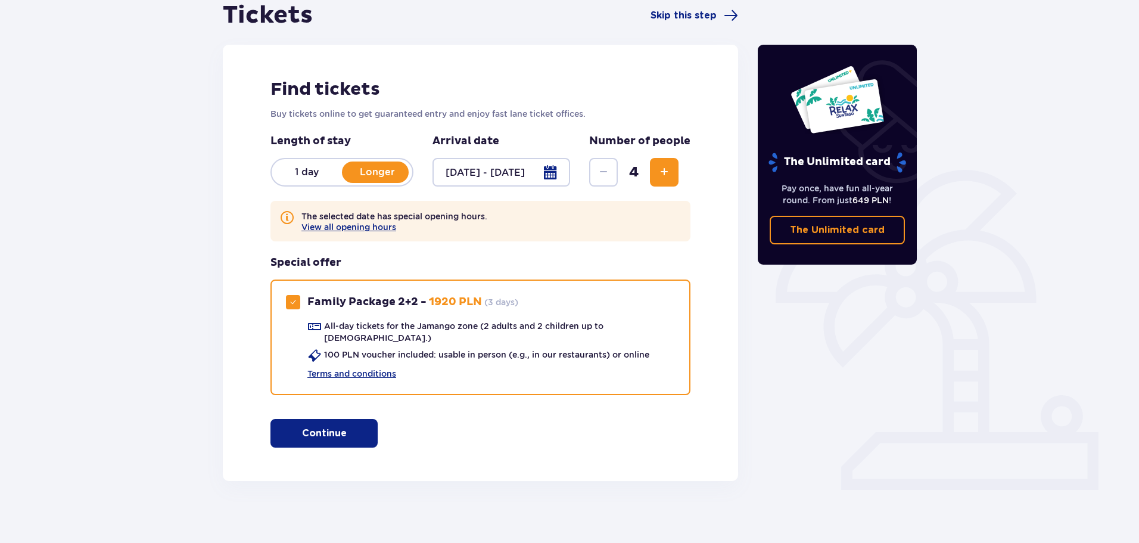
click at [356, 424] on button "Continue" at bounding box center [323, 433] width 107 height 29
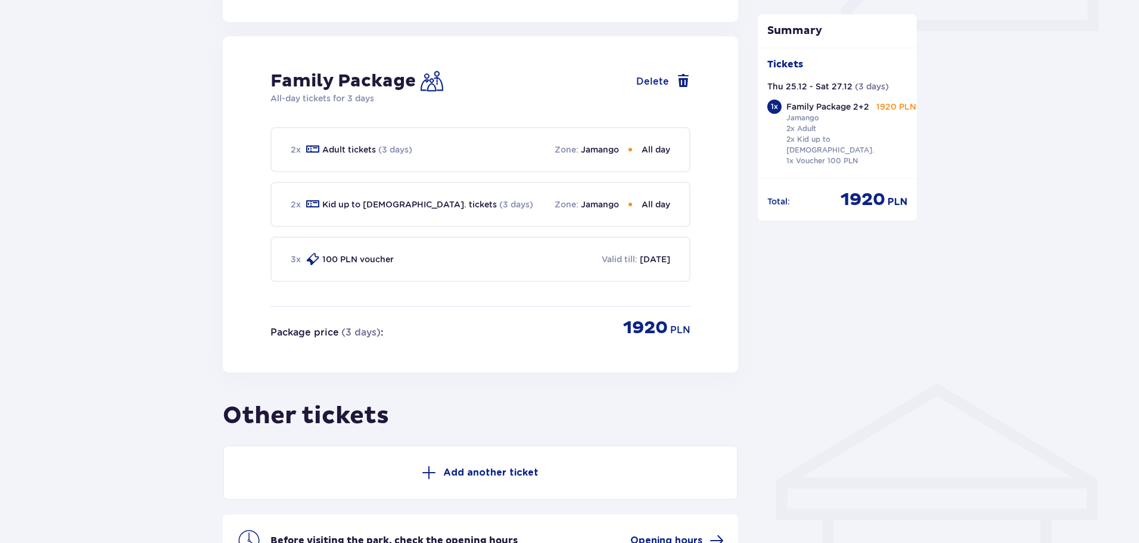
scroll to position [597, 0]
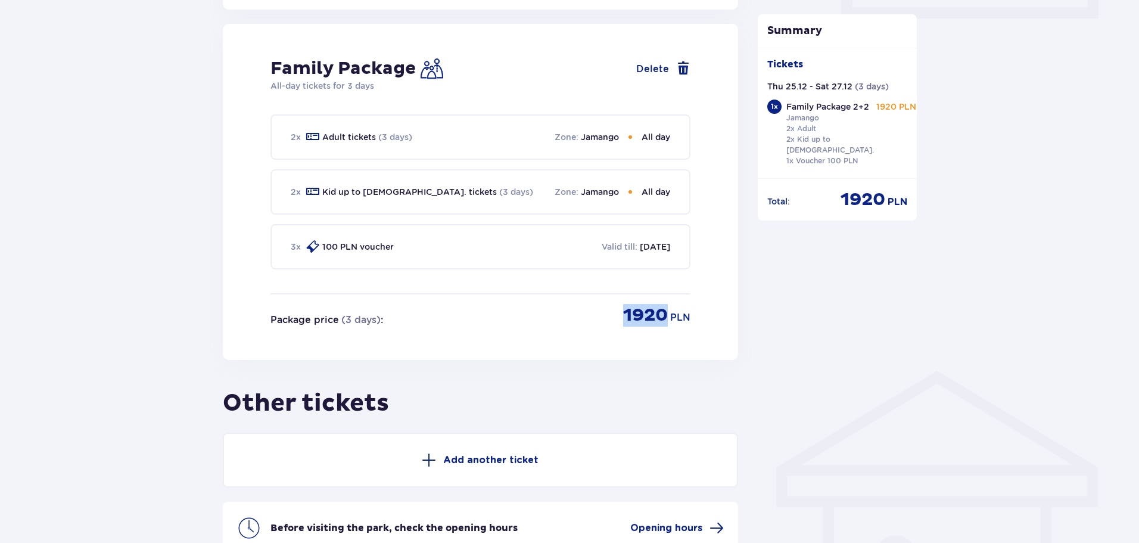
drag, startPoint x: 626, startPoint y: 312, endPoint x: 662, endPoint y: 312, distance: 36.3
click at [662, 312] on p "1920" at bounding box center [645, 315] width 45 height 23
copy p "1920"
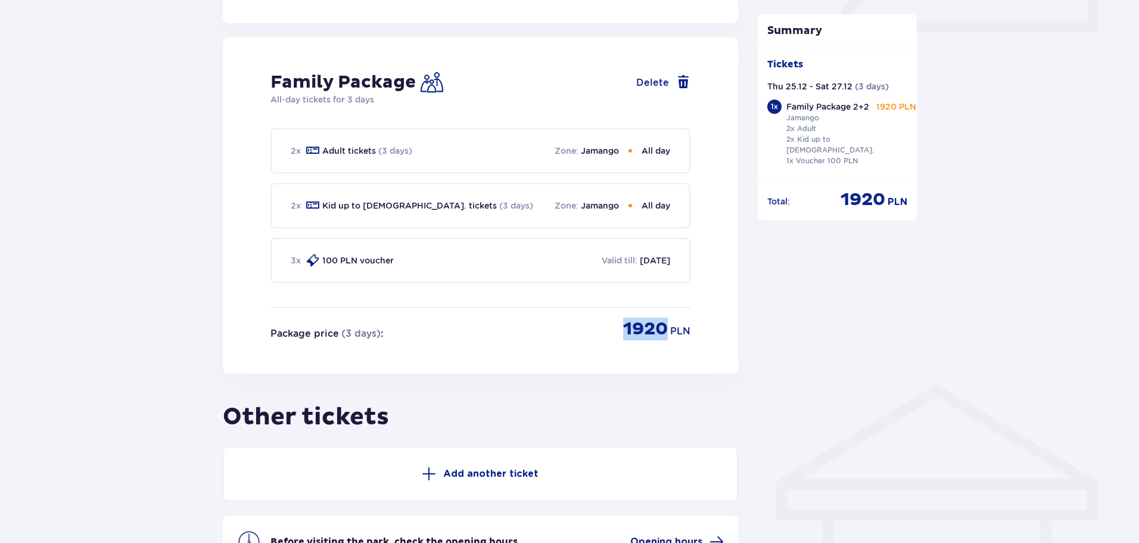
scroll to position [713, 0]
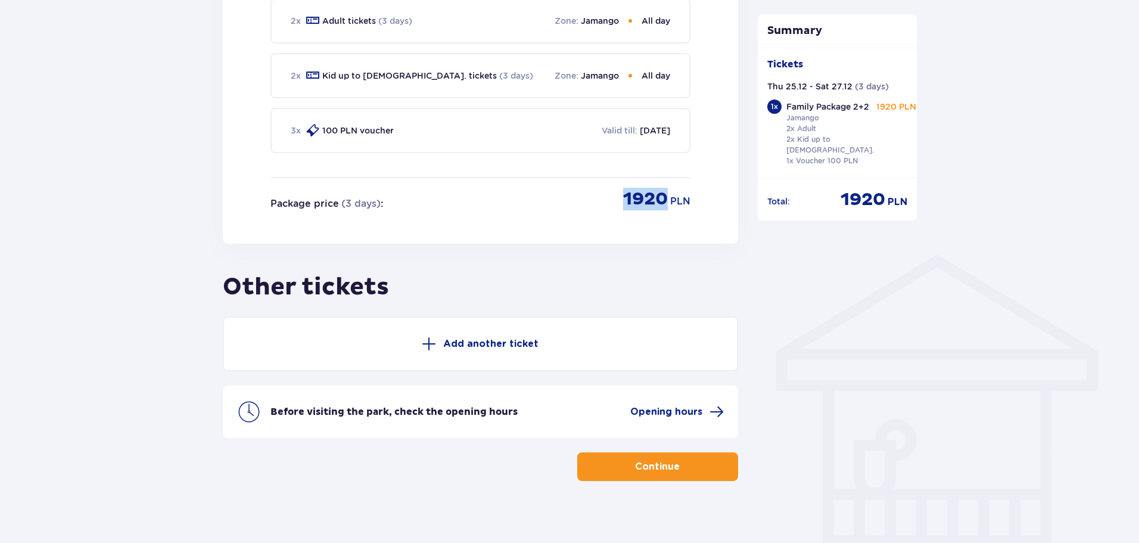
click at [690, 463] on button "Continue" at bounding box center [657, 466] width 161 height 29
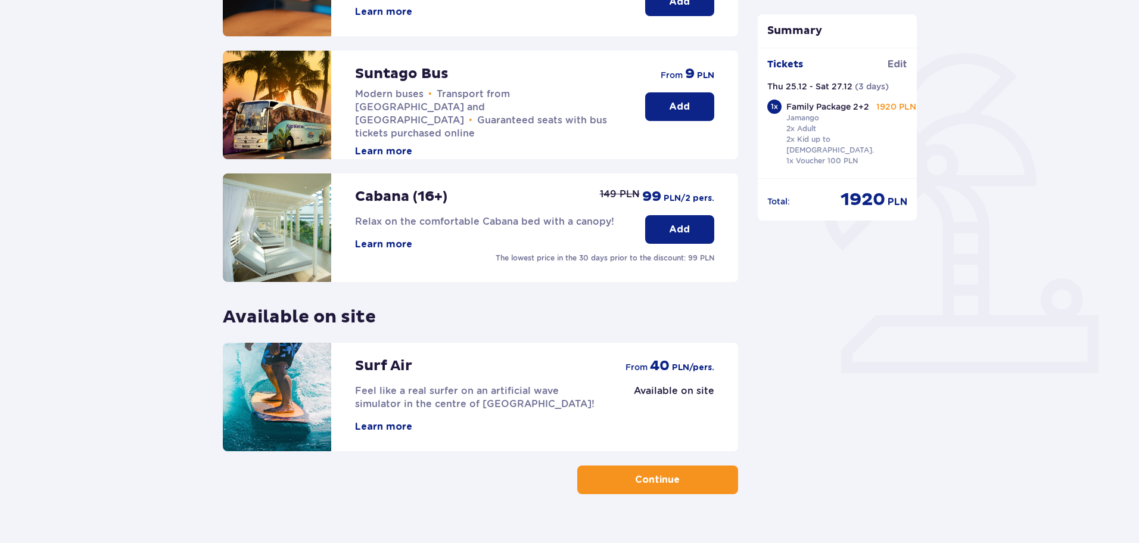
scroll to position [265, 0]
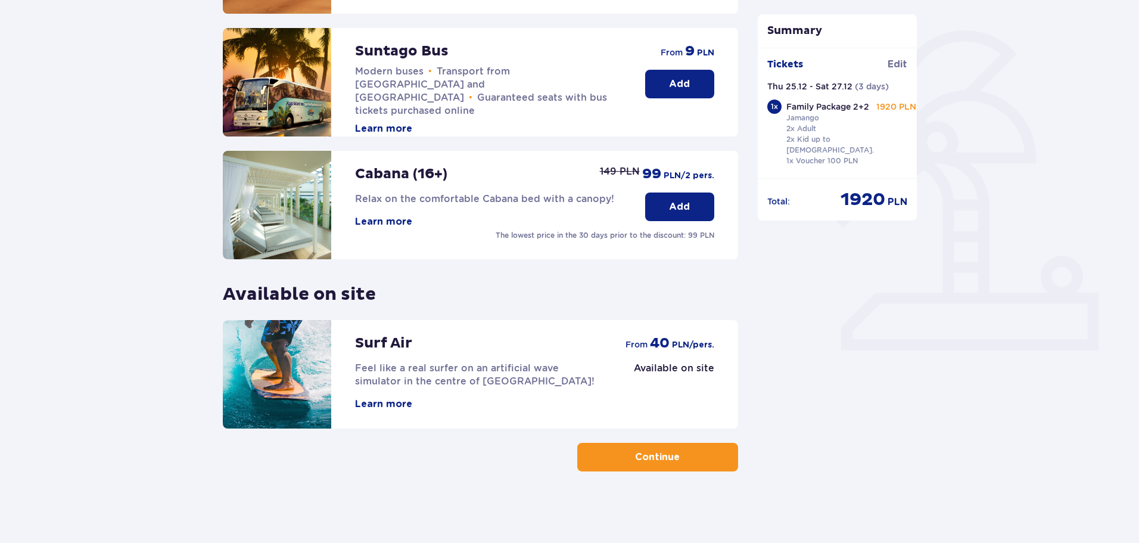
click at [637, 458] on p "Continue" at bounding box center [657, 456] width 45 height 13
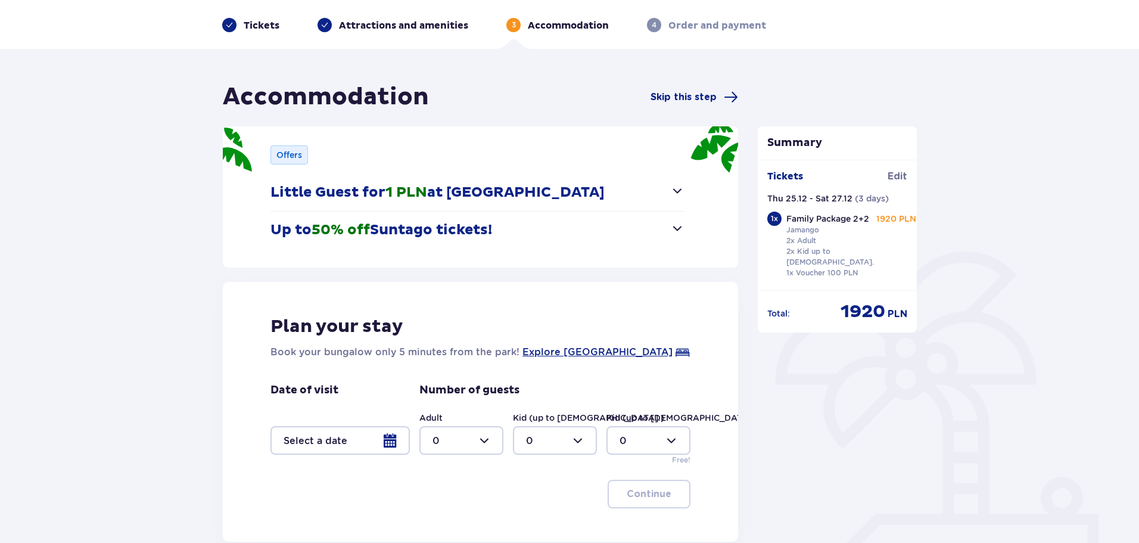
scroll to position [119, 0]
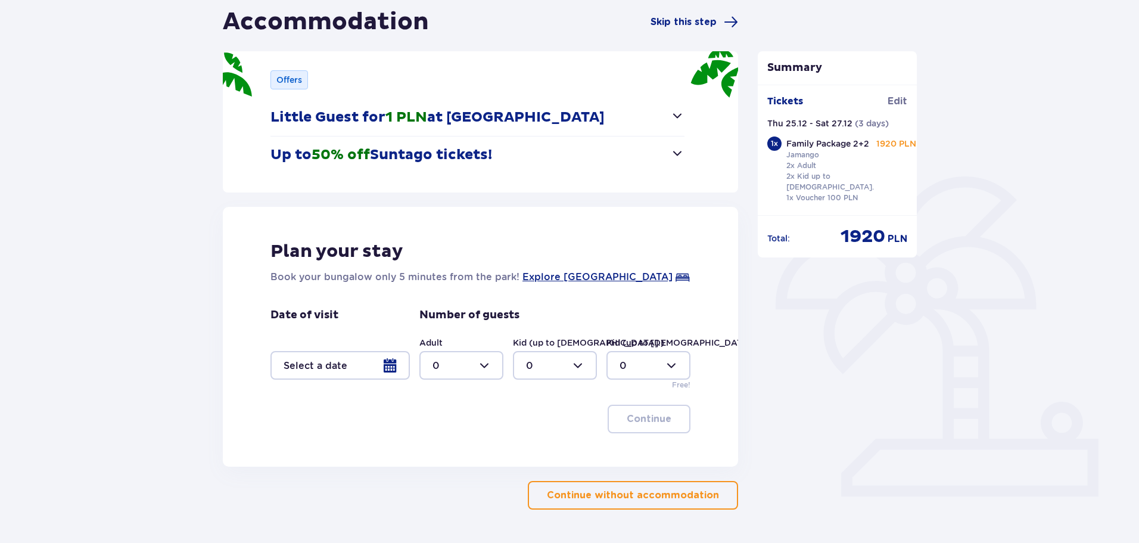
click at [395, 364] on div at bounding box center [339, 365] width 139 height 29
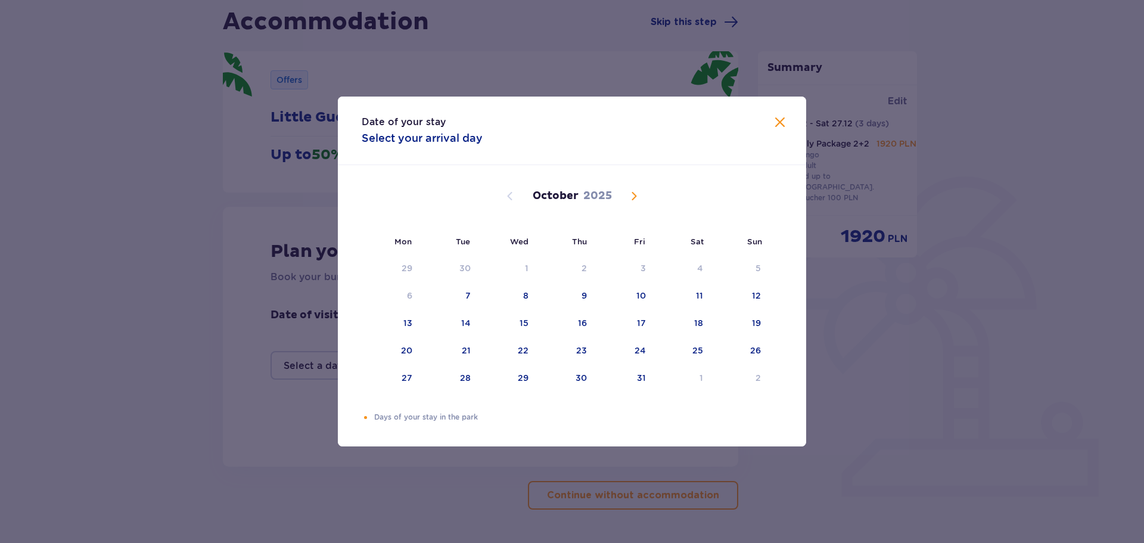
click at [633, 195] on span "Next month" at bounding box center [634, 196] width 14 height 14
click at [585, 379] on div "27" at bounding box center [580, 378] width 11 height 12
click at [471, 382] on div "25" at bounding box center [450, 378] width 58 height 26
click at [573, 372] on div "27" at bounding box center [565, 378] width 59 height 26
type input "[DATE] - [DATE]"
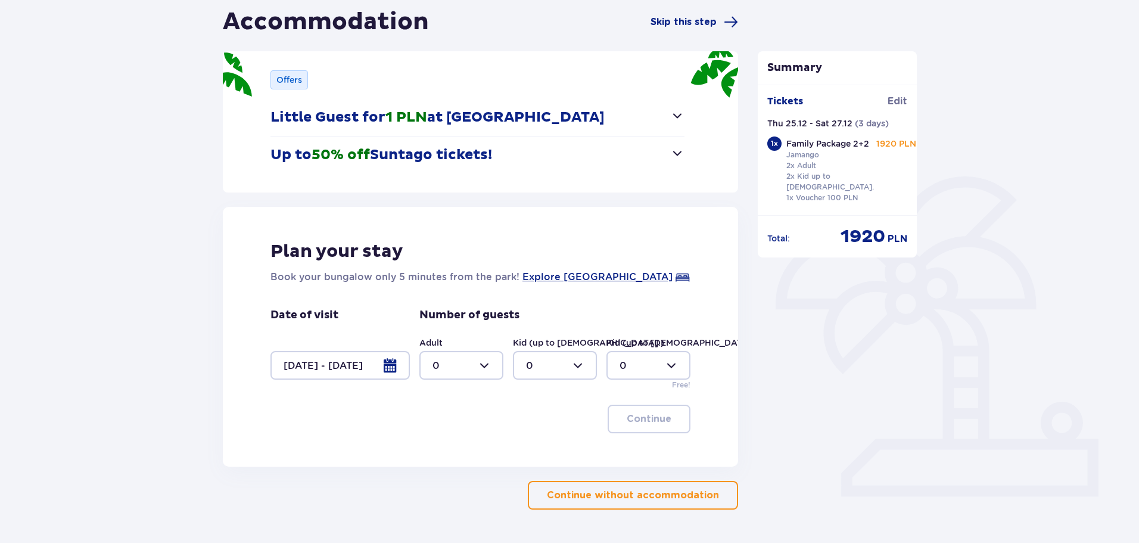
click at [489, 363] on div at bounding box center [461, 365] width 84 height 29
click at [450, 452] on div "2" at bounding box center [462, 451] width 58 height 13
type input "2"
click at [561, 359] on div at bounding box center [555, 365] width 84 height 29
click at [543, 444] on span "2" at bounding box center [555, 451] width 82 height 25
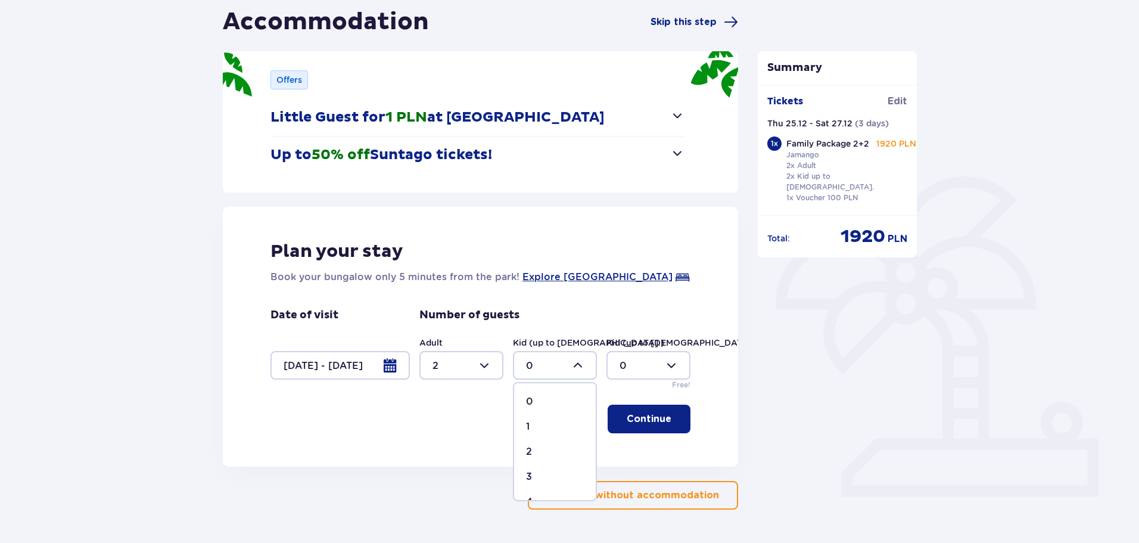
type input "2"
click at [638, 363] on div at bounding box center [648, 365] width 84 height 29
click at [657, 421] on p "Continue" at bounding box center [649, 418] width 45 height 13
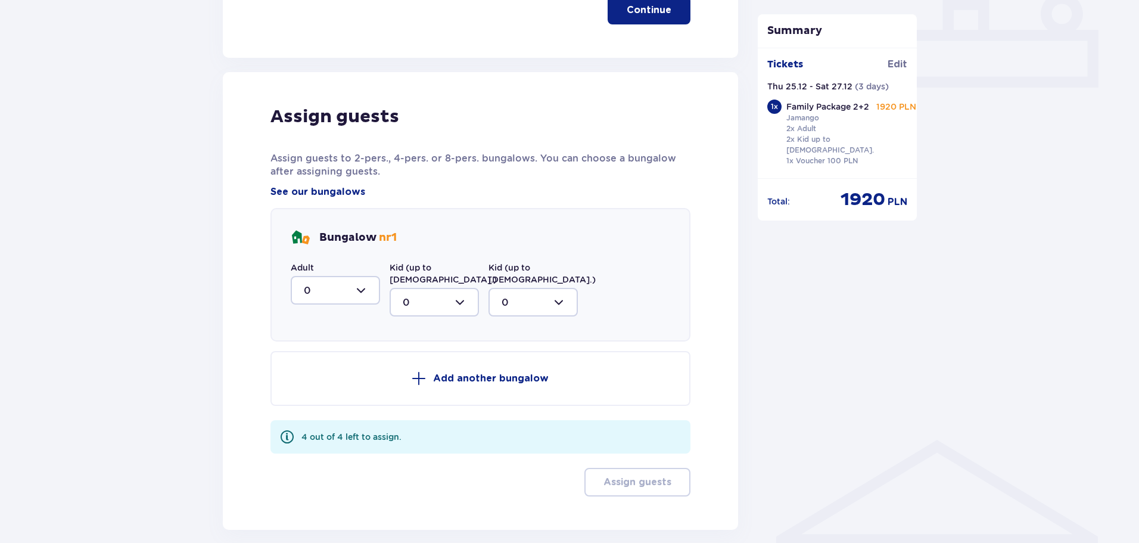
scroll to position [586, 0]
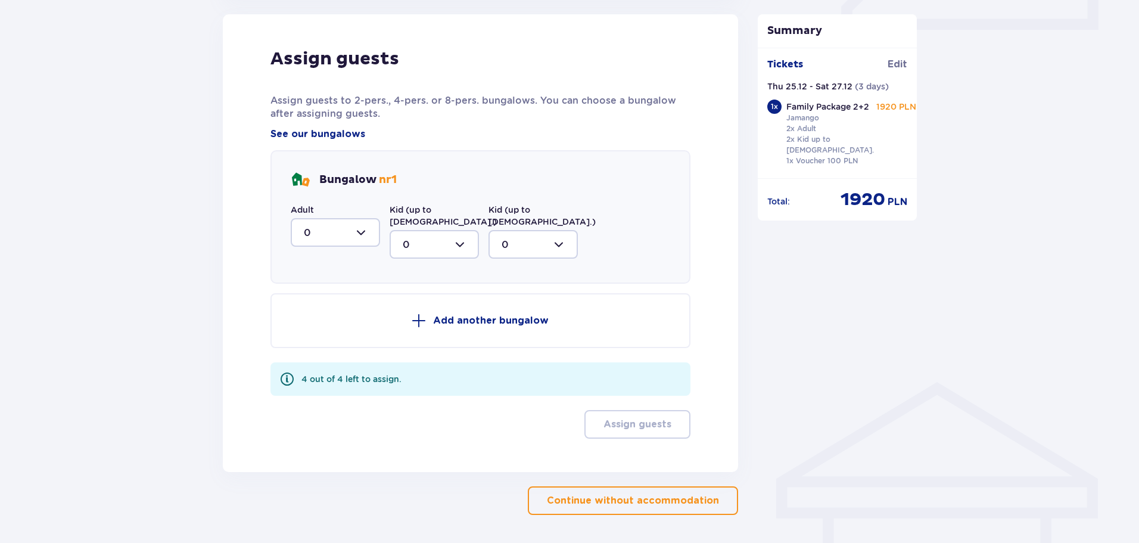
click at [341, 239] on div at bounding box center [335, 232] width 89 height 29
click at [329, 316] on div "2" at bounding box center [335, 318] width 63 height 13
type input "2"
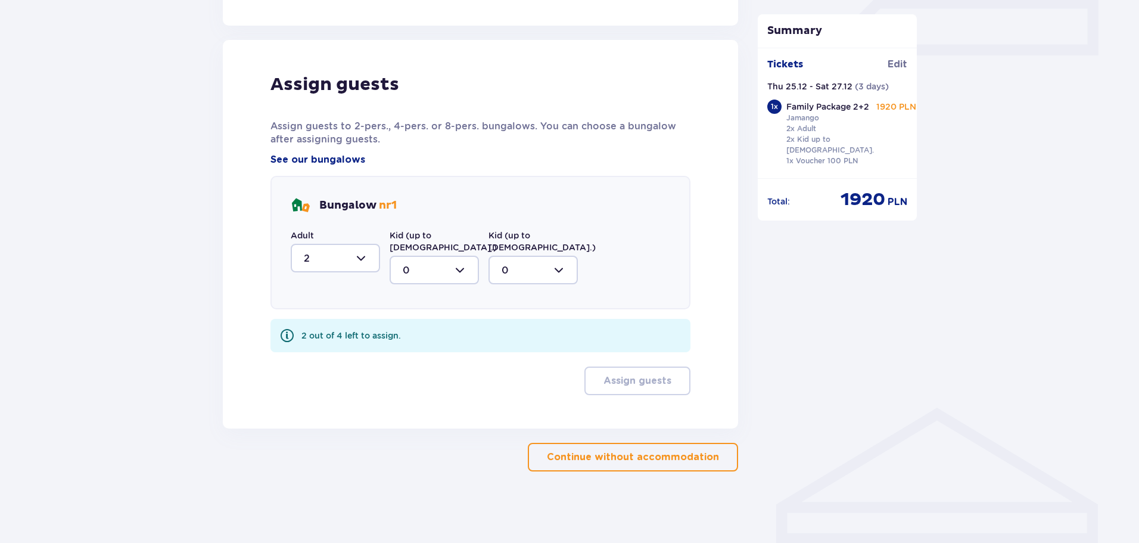
scroll to position [548, 0]
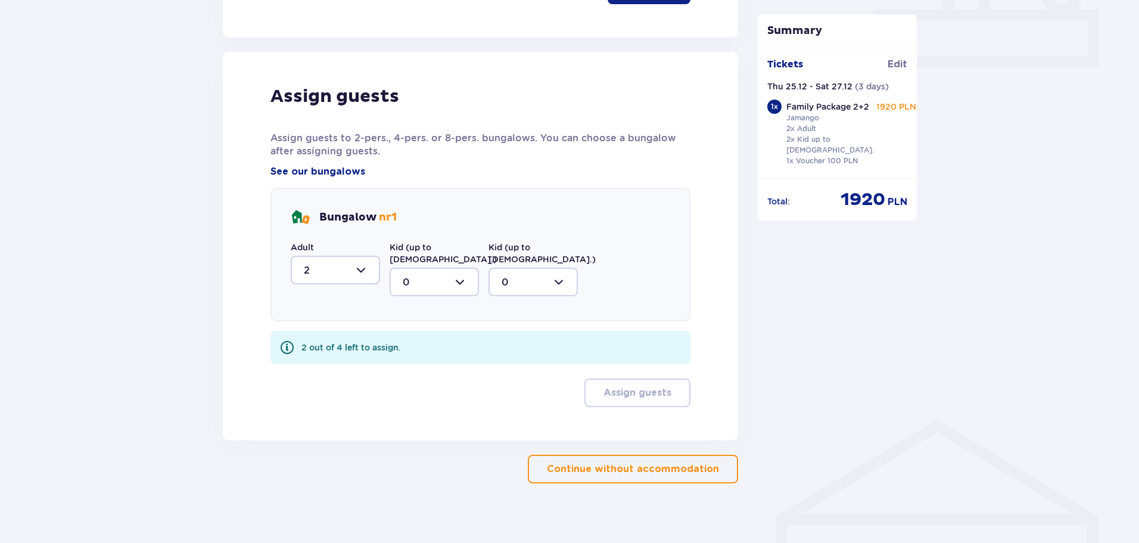
click at [429, 267] on div at bounding box center [434, 281] width 89 height 29
click at [411, 362] on div "2" at bounding box center [434, 368] width 63 height 13
type input "2"
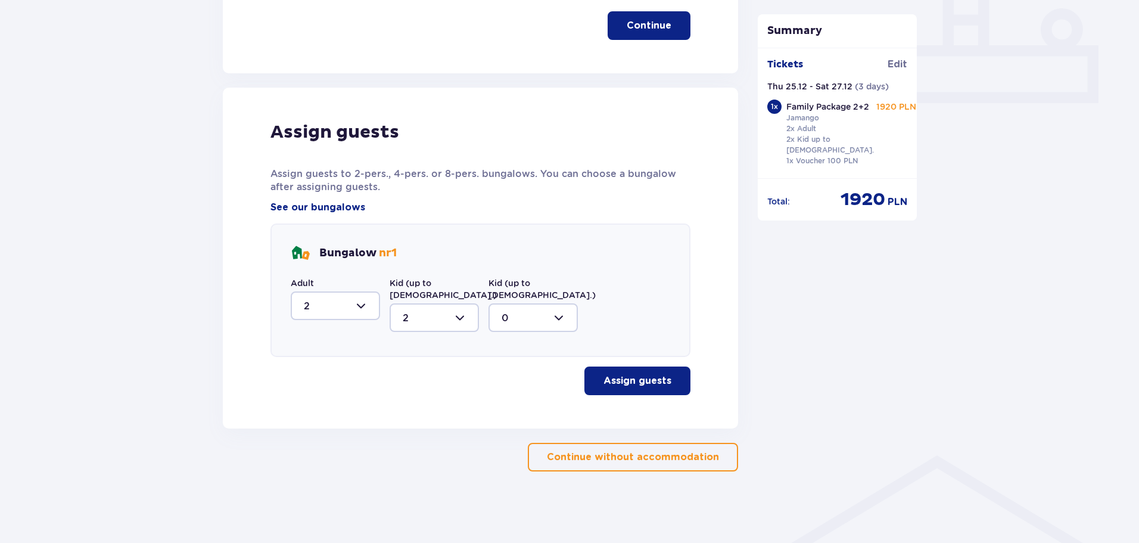
scroll to position [500, 0]
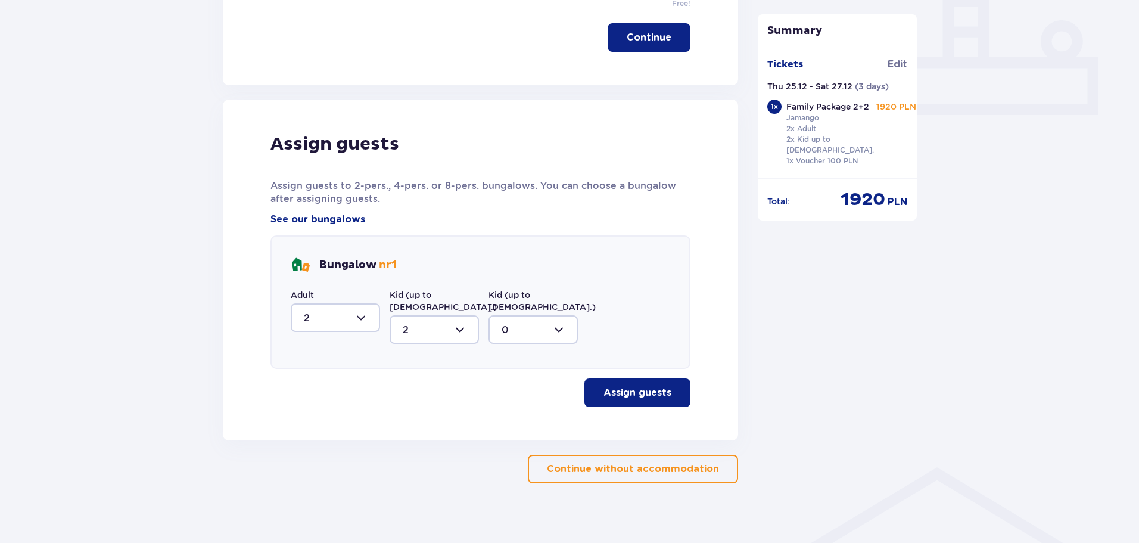
click at [646, 462] on p "Continue without accommodation" at bounding box center [633, 468] width 172 height 13
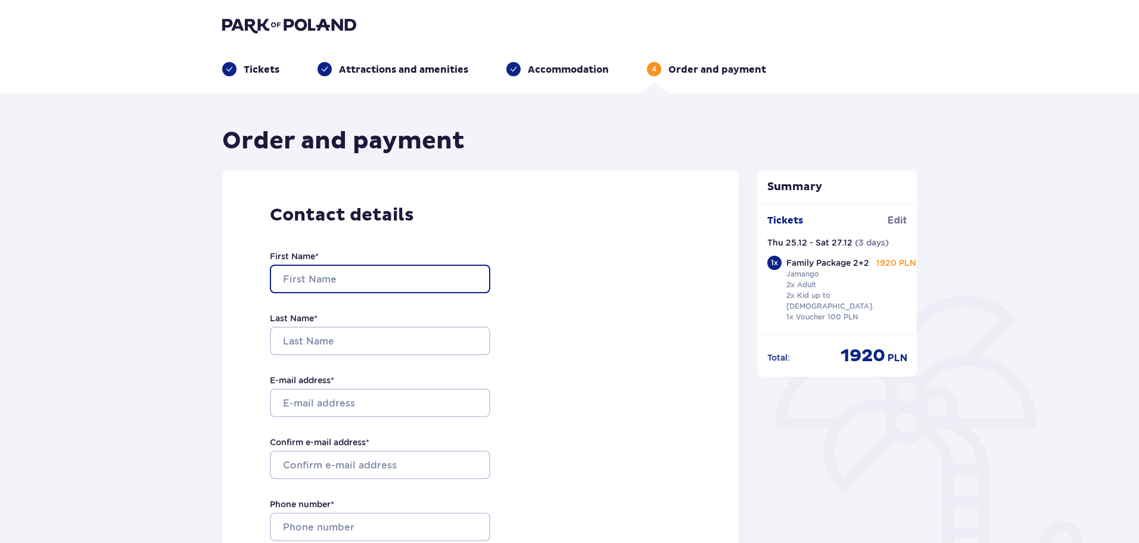
click at [318, 279] on input "First Name *" at bounding box center [380, 279] width 220 height 29
type input "fa"
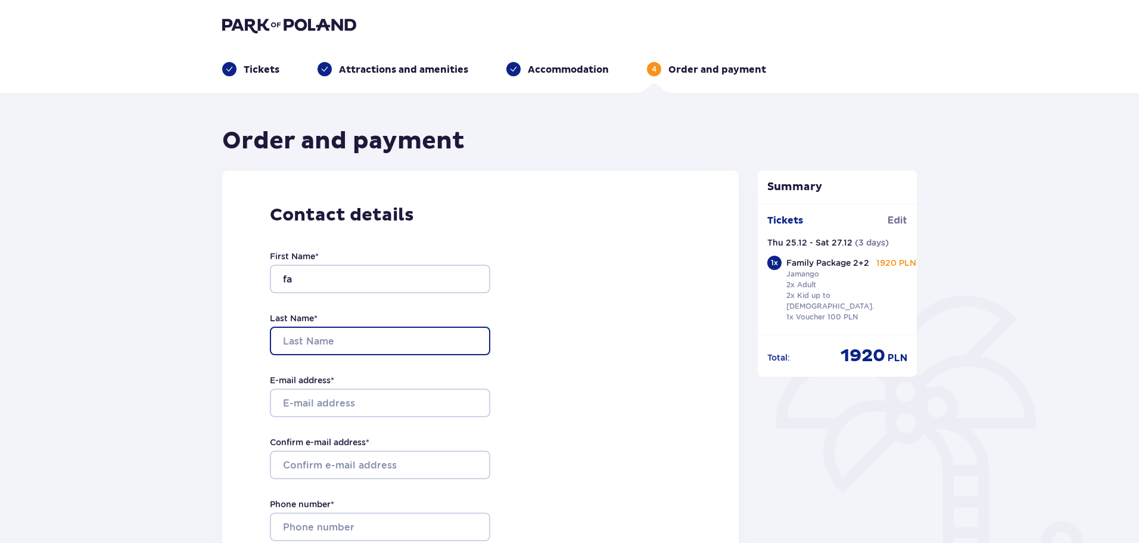
click at [305, 346] on input "Last Name *" at bounding box center [380, 340] width 220 height 29
type input "af"
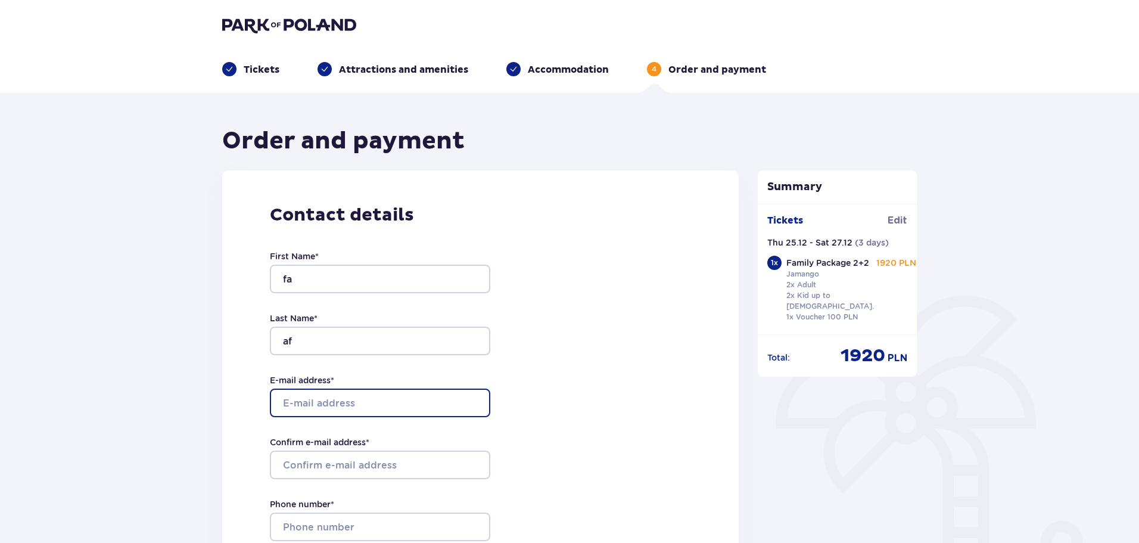
click at [313, 402] on input "E-mail address *" at bounding box center [380, 402] width 220 height 29
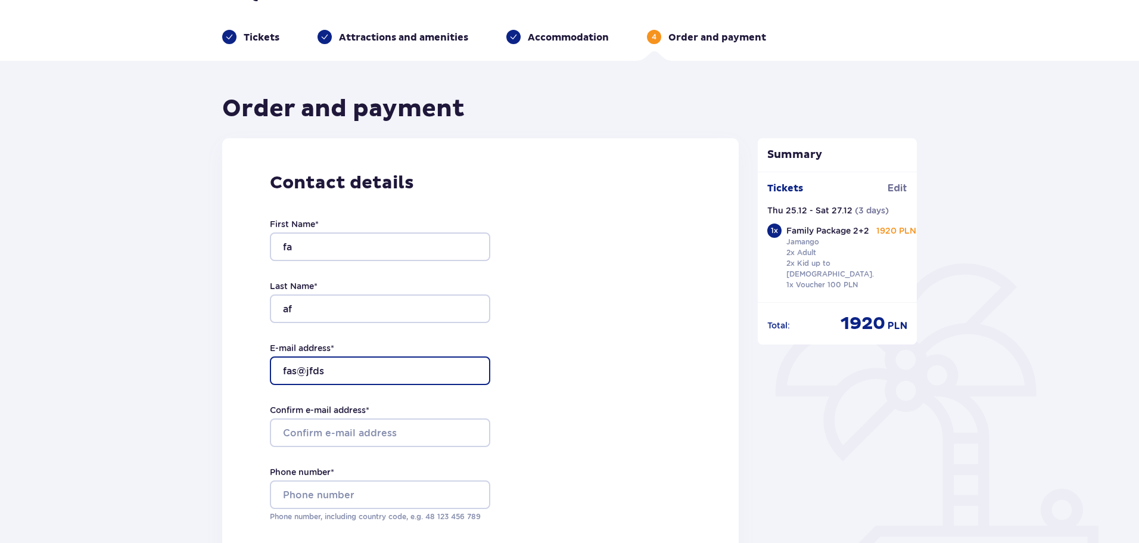
scroll to position [60, 0]
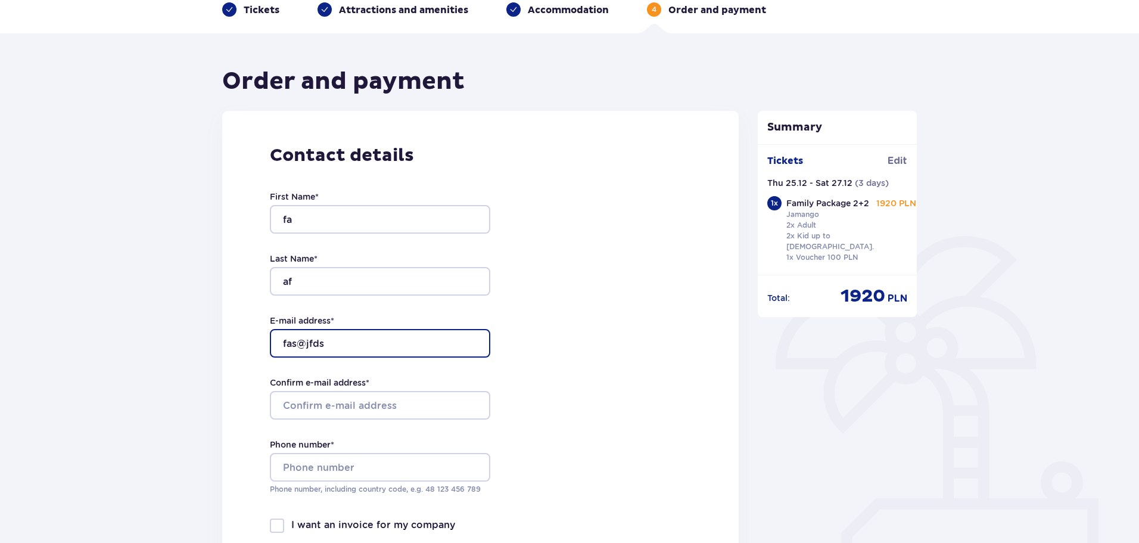
type input "fas@jfds"
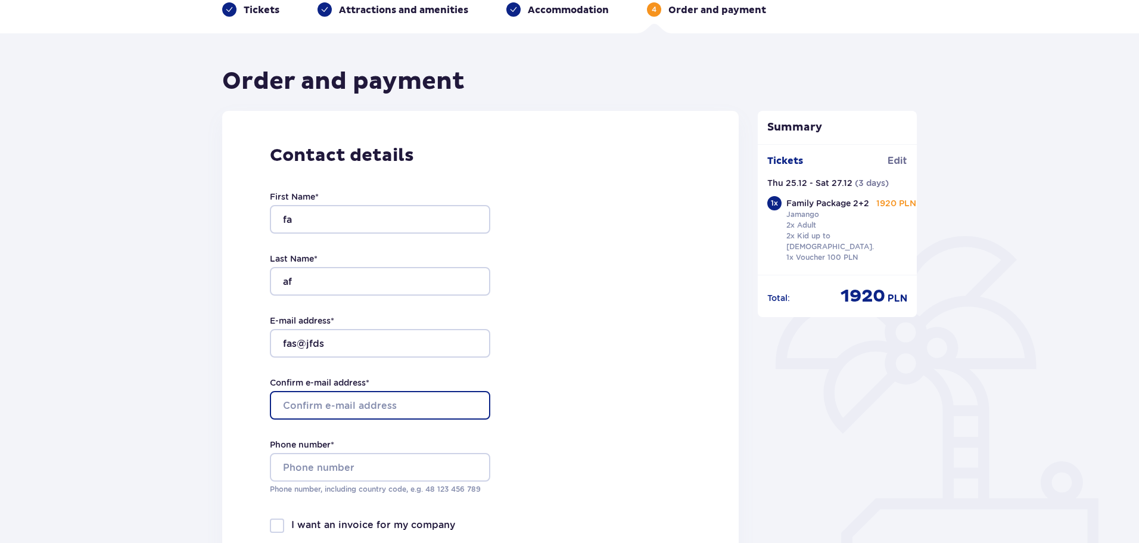
click at [307, 403] on input "Confirm e-mail address *" at bounding box center [380, 405] width 220 height 29
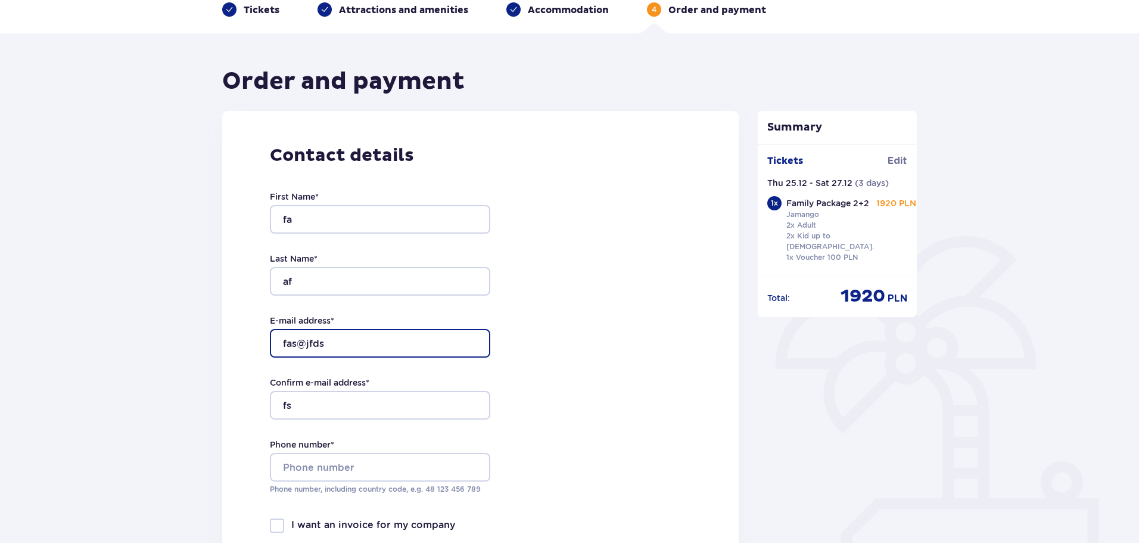
drag, startPoint x: 335, startPoint y: 346, endPoint x: 261, endPoint y: 346, distance: 74.5
click at [261, 346] on div "Contact details First Name * fa Last Name * af E-mail address * fas@jfds Confir…" at bounding box center [480, 361] width 517 height 500
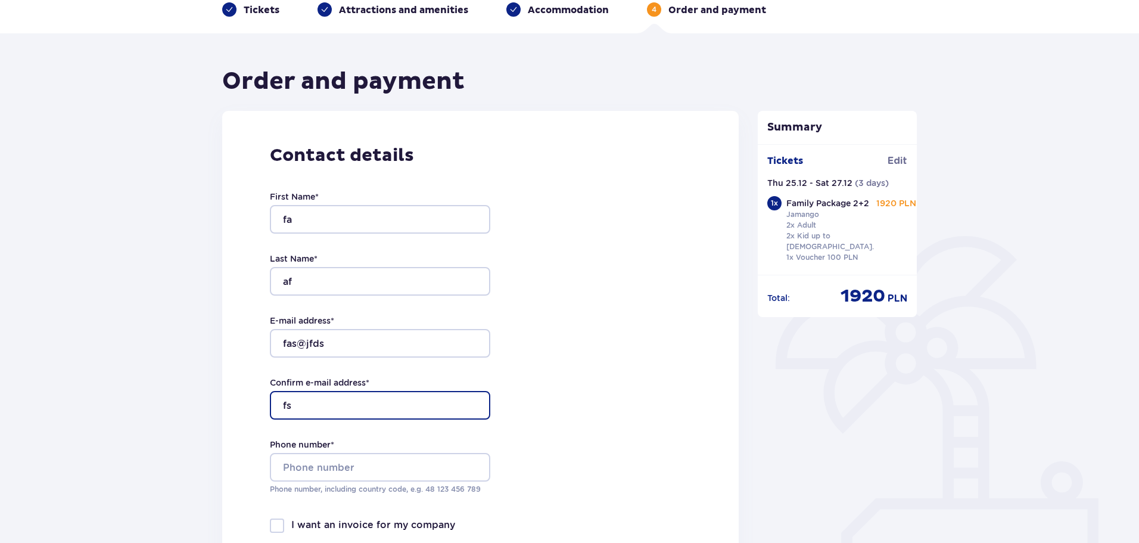
drag, startPoint x: 301, startPoint y: 407, endPoint x: 222, endPoint y: 407, distance: 79.2
click at [223, 407] on div "Contact details First Name * fa Last Name * af E-mail address * fas@jfds Confir…" at bounding box center [480, 361] width 517 height 500
paste input "as@jfd"
type input "fas@jfds"
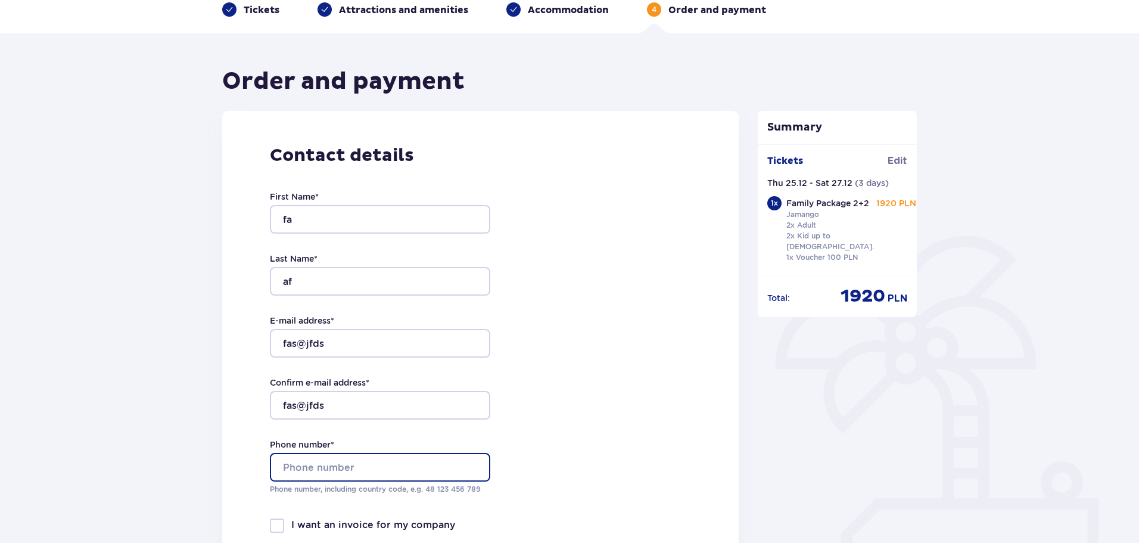
click at [318, 471] on input "Phone number *" at bounding box center [380, 467] width 220 height 29
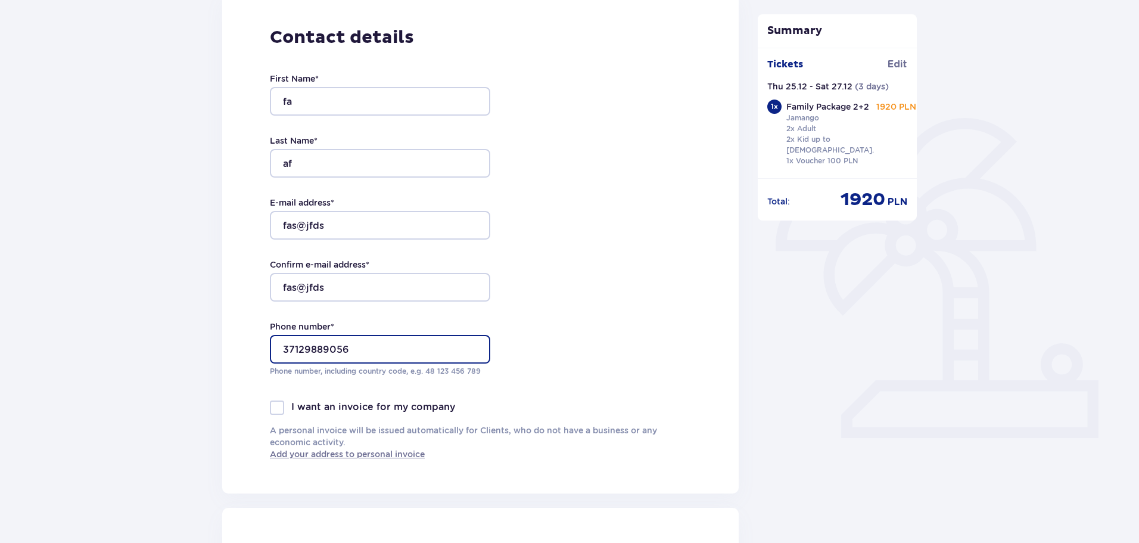
scroll to position [179, 0]
type input "37129889056"
click at [280, 407] on div at bounding box center [277, 406] width 14 height 14
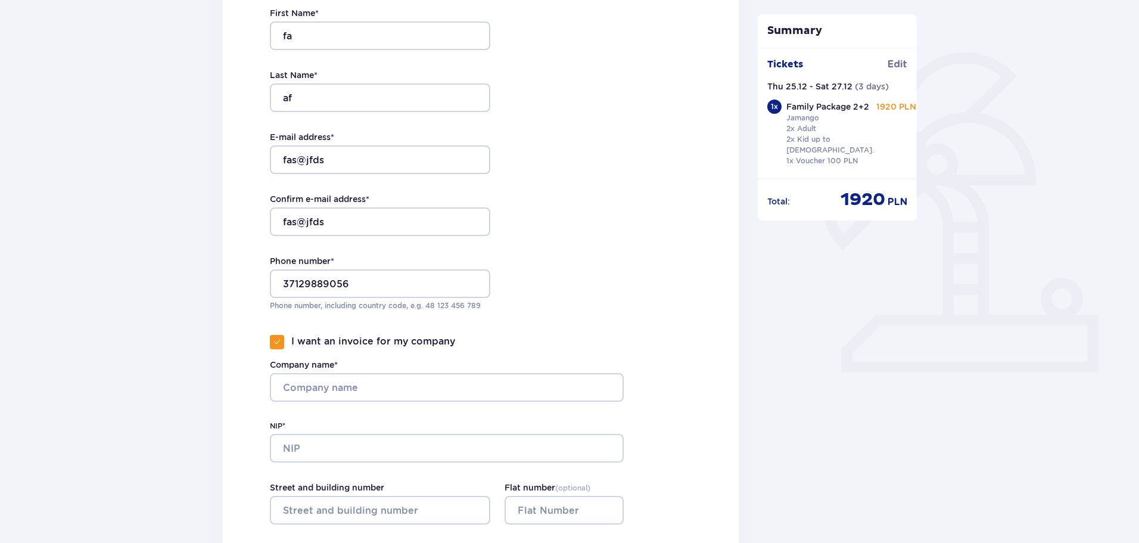
scroll to position [298, 0]
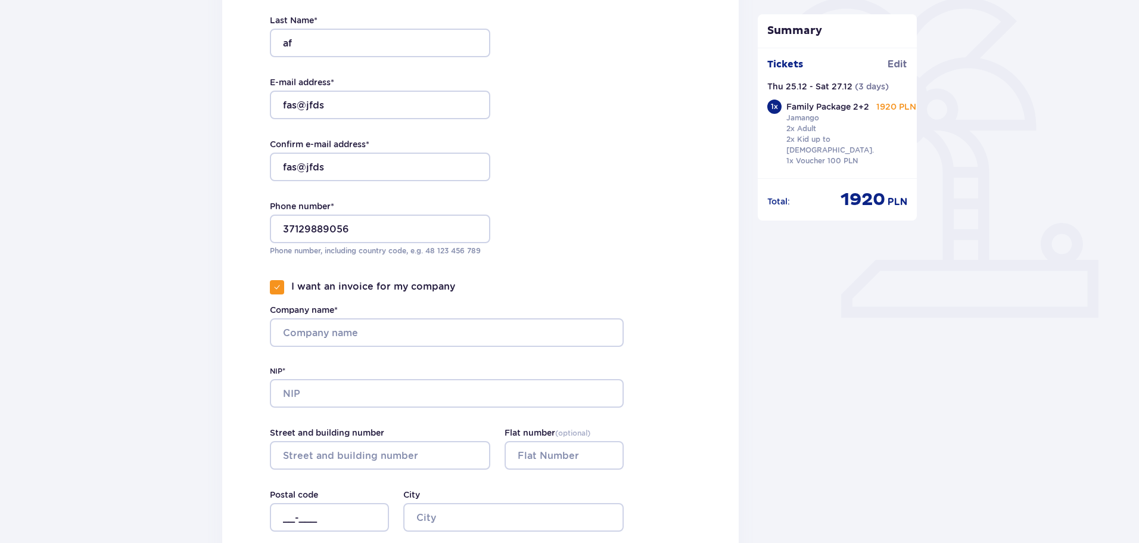
click at [274, 285] on span at bounding box center [276, 287] width 7 height 7
checkbox input "false"
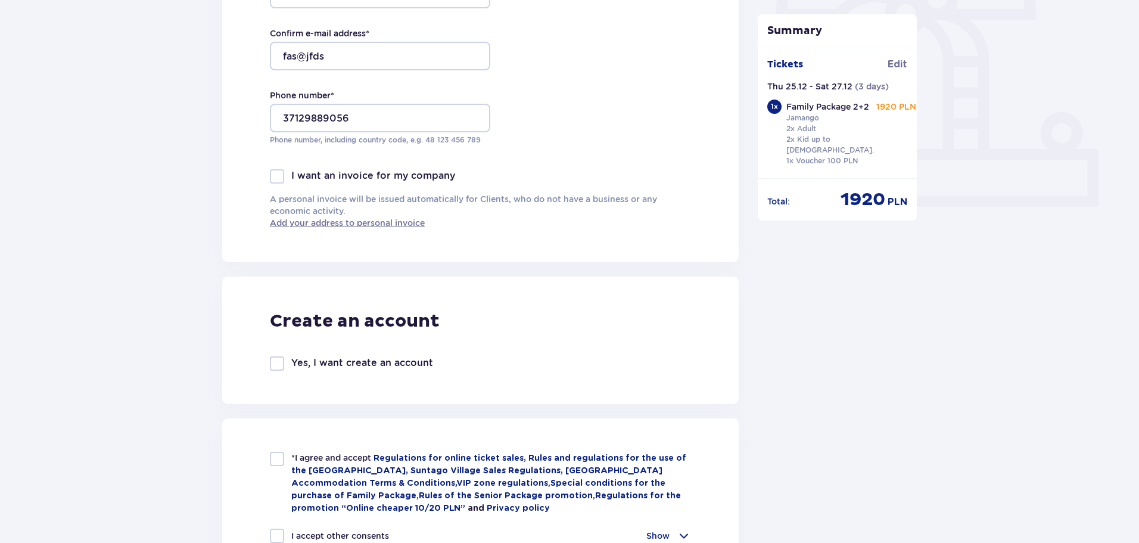
scroll to position [596, 0]
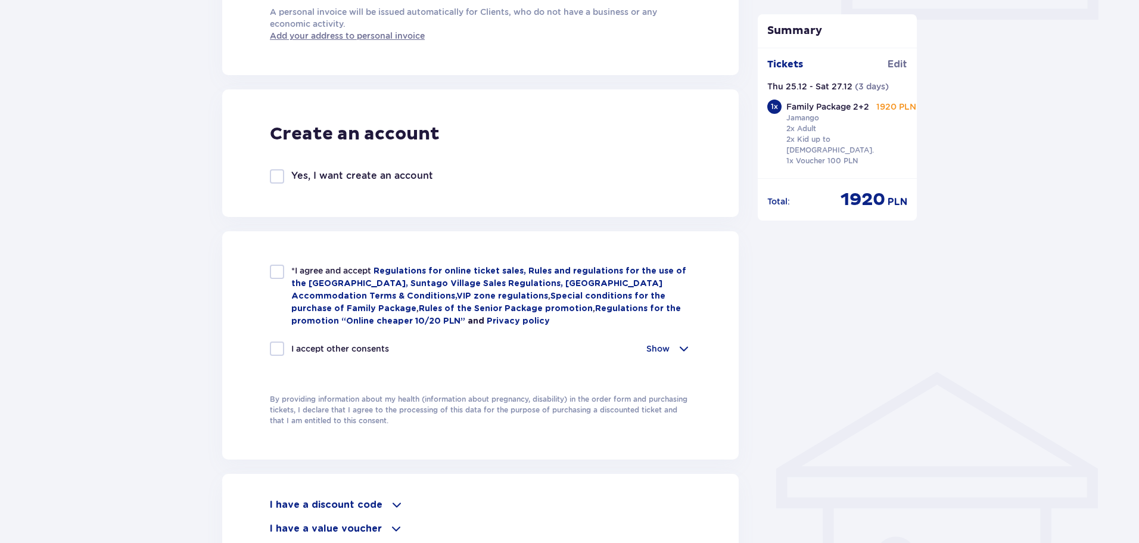
click at [273, 272] on div at bounding box center [277, 272] width 14 height 14
checkbox input "true"
click at [273, 346] on div at bounding box center [277, 348] width 14 height 14
checkbox input "true"
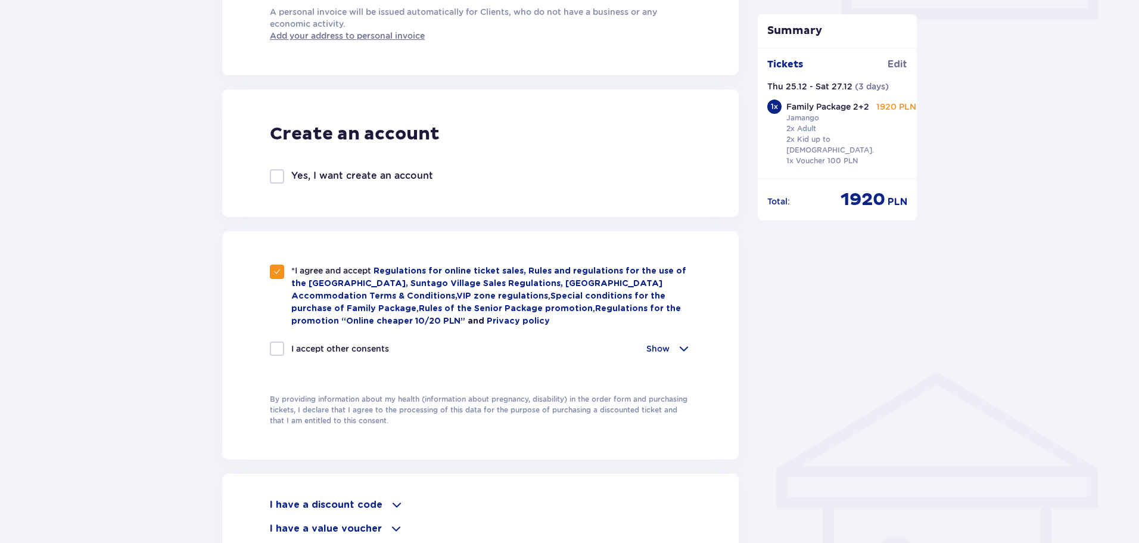
checkbox input "true"
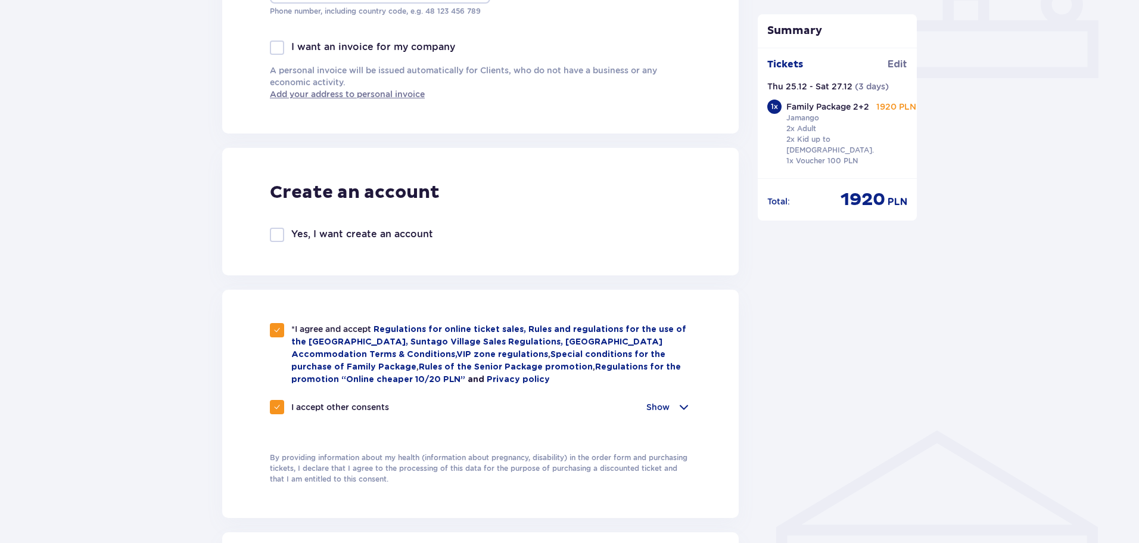
scroll to position [536, 0]
drag, startPoint x: 841, startPoint y: 201, endPoint x: 902, endPoint y: 198, distance: 60.8
click at [902, 198] on div "1920 PLN" at bounding box center [874, 199] width 67 height 23
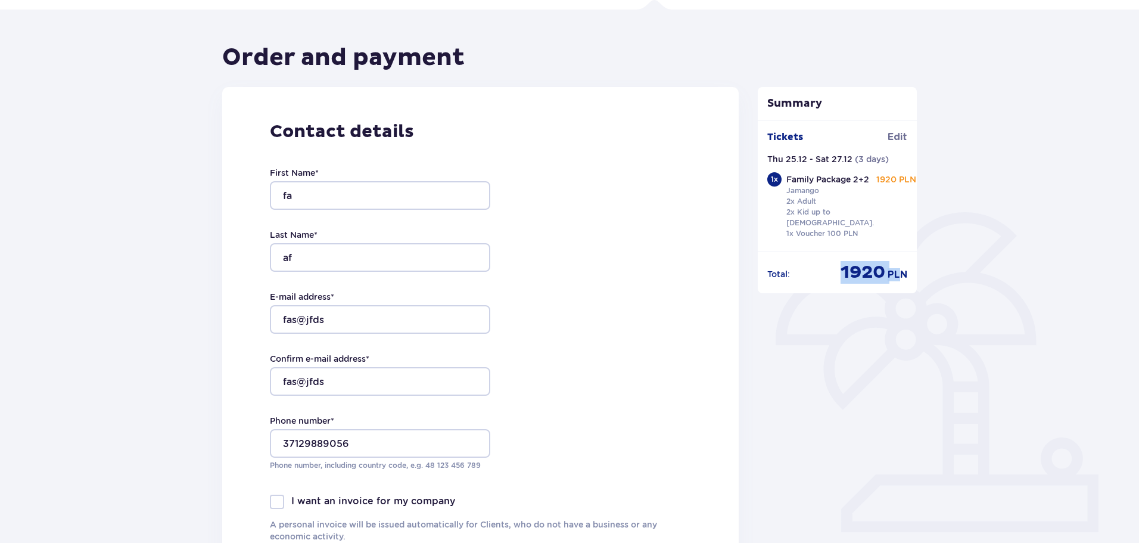
scroll to position [0, 0]
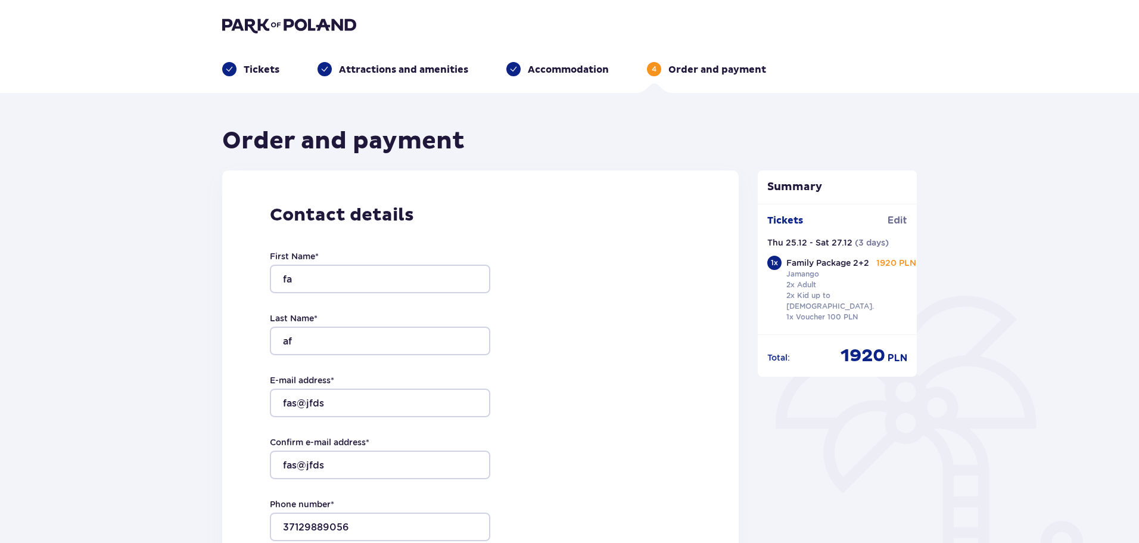
click at [553, 70] on p "Accommodation" at bounding box center [568, 69] width 81 height 13
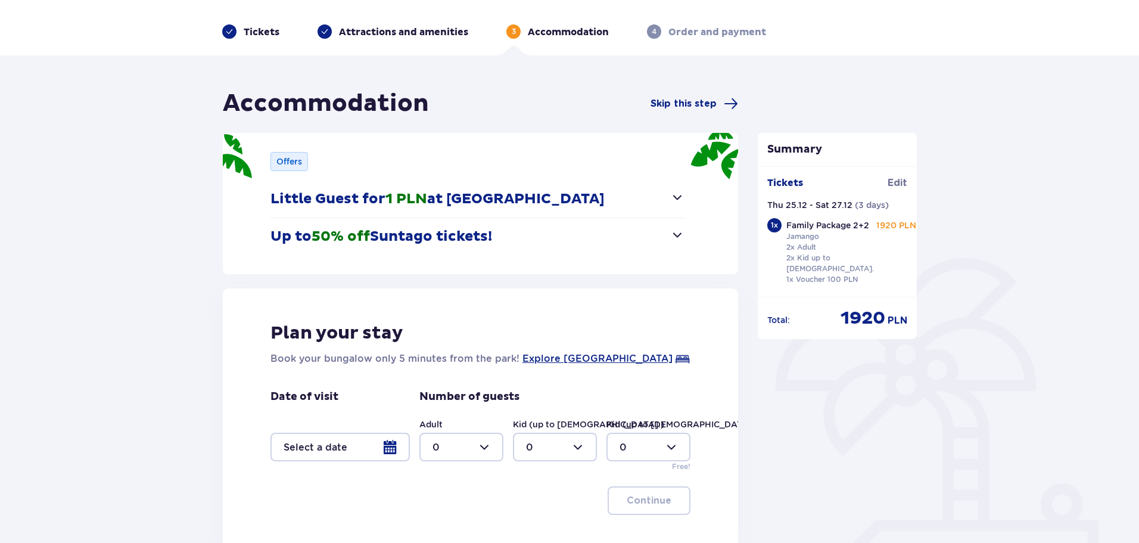
scroll to position [157, 0]
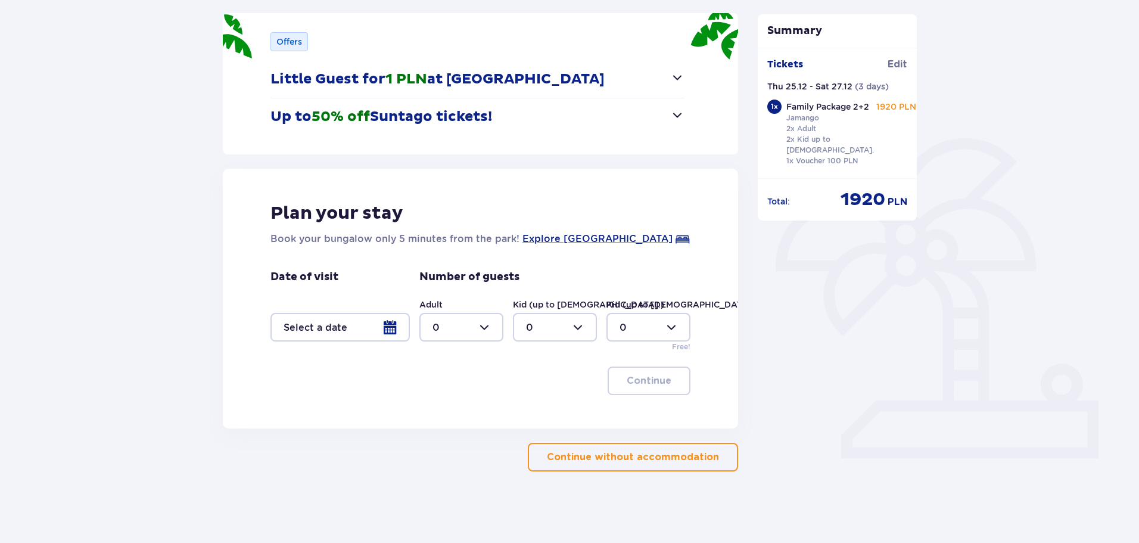
click at [456, 327] on div at bounding box center [461, 327] width 84 height 29
click at [444, 412] on div "2" at bounding box center [462, 413] width 58 height 13
type input "2"
click at [541, 336] on div at bounding box center [555, 327] width 84 height 29
click at [540, 410] on div "2" at bounding box center [555, 413] width 58 height 13
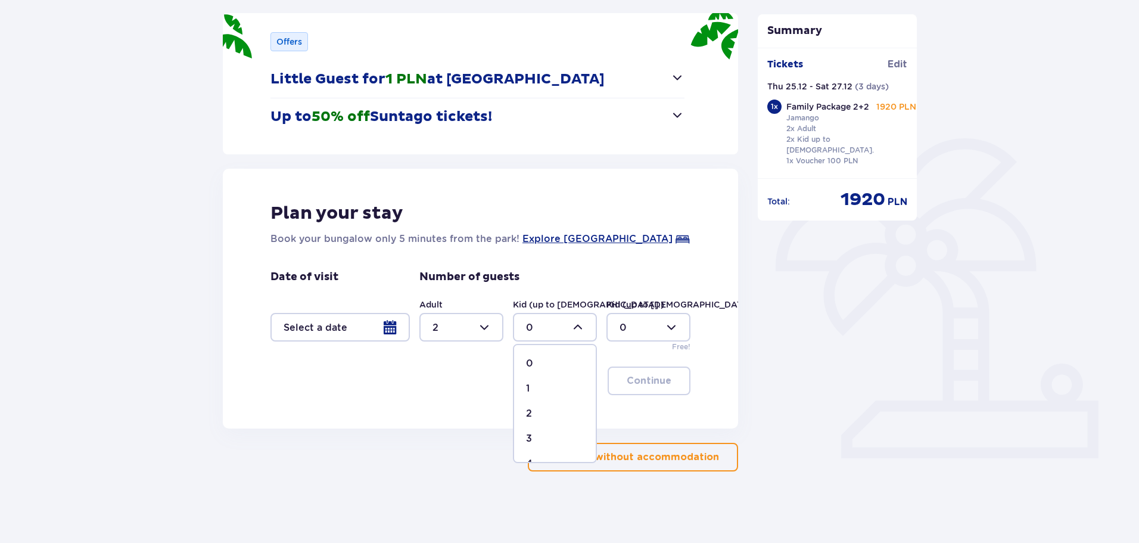
type input "2"
click at [384, 322] on div at bounding box center [339, 327] width 139 height 29
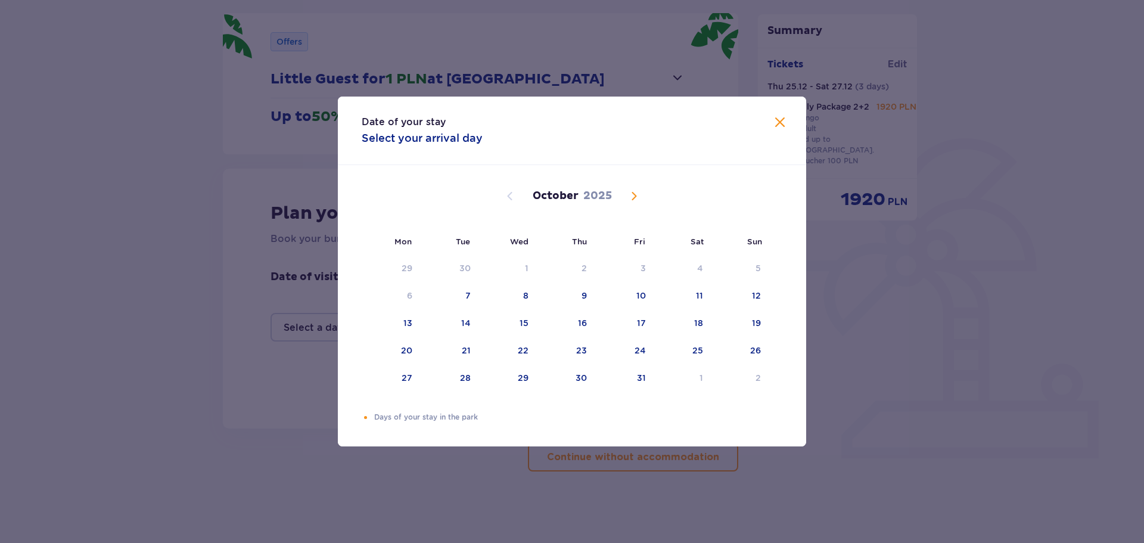
click at [631, 194] on span "Next month" at bounding box center [634, 196] width 14 height 14
click at [578, 351] on div "25" at bounding box center [580, 350] width 11 height 12
click at [685, 350] on div "Orange dot" at bounding box center [687, 351] width 8 height 8
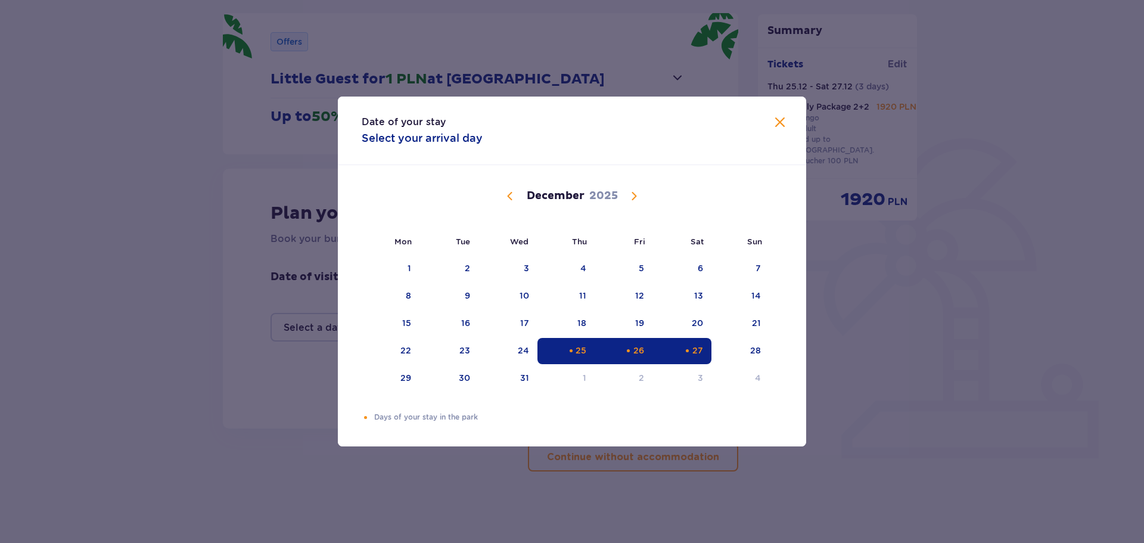
type input "[DATE] - [DATE]"
type input "0"
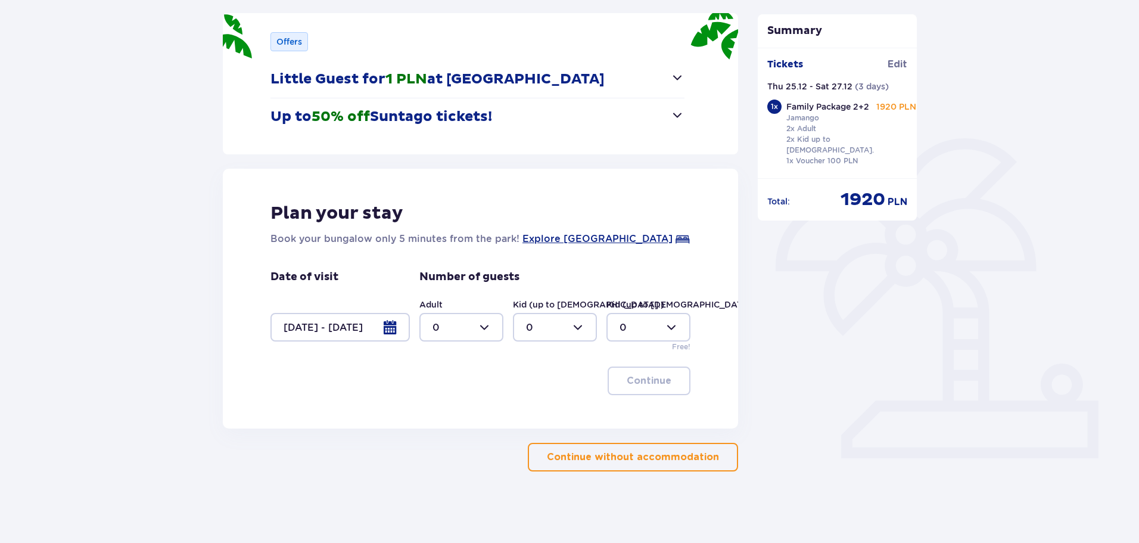
click at [470, 331] on div at bounding box center [461, 327] width 84 height 29
click at [448, 416] on div "2" at bounding box center [462, 413] width 58 height 13
type input "2"
click at [540, 329] on div at bounding box center [555, 327] width 84 height 29
click at [538, 412] on div "2" at bounding box center [555, 413] width 58 height 13
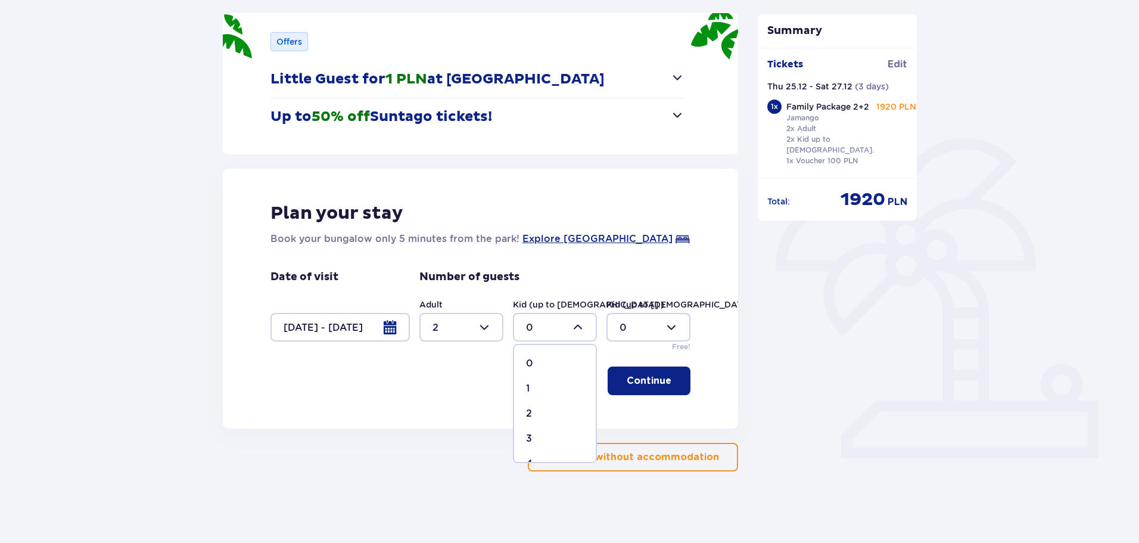
type input "2"
click at [656, 381] on p "Continue" at bounding box center [649, 380] width 45 height 13
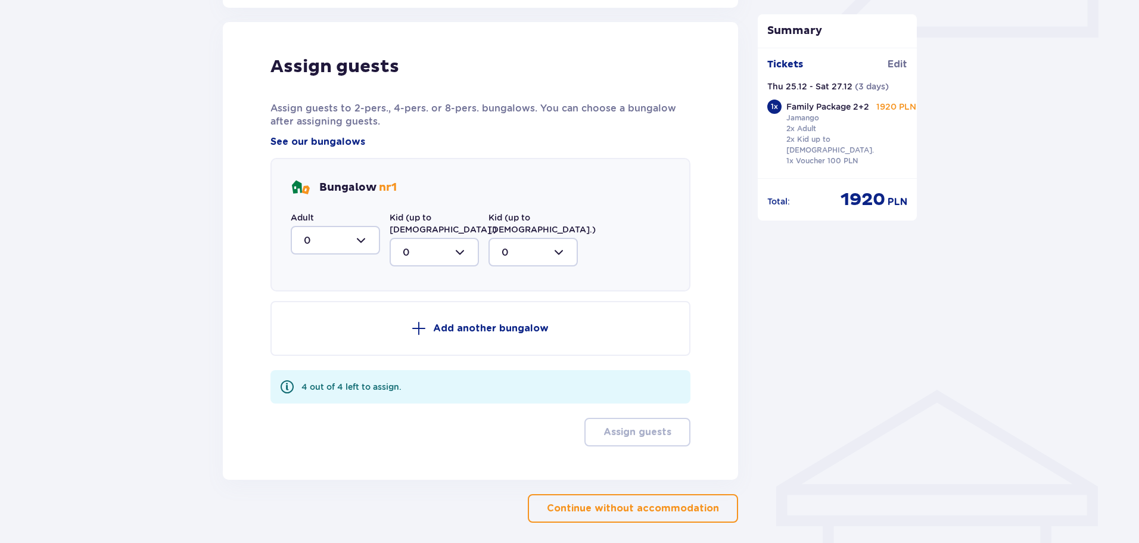
scroll to position [586, 0]
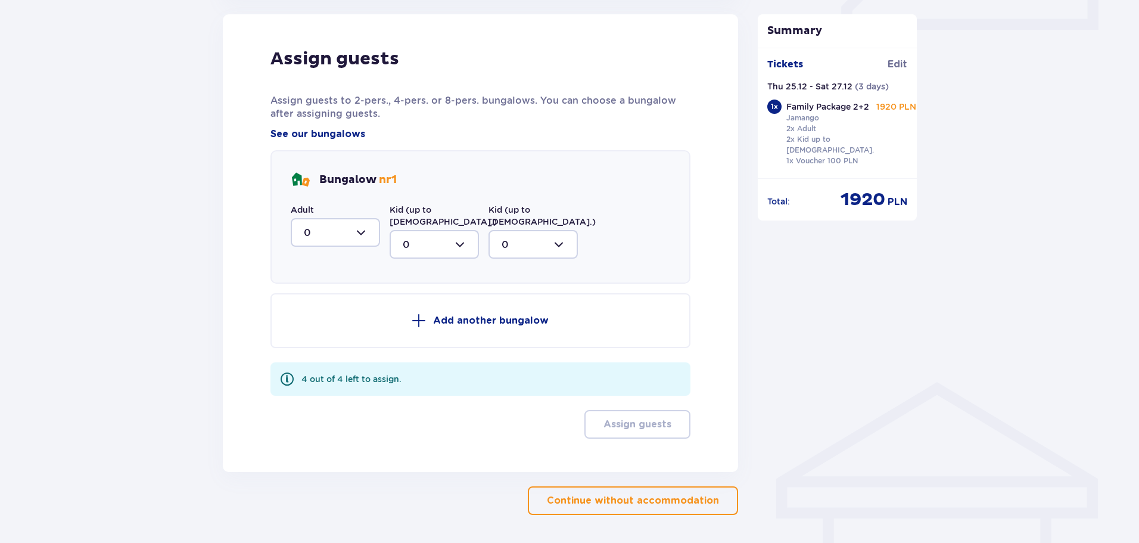
click at [354, 235] on div at bounding box center [335, 232] width 89 height 29
click at [324, 317] on div "2" at bounding box center [335, 318] width 63 height 13
type input "2"
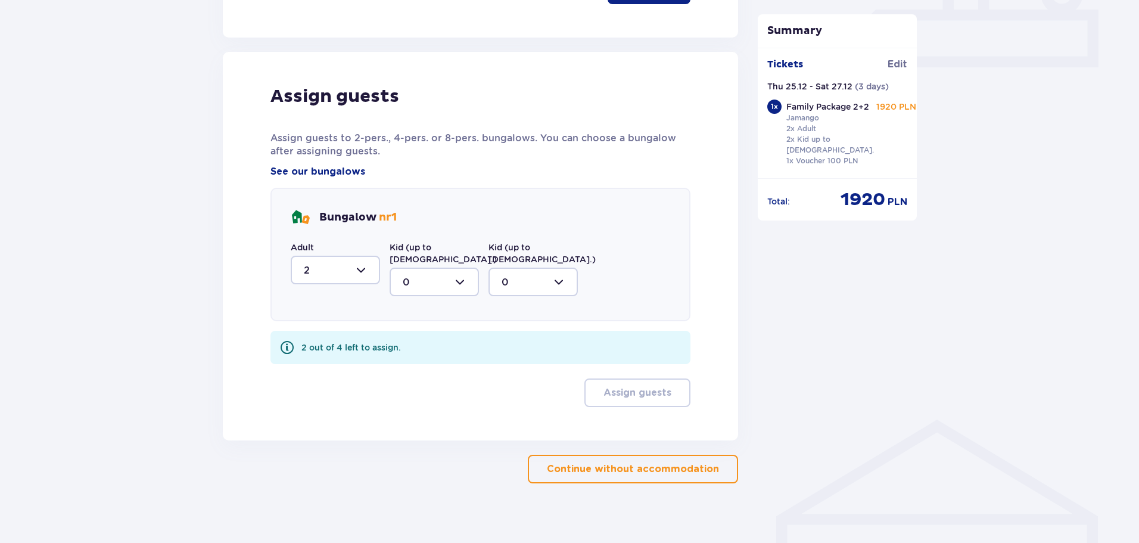
click at [433, 271] on div at bounding box center [434, 281] width 89 height 29
click at [429, 362] on div "2" at bounding box center [434, 368] width 63 height 13
type input "2"
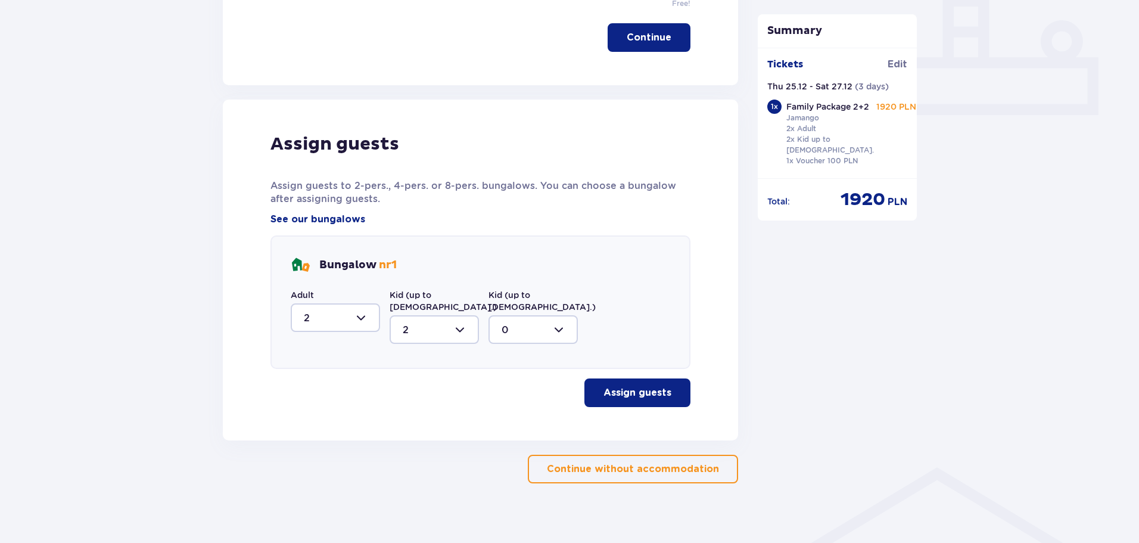
click at [616, 386] on p "Assign guests" at bounding box center [637, 392] width 68 height 13
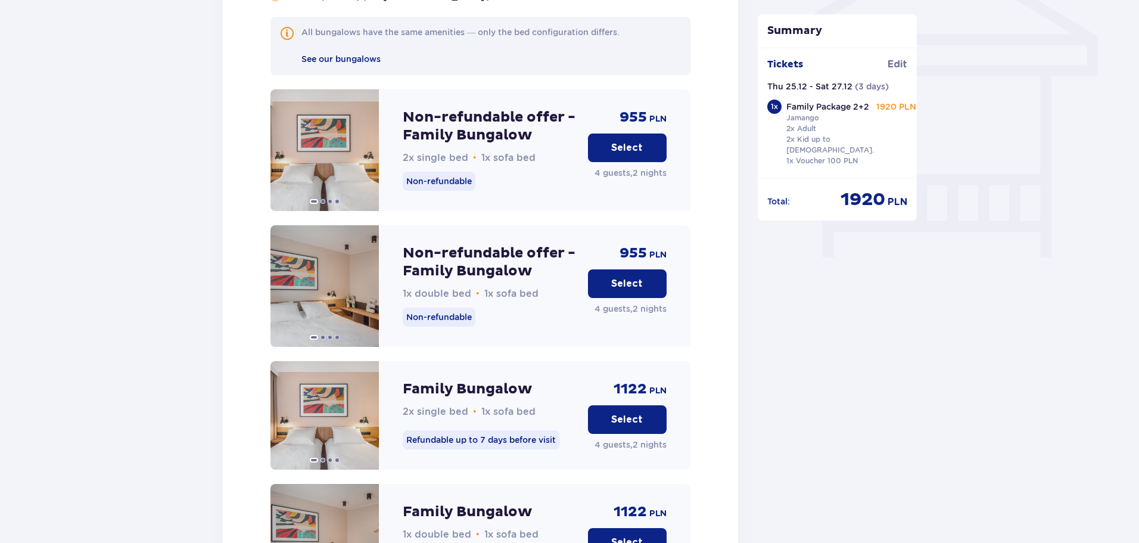
scroll to position [1048, 0]
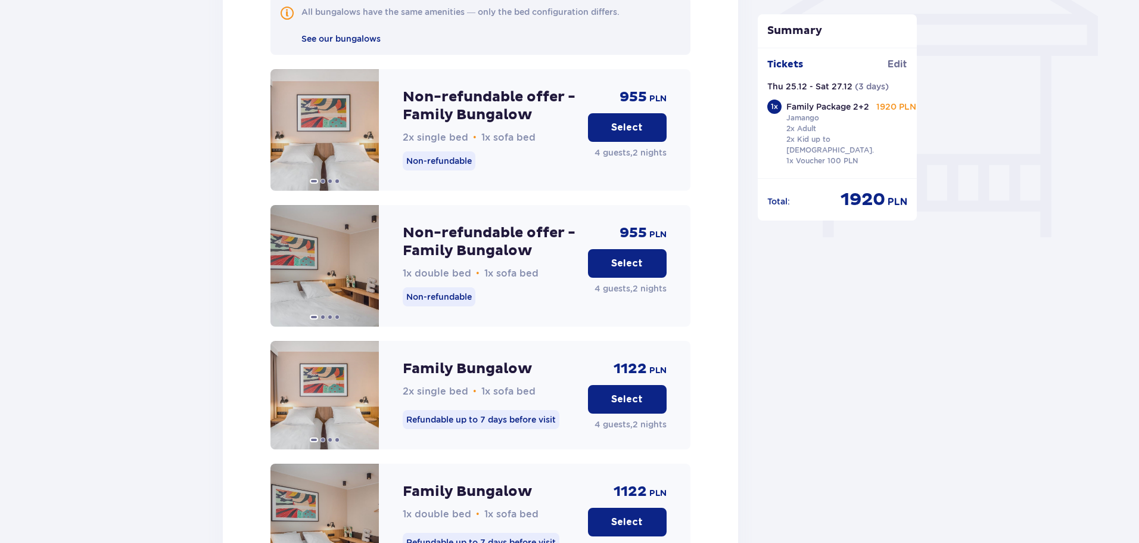
click at [623, 123] on button "Select" at bounding box center [627, 127] width 79 height 29
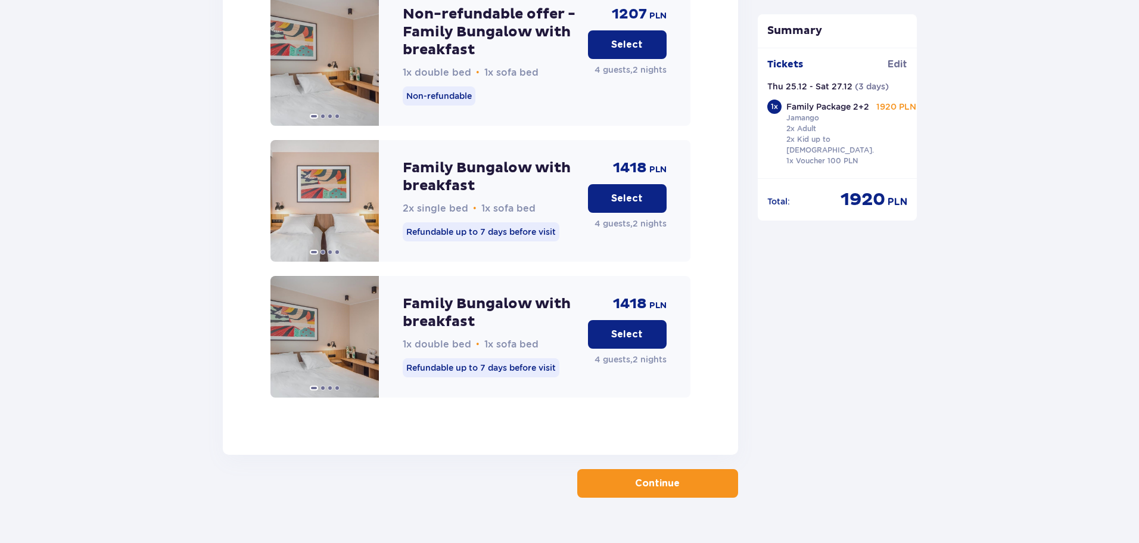
scroll to position [1816, 0]
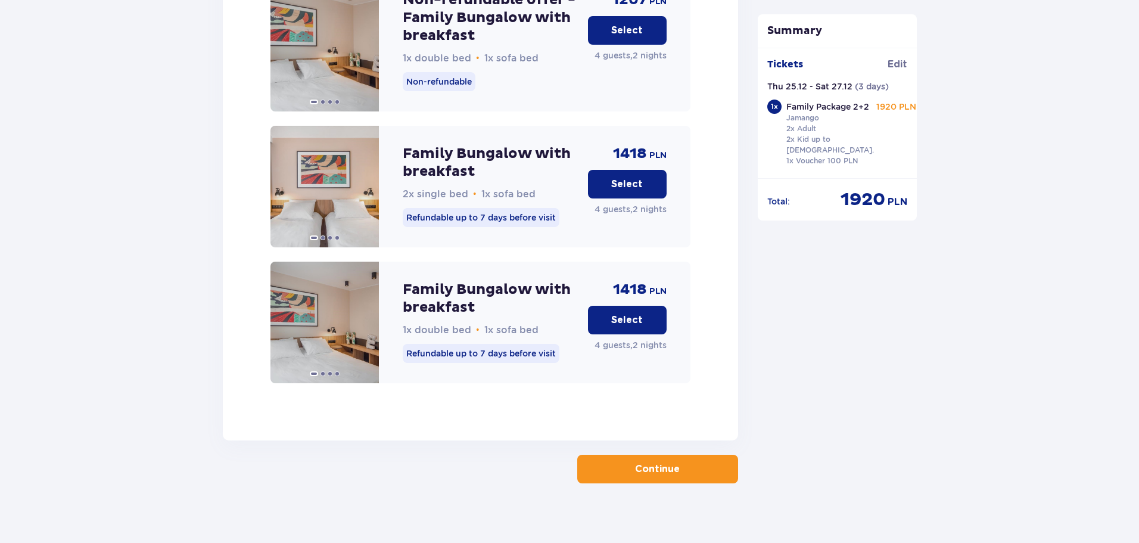
click at [663, 462] on p "Continue" at bounding box center [657, 468] width 45 height 13
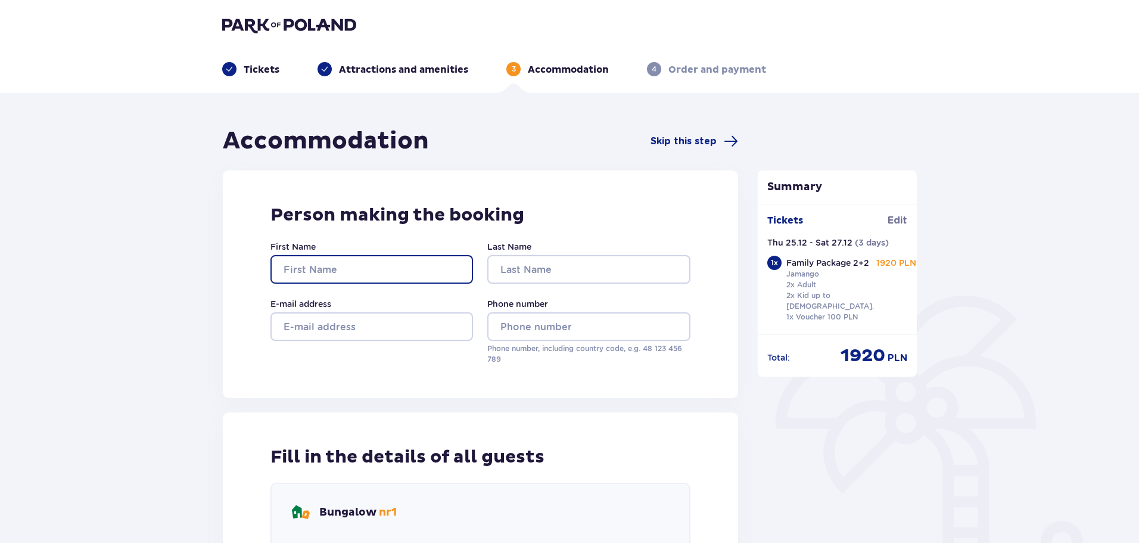
click at [372, 270] on input "First Name" at bounding box center [371, 269] width 203 height 29
type input "23"
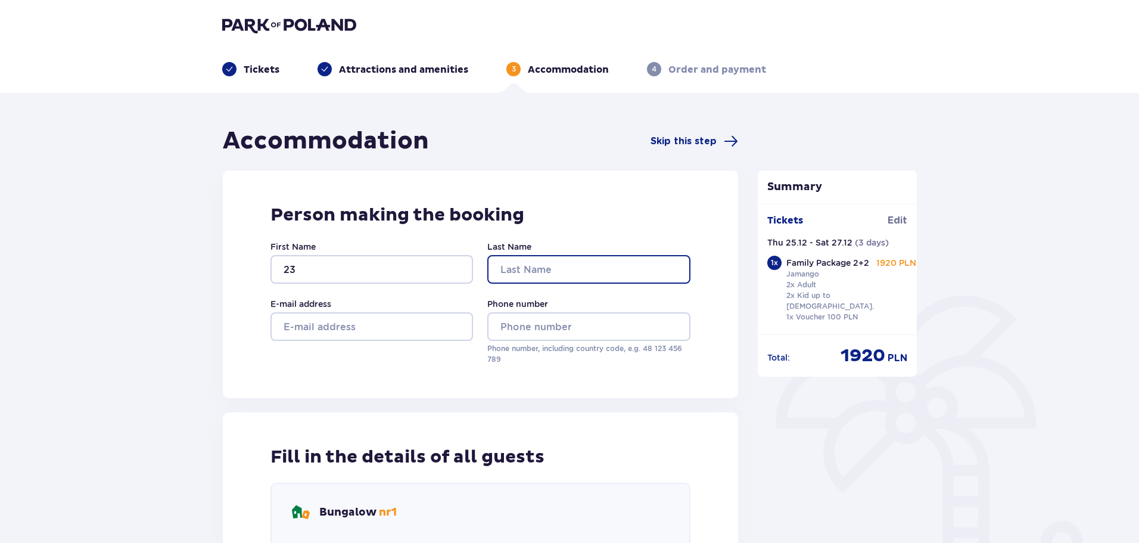
click at [536, 269] on input "Last Name" at bounding box center [588, 269] width 203 height 29
type input "423"
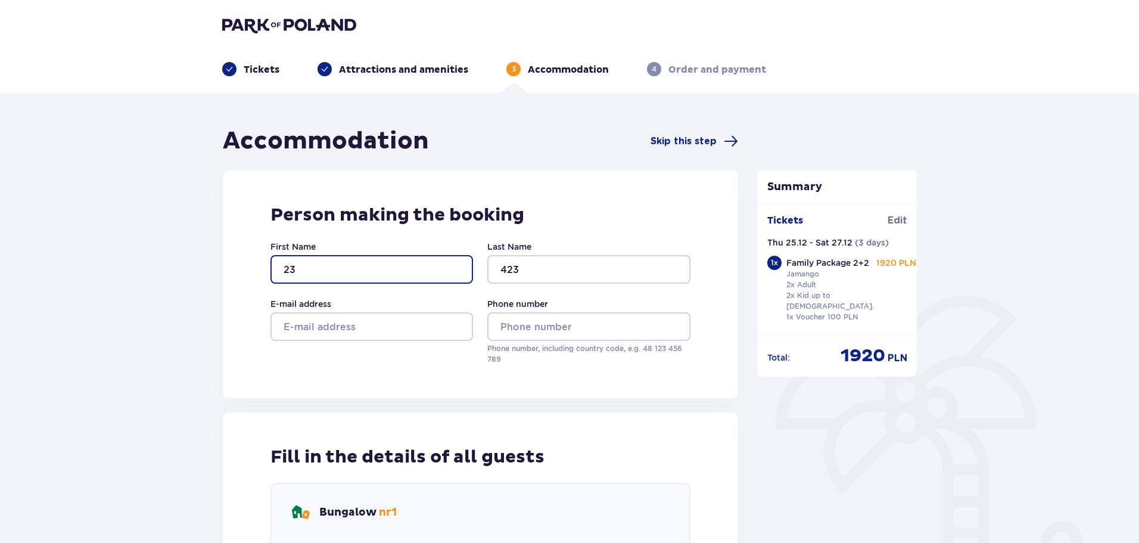
drag, startPoint x: 330, startPoint y: 268, endPoint x: 164, endPoint y: 272, distance: 165.7
type input "gsd"
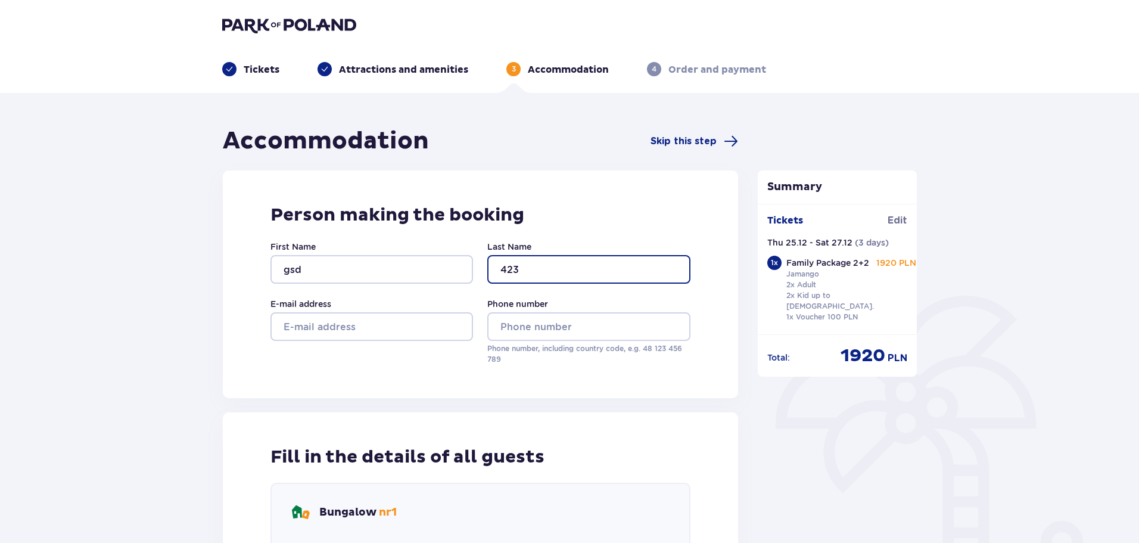
drag, startPoint x: 519, startPoint y: 265, endPoint x: 442, endPoint y: 280, distance: 79.0
click at [419, 279] on div "First Name gsd Last Name 423 E-mail address Phone number Phone number, includin…" at bounding box center [480, 303] width 420 height 124
type input "sgd"
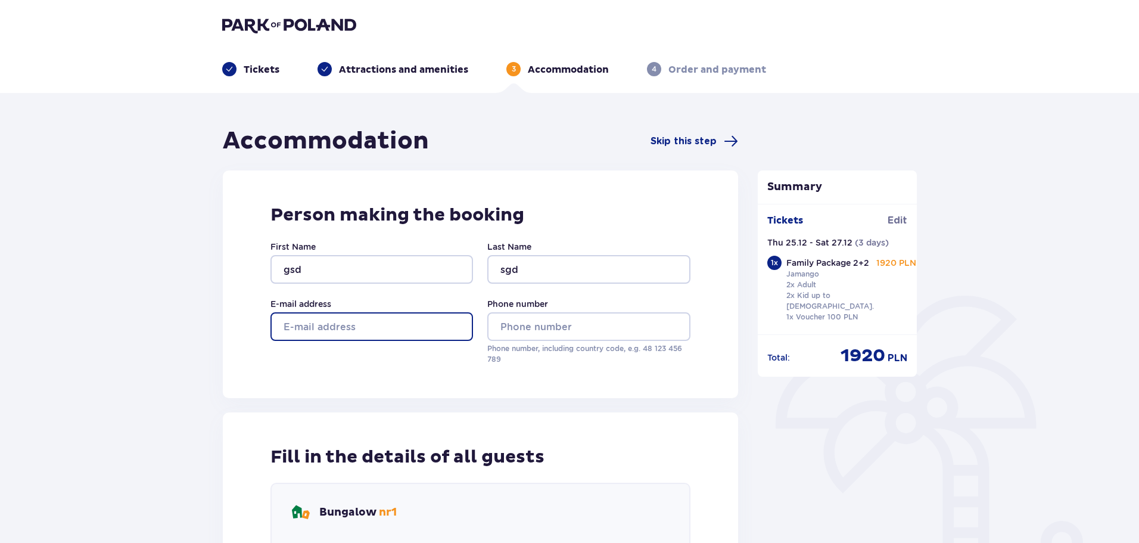
click at [323, 332] on input "E-mail address" at bounding box center [371, 326] width 203 height 29
type input "[EMAIL_ADDRESS][DOMAIN_NAME]"
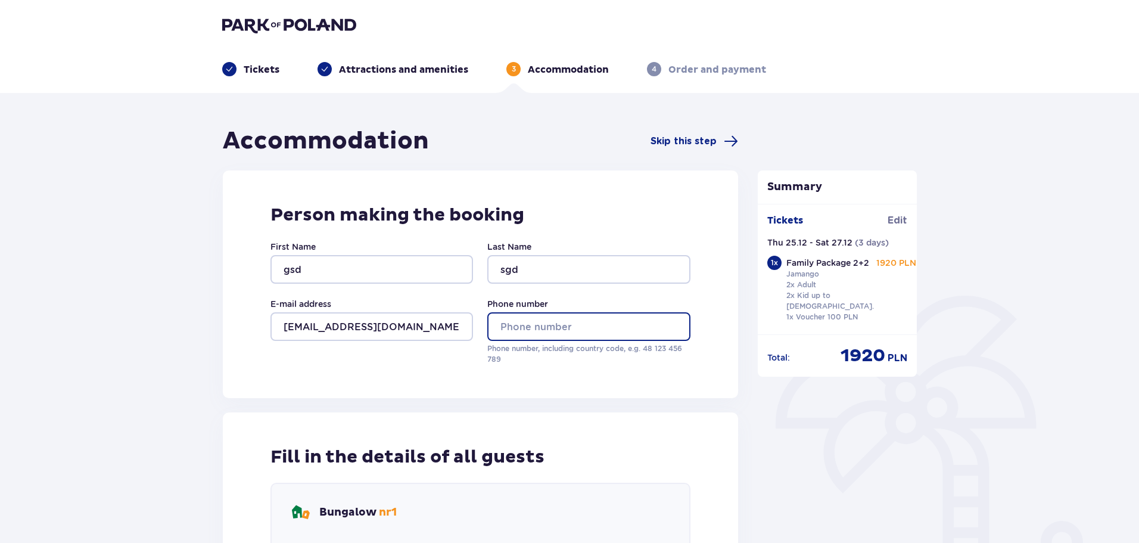
click at [518, 323] on input "Phone number" at bounding box center [588, 326] width 203 height 29
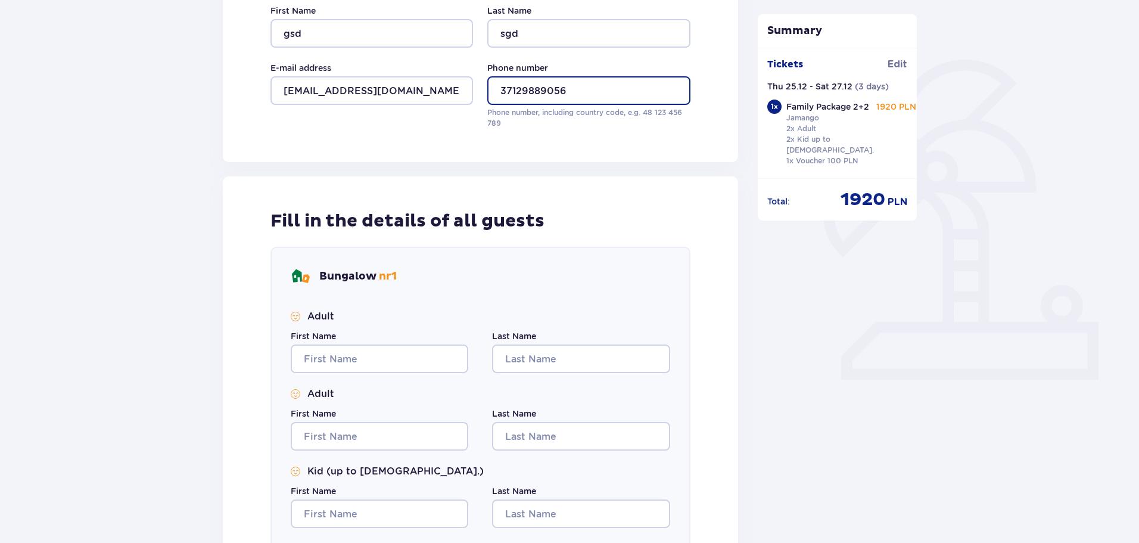
scroll to position [238, 0]
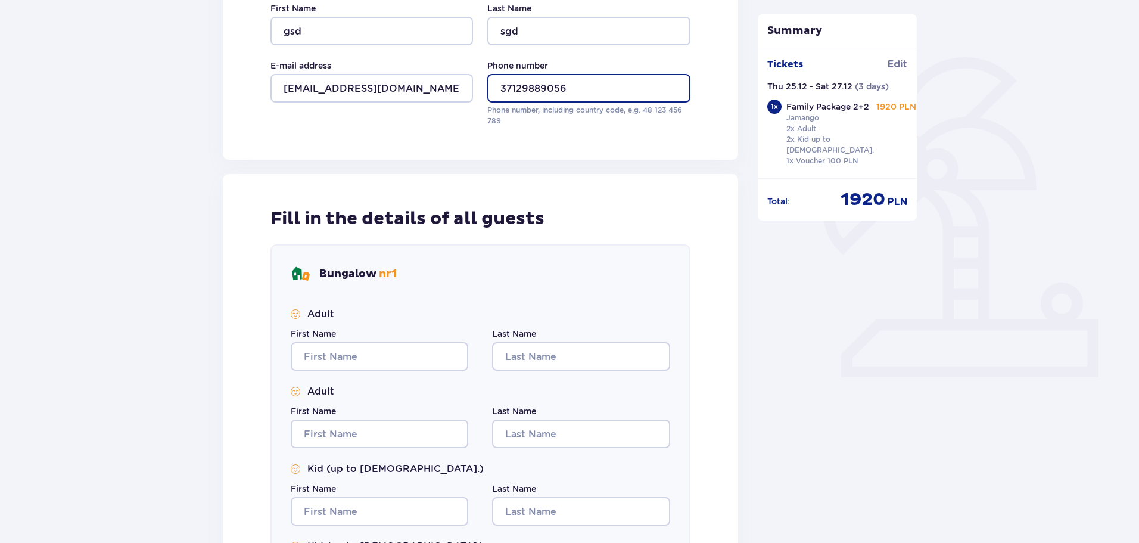
type input "37129889056"
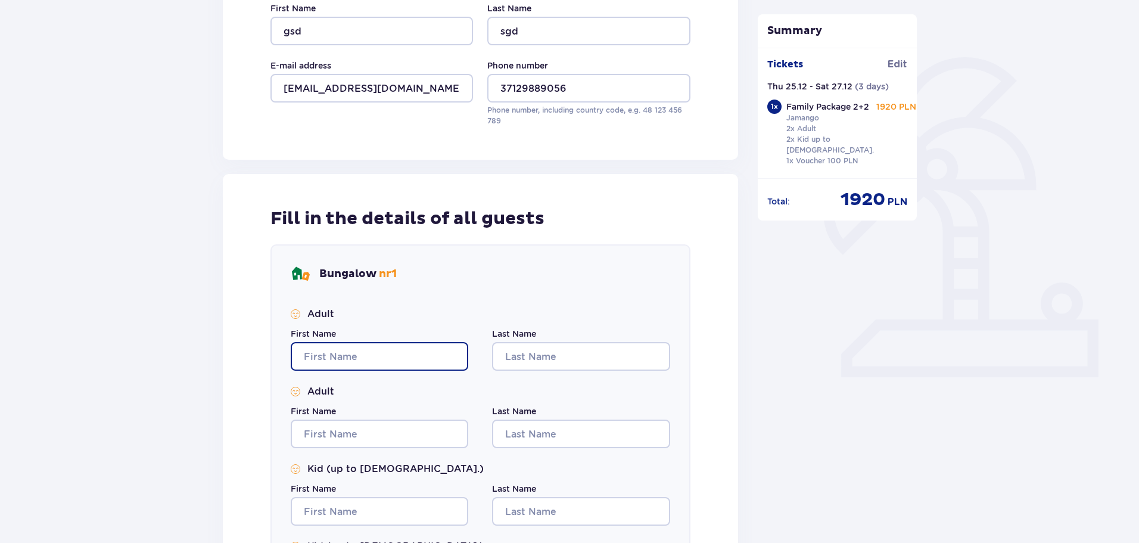
click at [366, 356] on input "First Name" at bounding box center [380, 356] width 178 height 29
type input "fs"
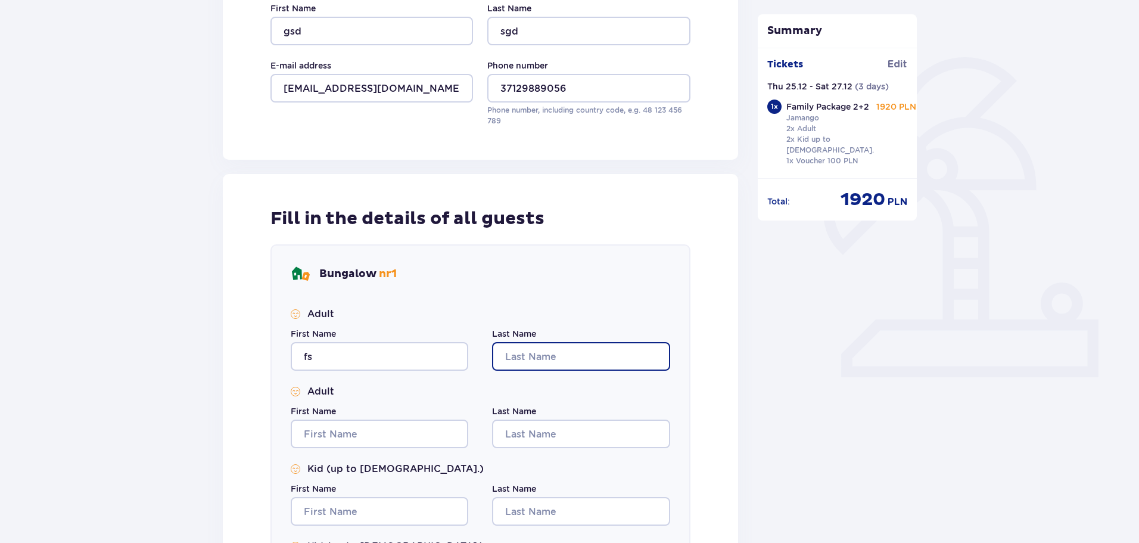
click at [535, 364] on input "Last Name" at bounding box center [581, 356] width 178 height 29
type input "sf"
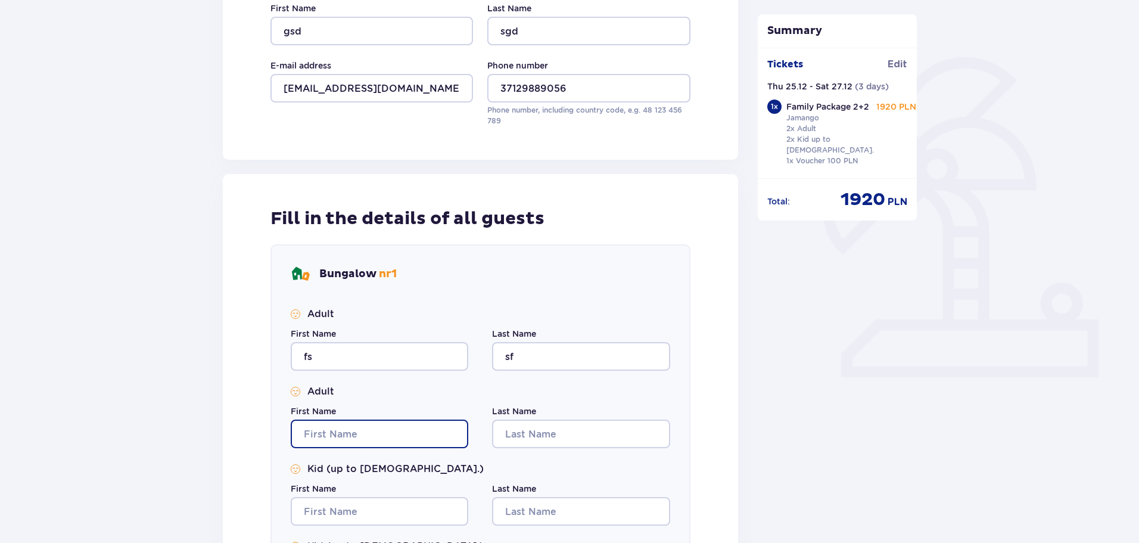
drag, startPoint x: 354, startPoint y: 422, endPoint x: 360, endPoint y: 426, distance: 6.8
click at [355, 422] on input "First Name" at bounding box center [380, 433] width 178 height 29
type input "sf"
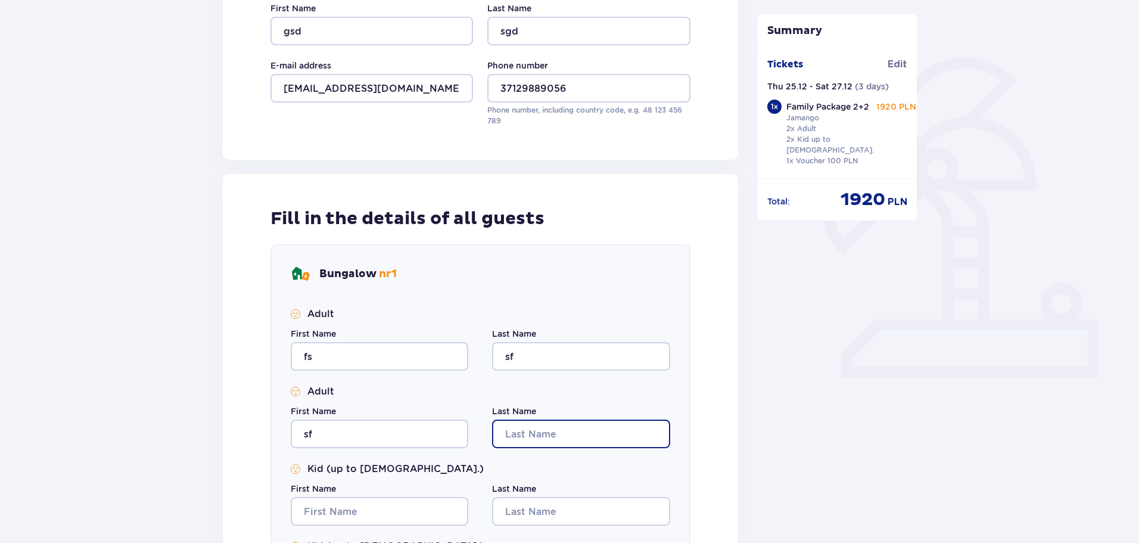
click at [517, 429] on input "Last Name" at bounding box center [581, 433] width 178 height 29
type input "sf"
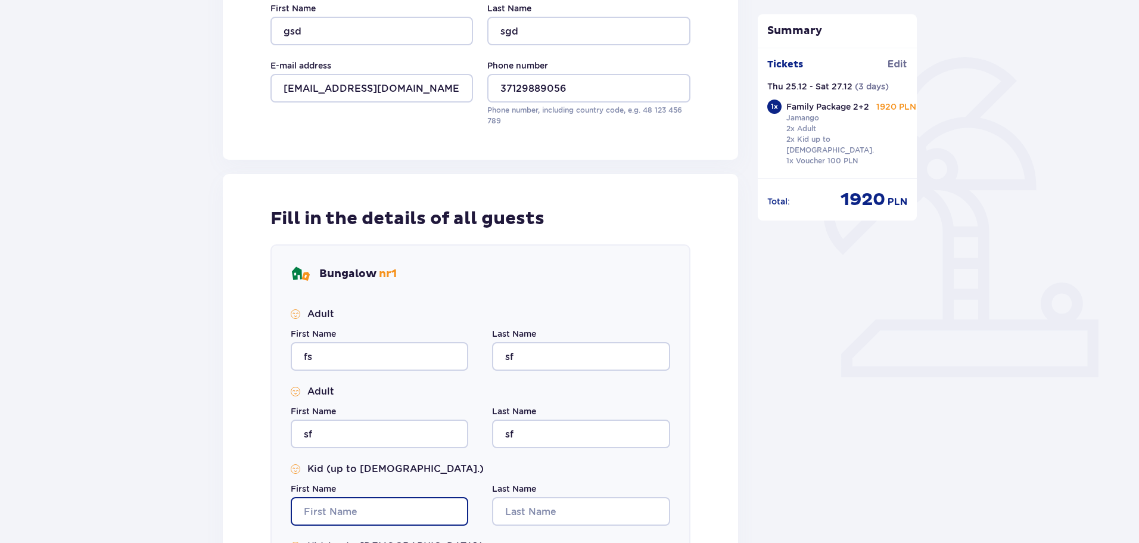
click at [418, 508] on input "First Name" at bounding box center [380, 511] width 178 height 29
type input "sf"
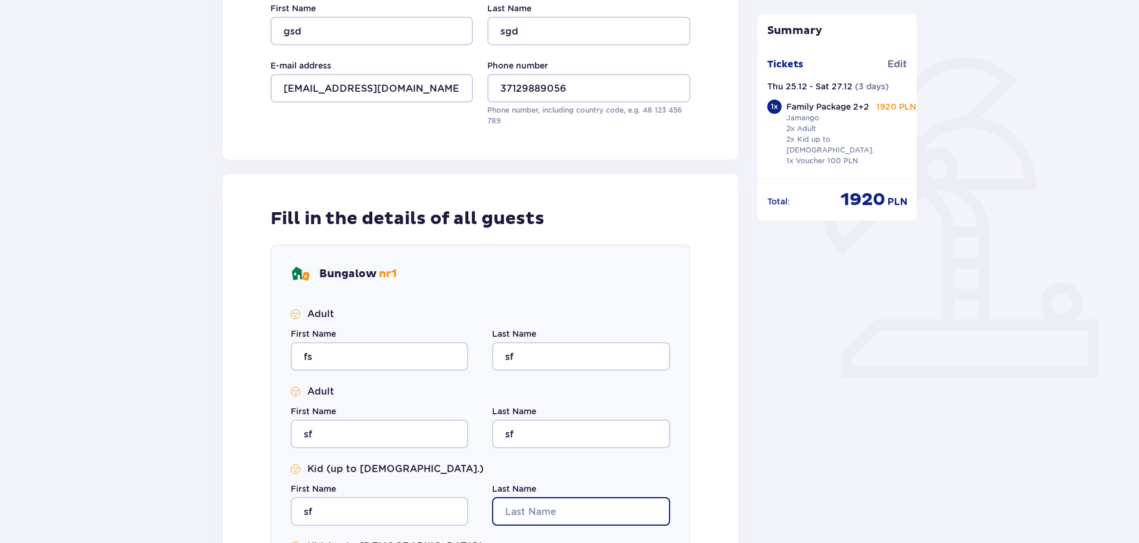
click at [524, 513] on input "Last Name" at bounding box center [581, 511] width 178 height 29
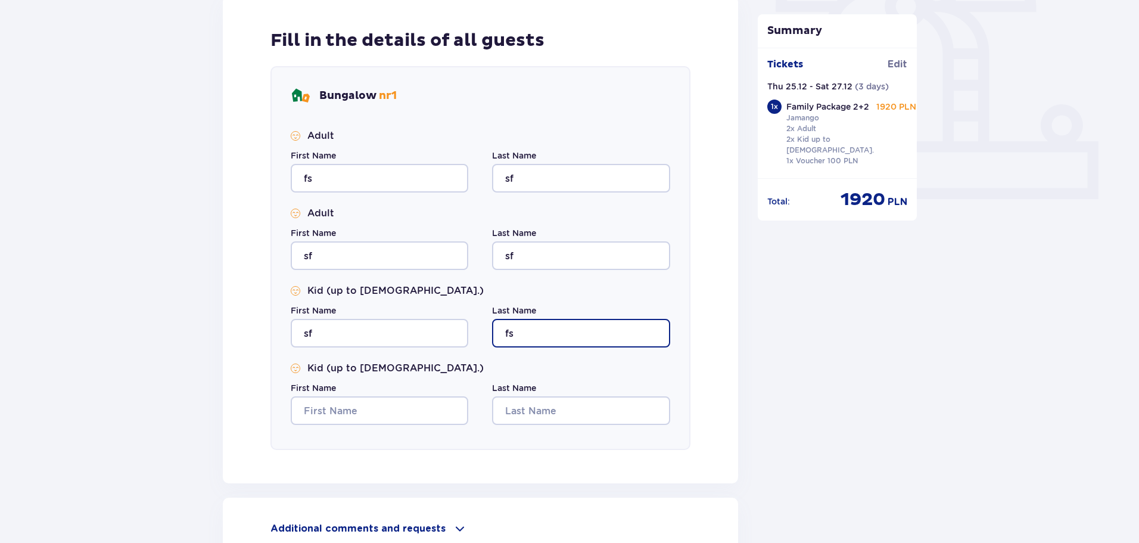
scroll to position [417, 0]
type input "fs"
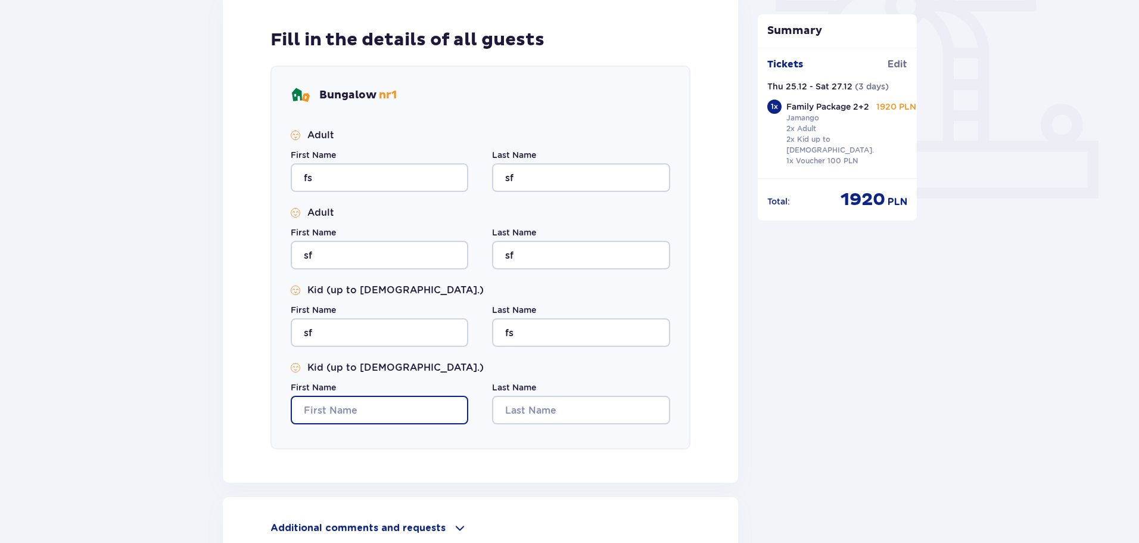
click at [367, 415] on input "First Name" at bounding box center [380, 410] width 178 height 29
type input "f"
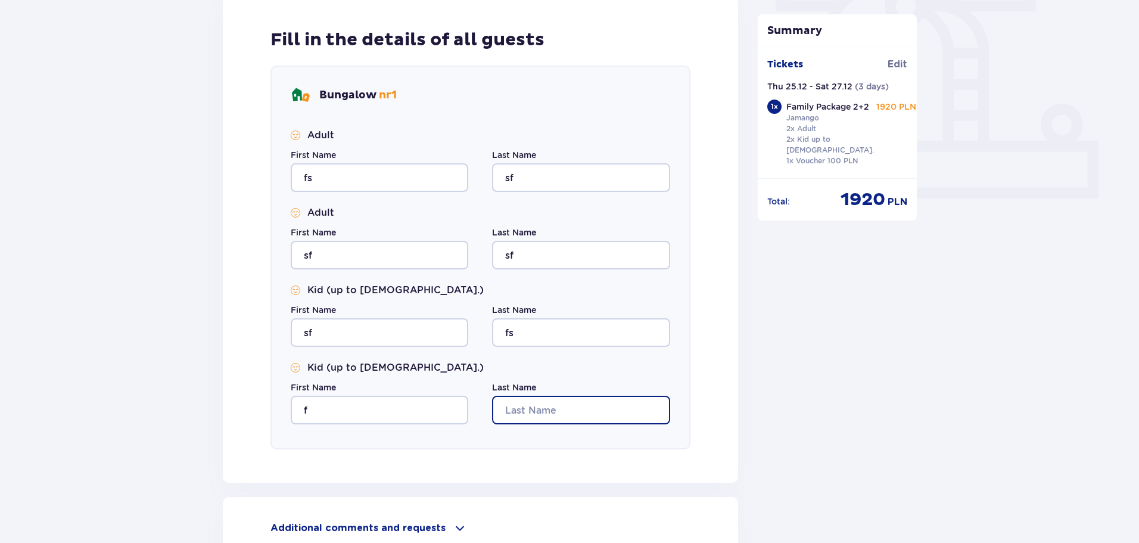
click at [577, 412] on input "Last Name" at bounding box center [581, 410] width 178 height 29
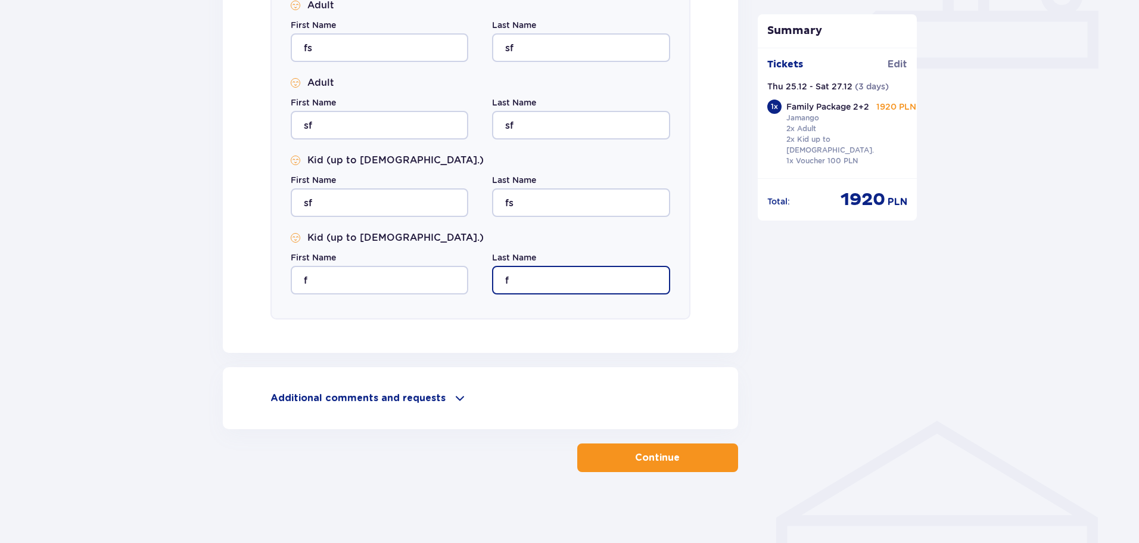
scroll to position [547, 0]
type input "f"
click at [664, 458] on p "Continue" at bounding box center [657, 456] width 45 height 13
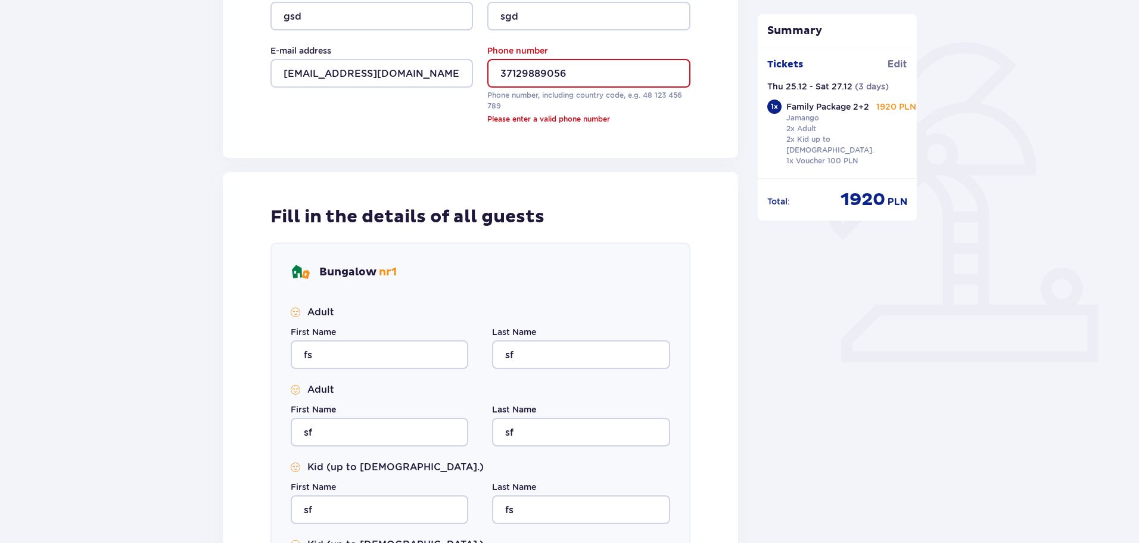
scroll to position [253, 0]
click at [502, 69] on input "37129889056" at bounding box center [588, 74] width 203 height 29
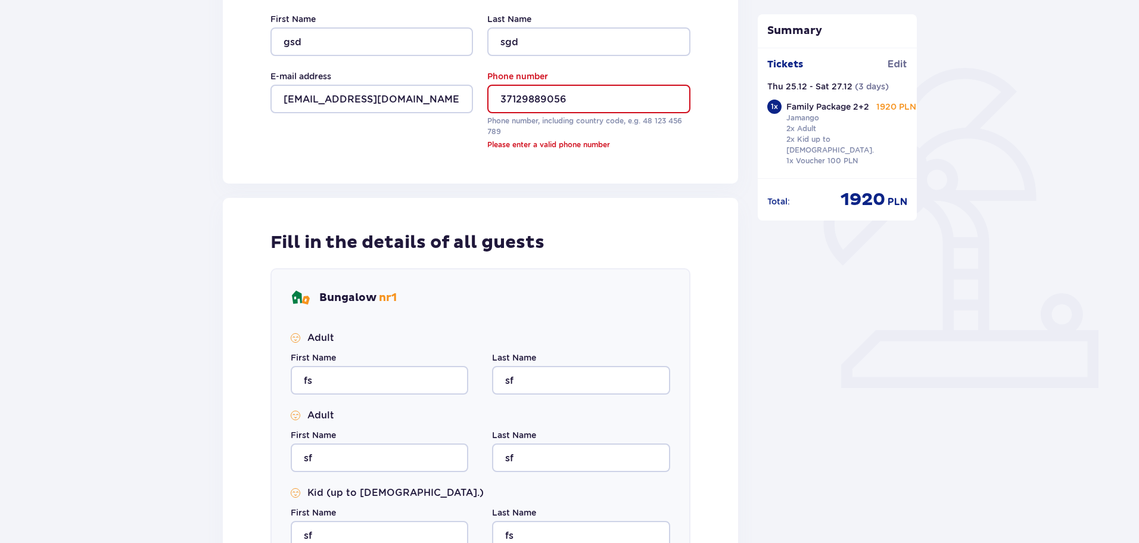
scroll to position [193, 0]
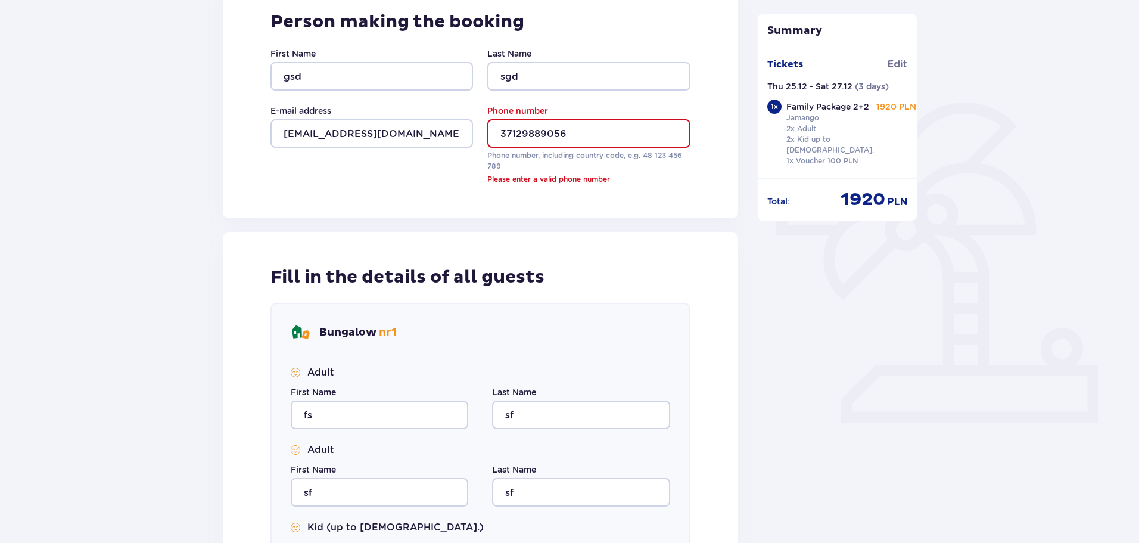
click at [505, 135] on input "37129889056" at bounding box center [588, 133] width 203 height 29
click at [501, 135] on input "37129889056" at bounding box center [588, 133] width 203 height 29
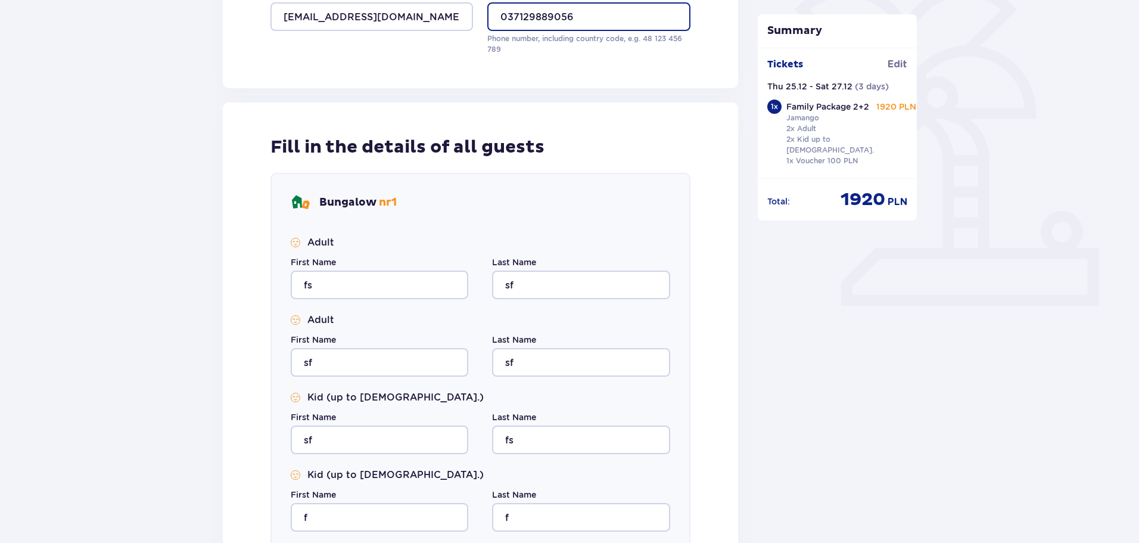
scroll to position [547, 0]
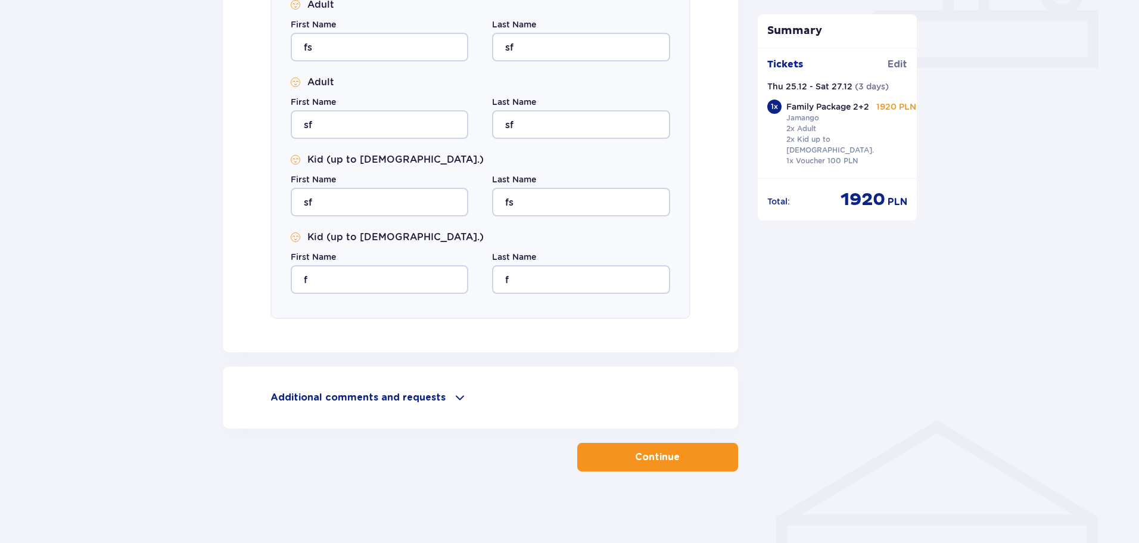
click at [621, 454] on button "Continue" at bounding box center [657, 457] width 161 height 29
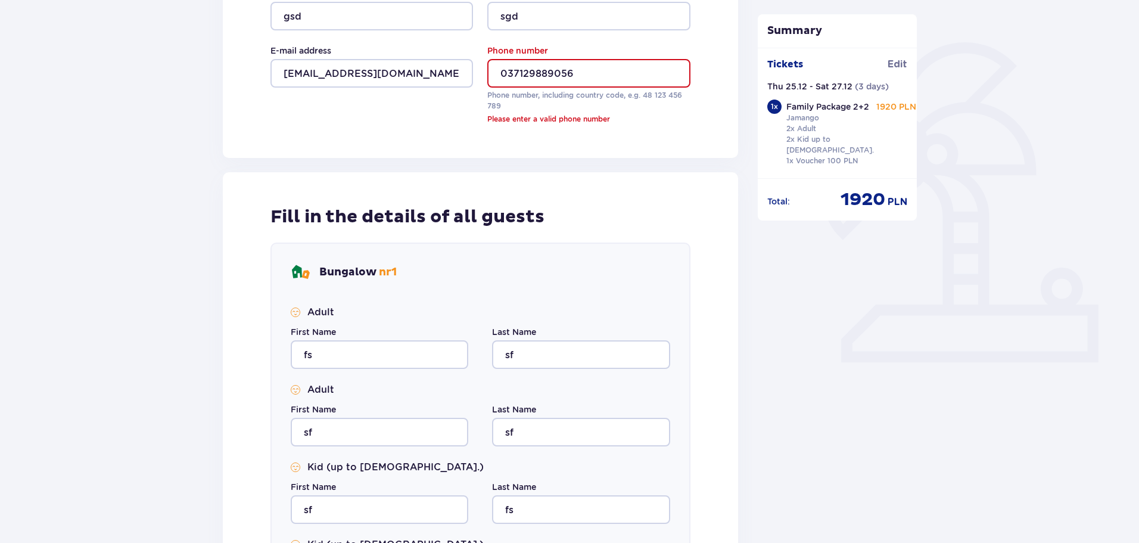
scroll to position [253, 0]
drag, startPoint x: 509, startPoint y: 78, endPoint x: 500, endPoint y: 80, distance: 9.1
click at [500, 80] on input "037129889056" at bounding box center [588, 74] width 203 height 29
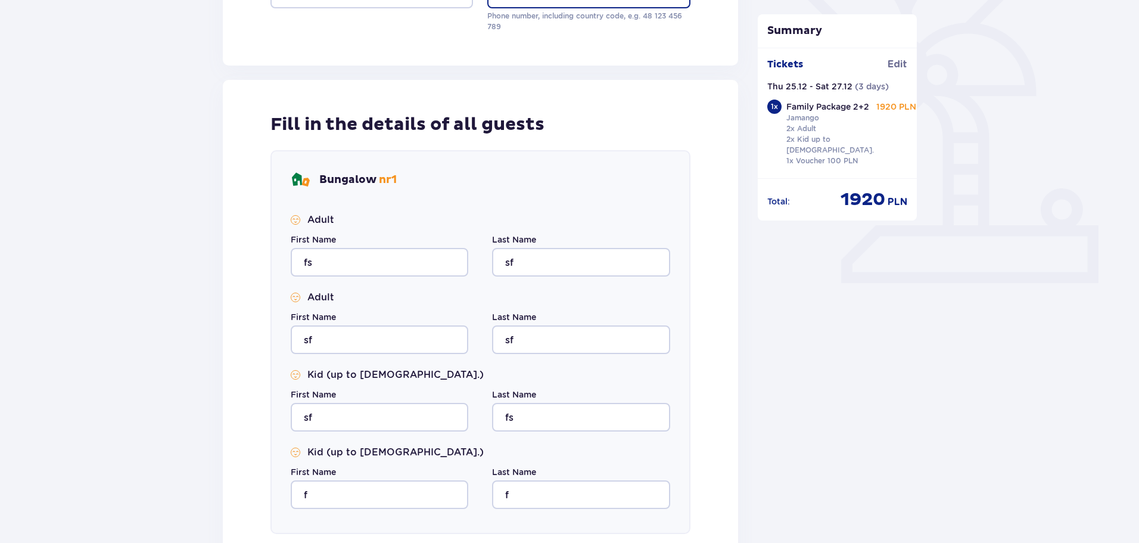
scroll to position [547, 0]
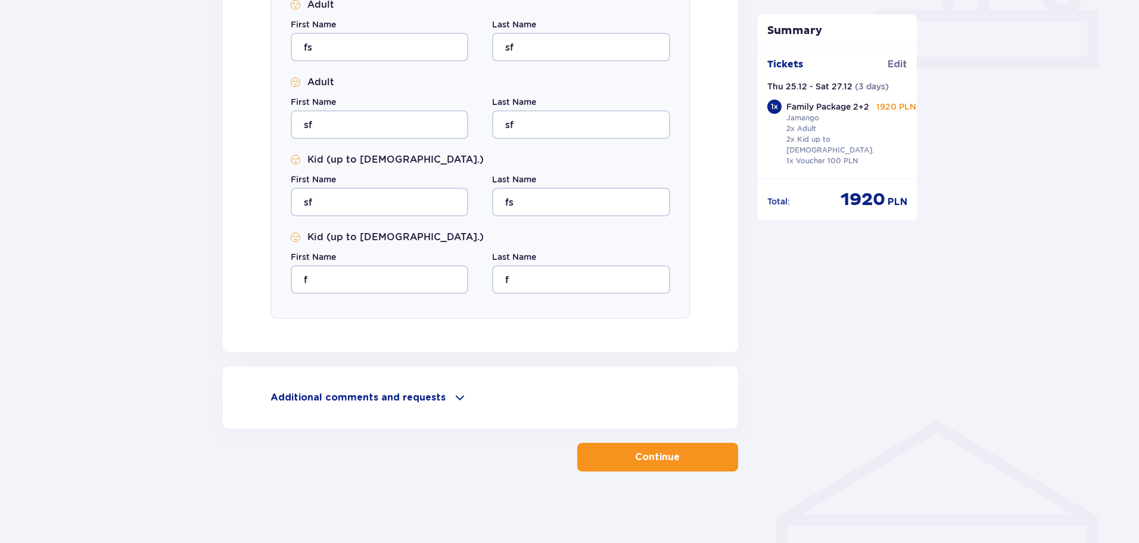
type input "[PHONE_NUMBER]"
click at [601, 464] on button "Continue" at bounding box center [657, 457] width 161 height 29
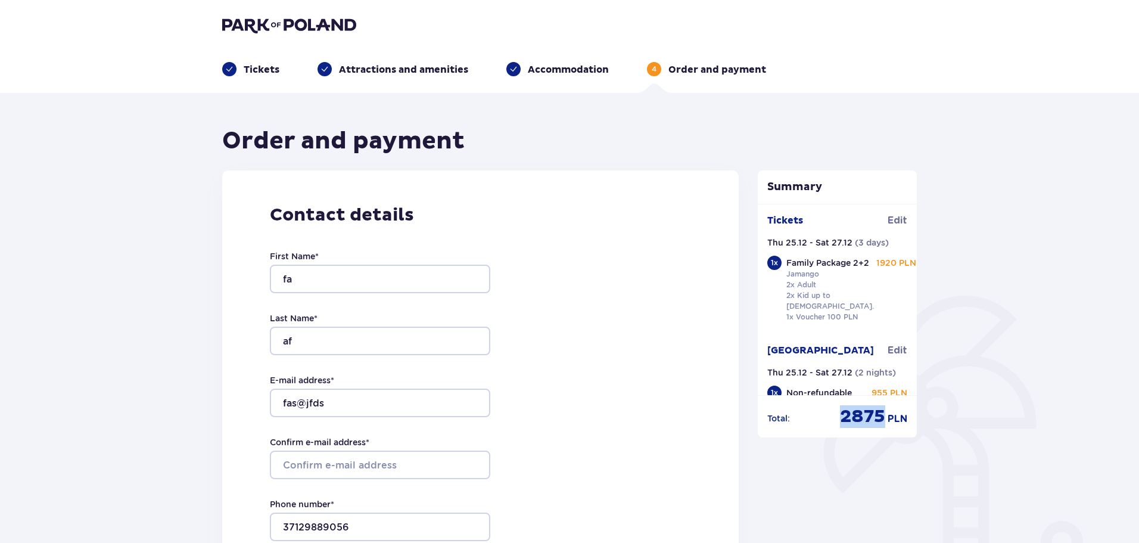
drag, startPoint x: 845, startPoint y: 422, endPoint x: 882, endPoint y: 422, distance: 37.5
click at [882, 422] on span "2875" at bounding box center [862, 416] width 45 height 23
copy span "2875"
